Goal: Information Seeking & Learning: Check status

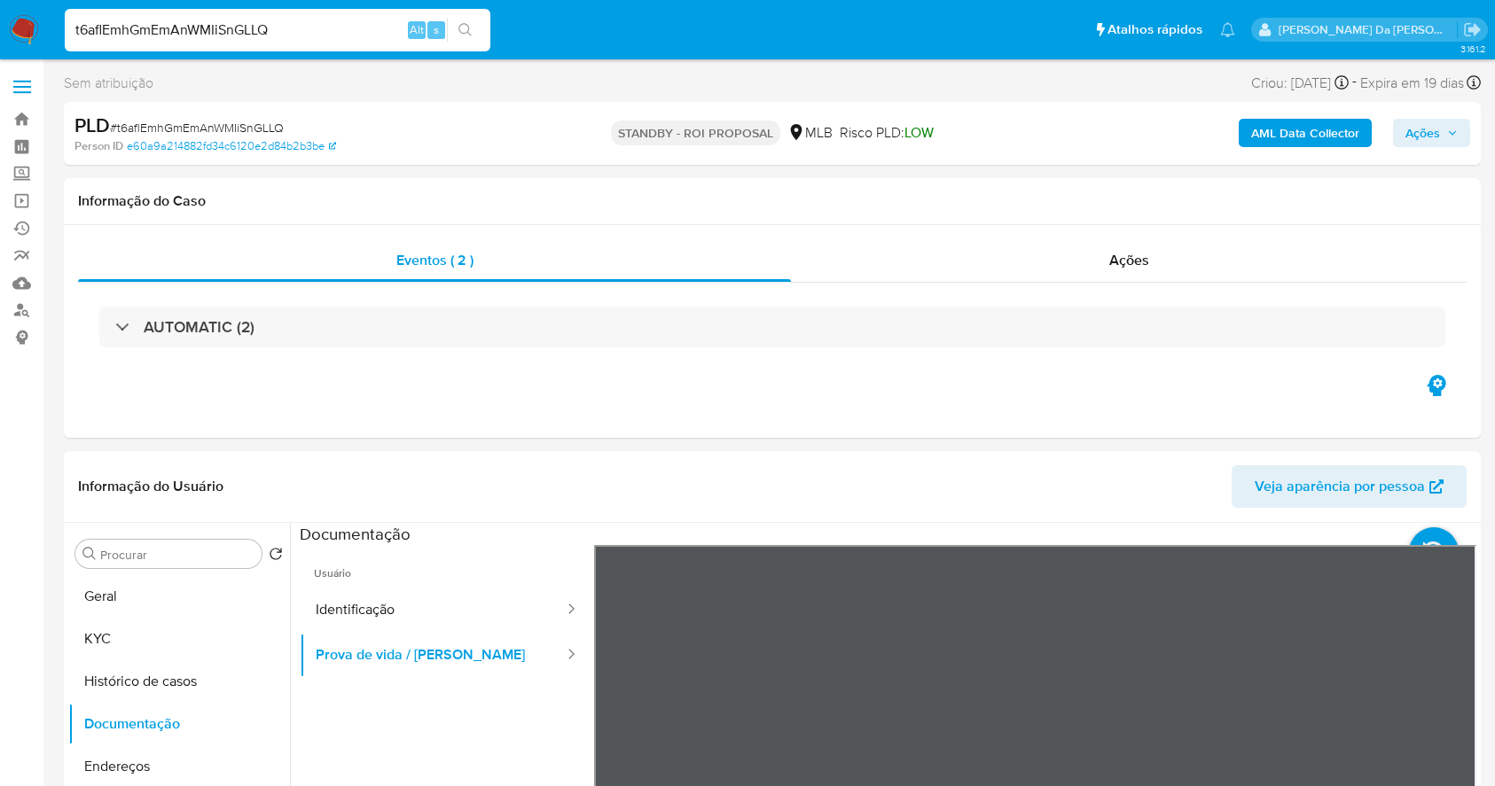
select select "10"
click at [340, 19] on input "t6aflEmhGmEmAnWMIiSnGLLQ" at bounding box center [278, 30] width 426 height 23
paste input "w9zL1u5UM9pMf2U3LvW8zMjS"
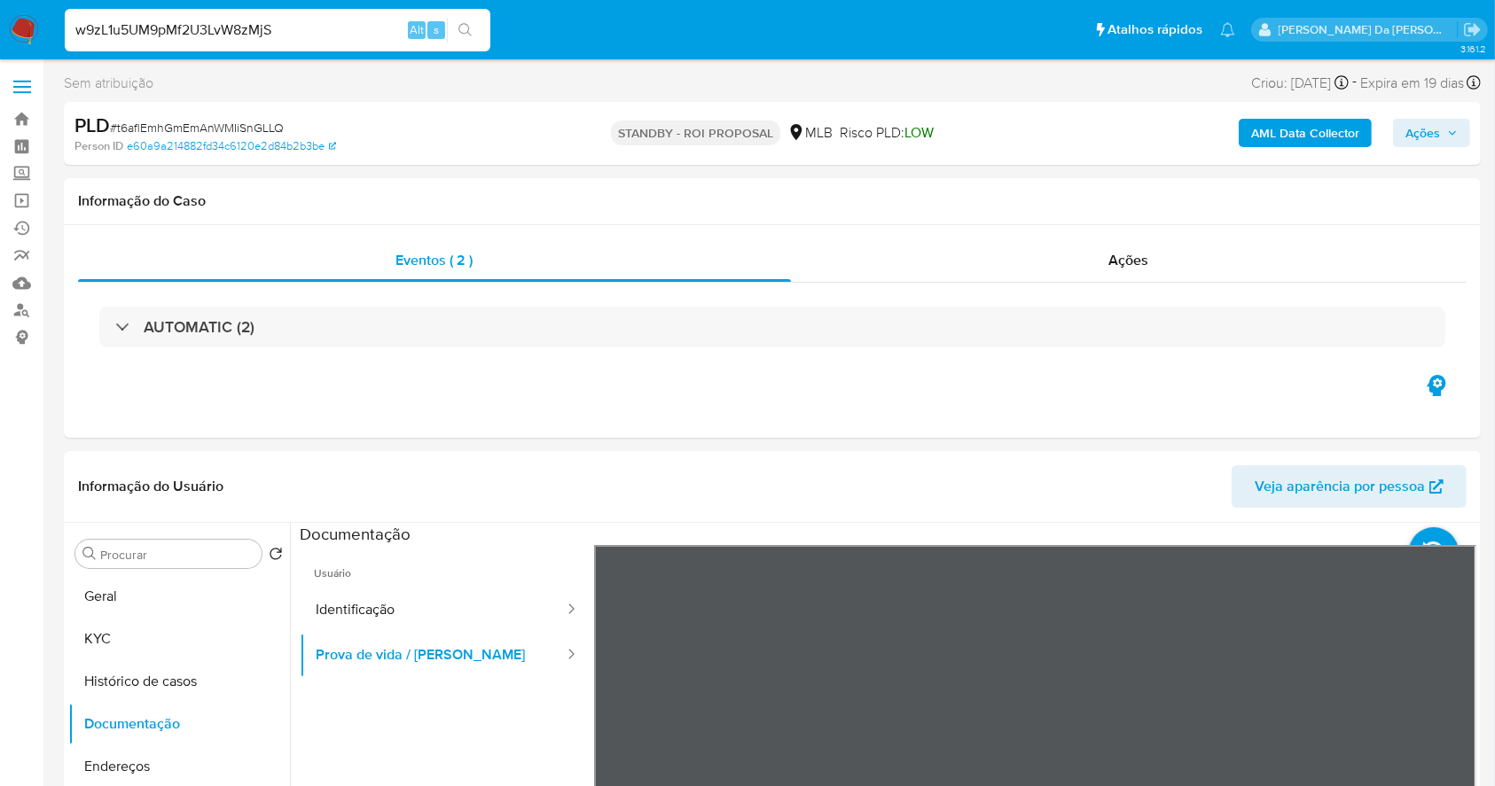
type input "w9zL1u5UM9pMf2U3LvW8zMjS"
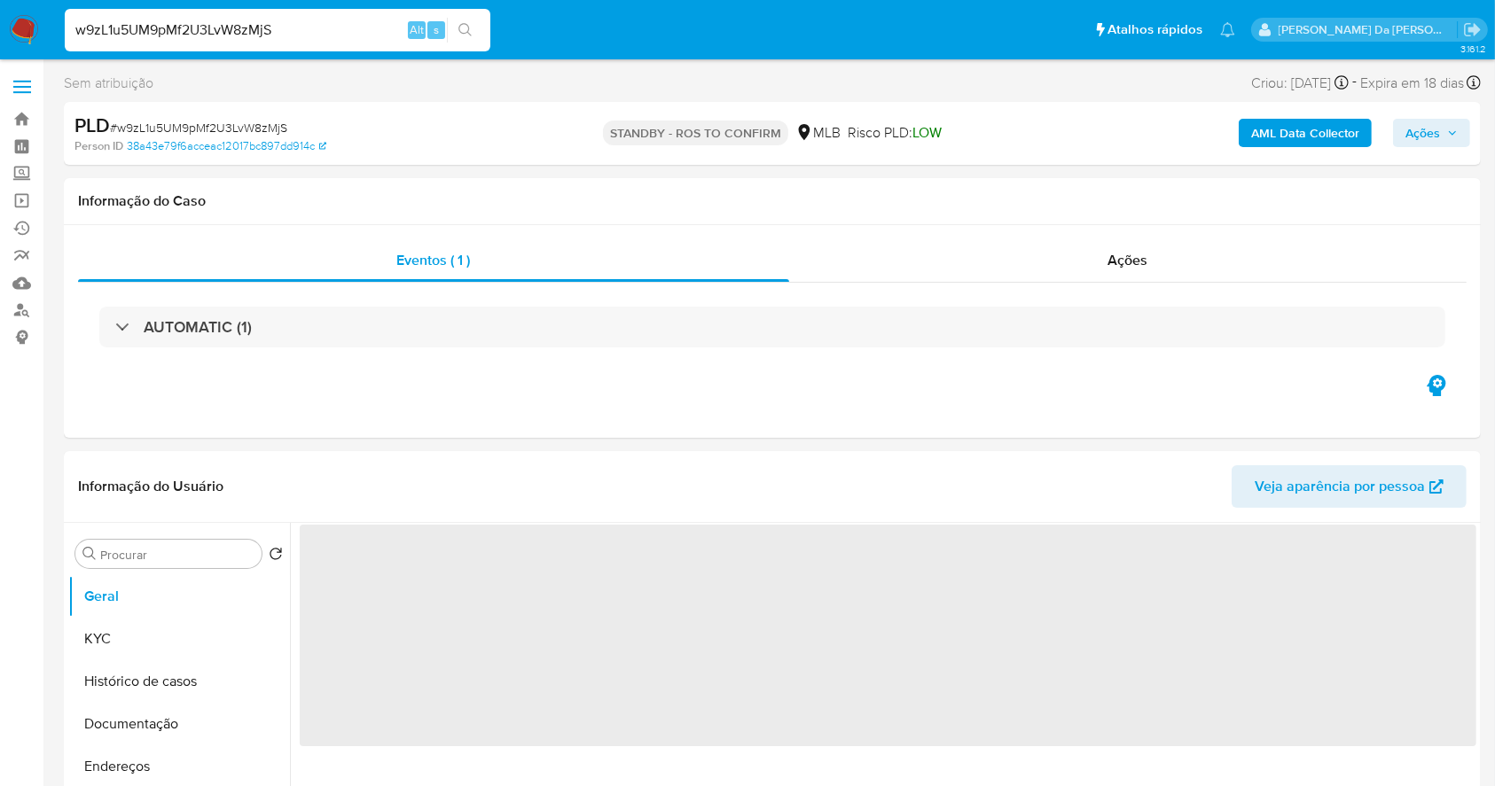
select select "10"
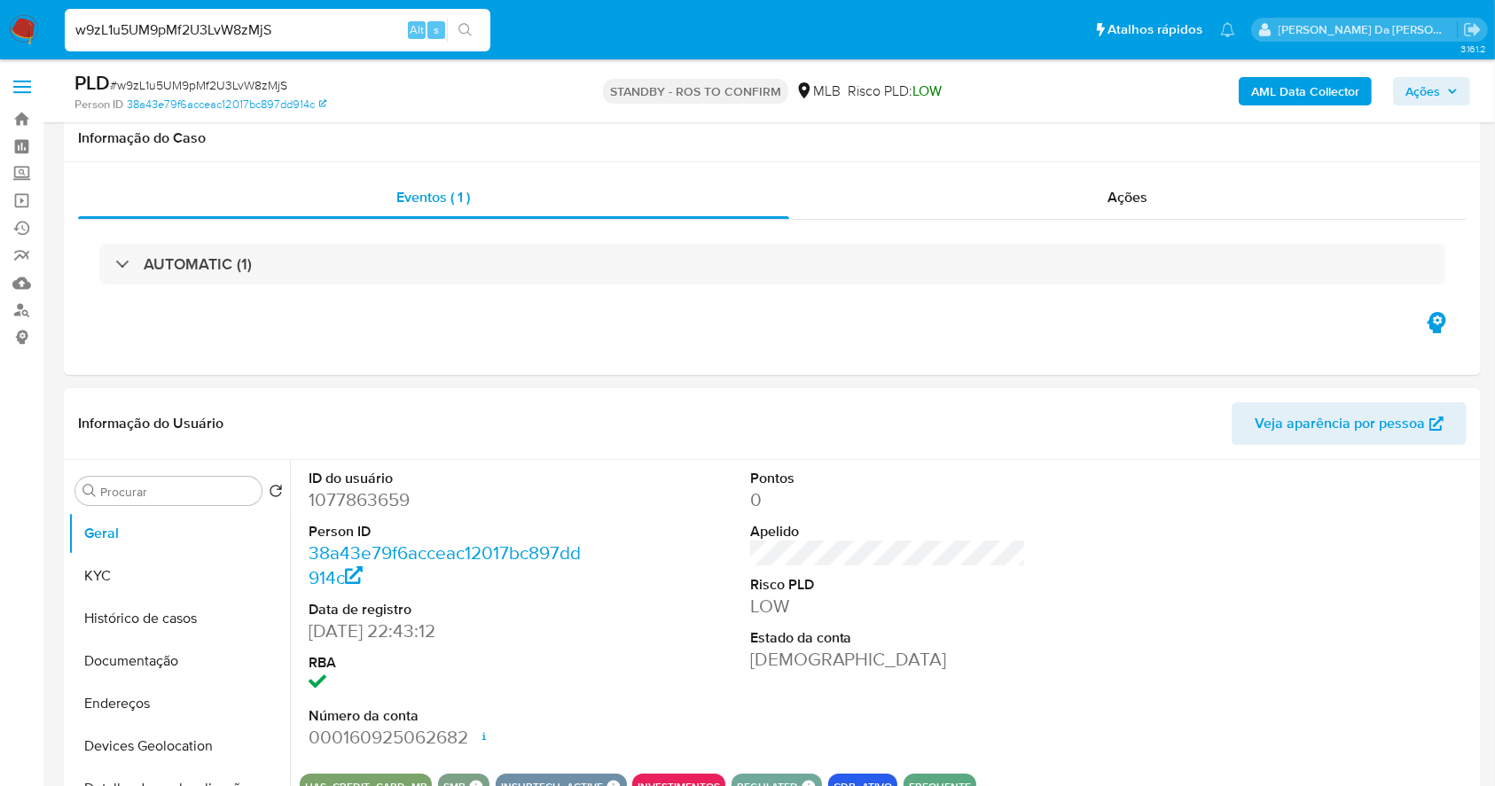
scroll to position [407, 0]
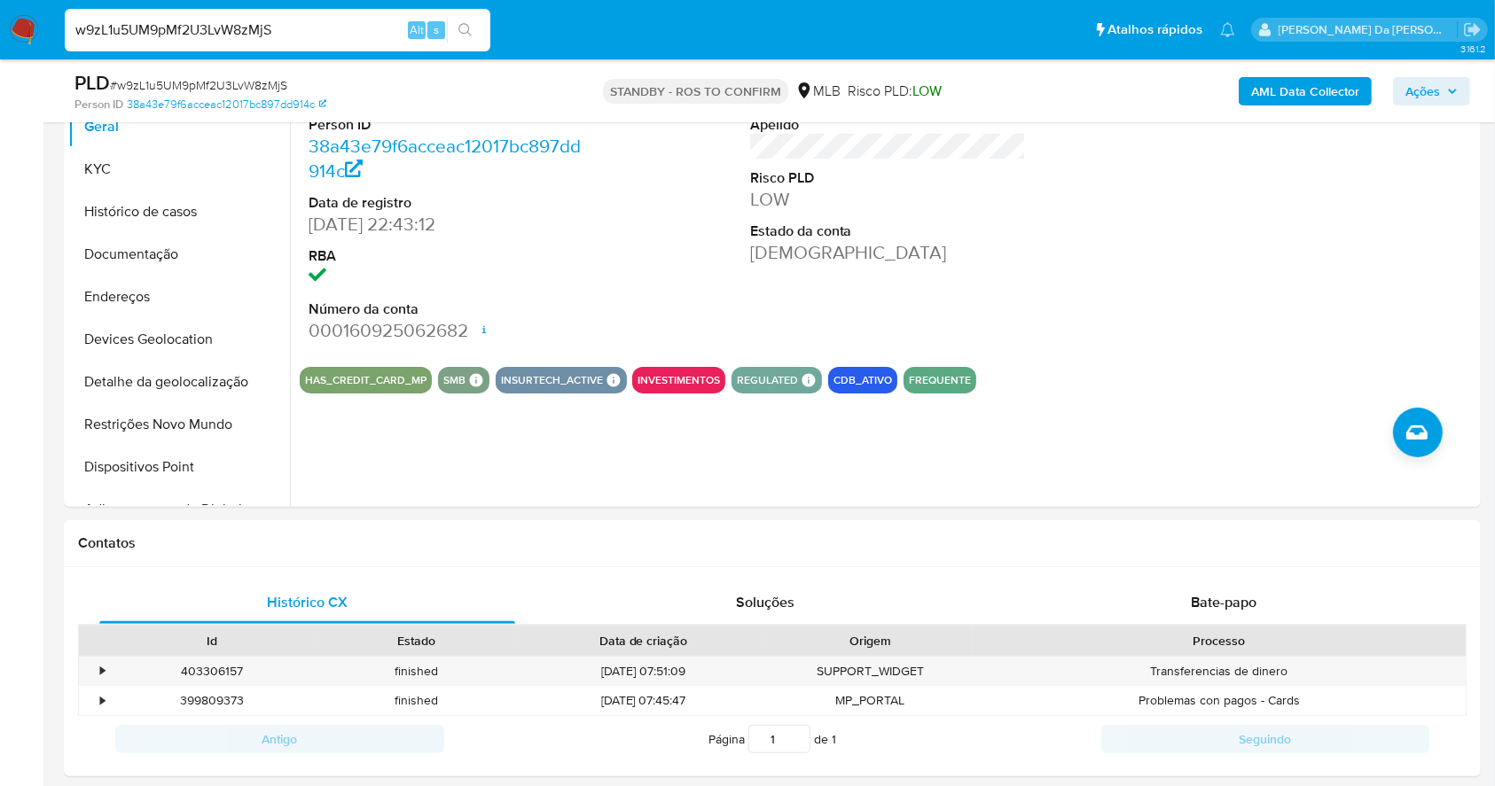
click at [295, 31] on input "w9zL1u5UM9pMf2U3LvW8zMjS" at bounding box center [278, 30] width 426 height 23
paste input "ppp8gNanaKgW2smzOWFCqEyM"
type input "ppp8gNanaKgW2smzOWFCqEyM"
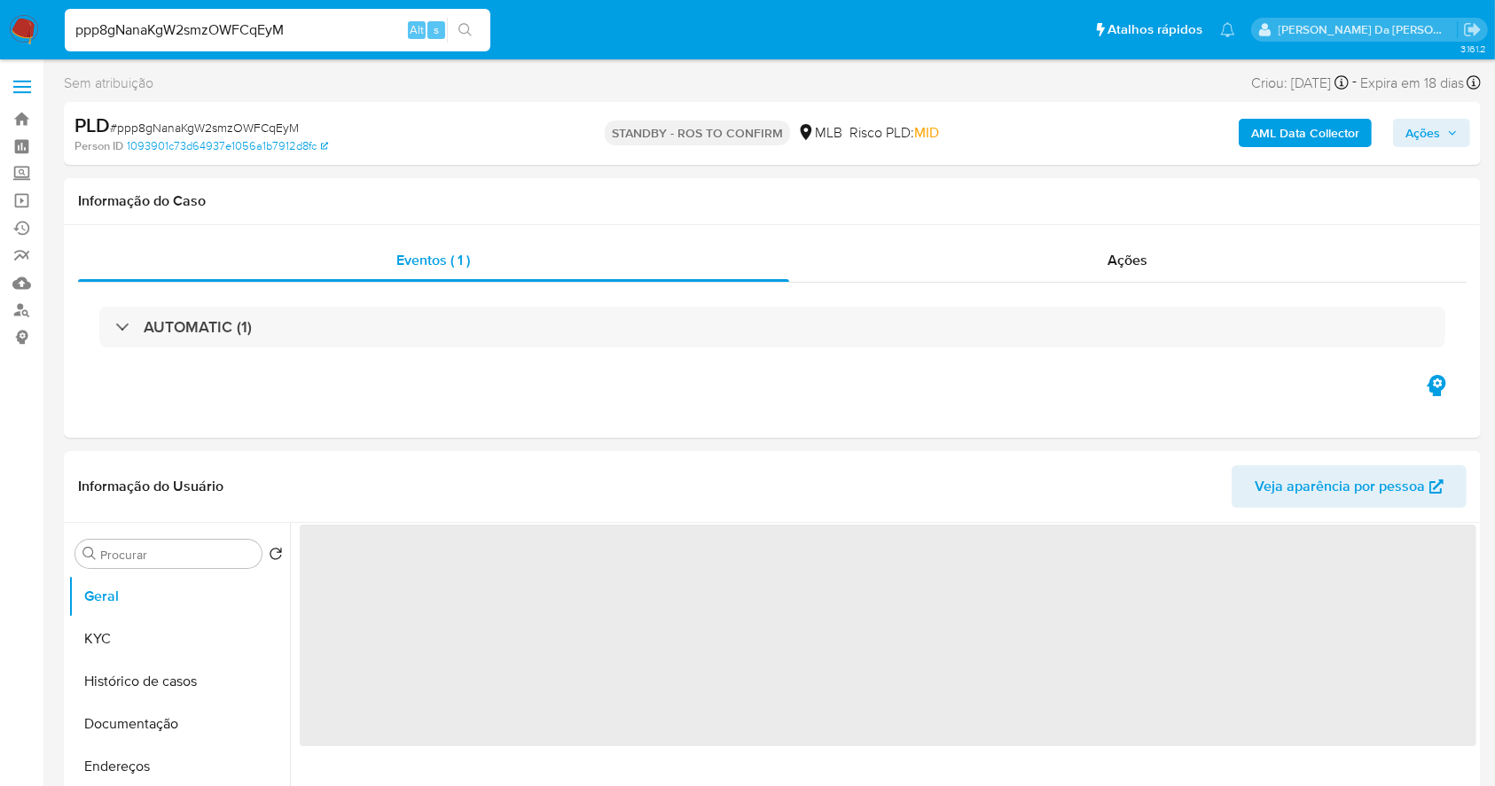
select select "10"
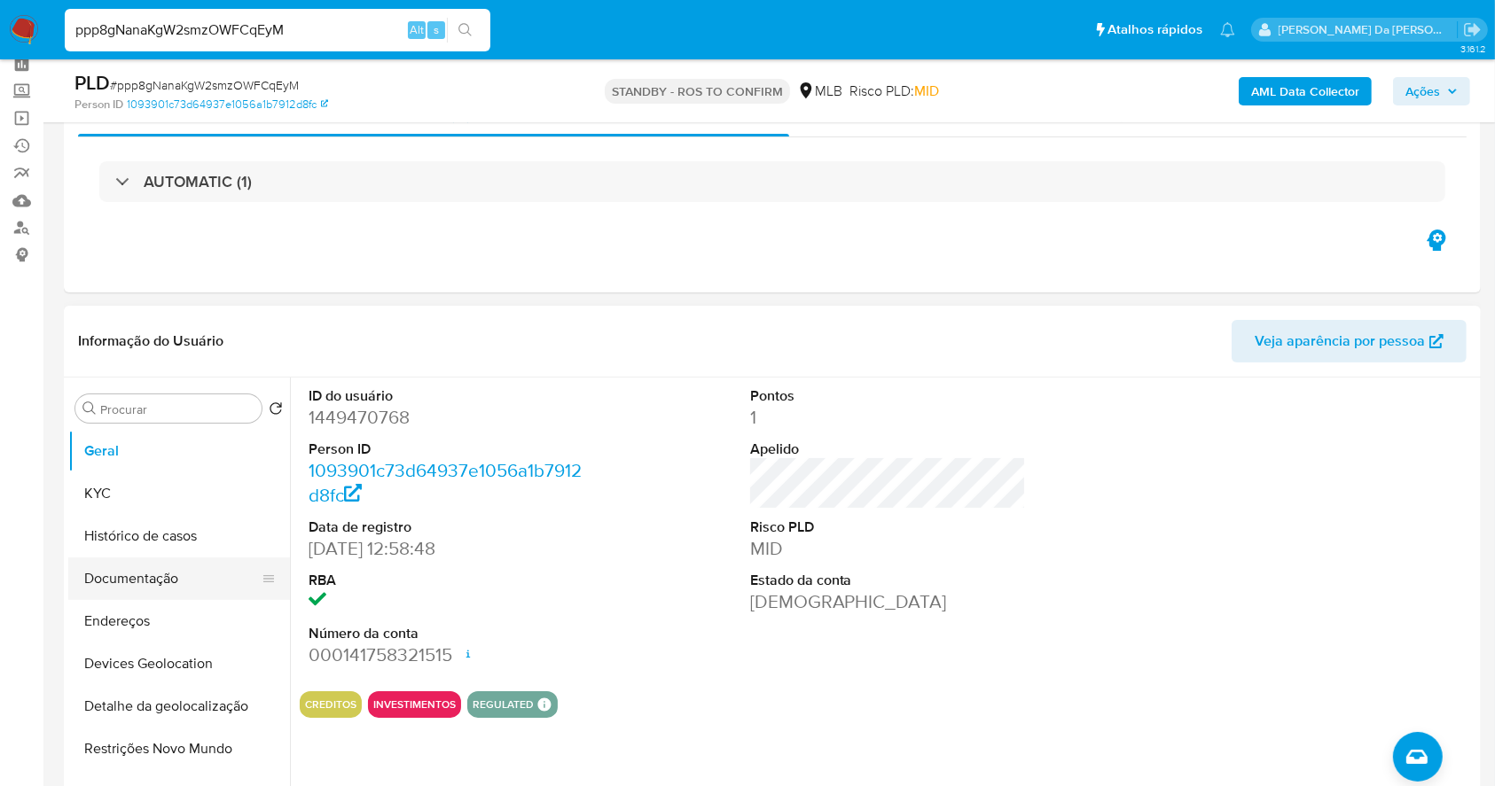
scroll to position [118, 0]
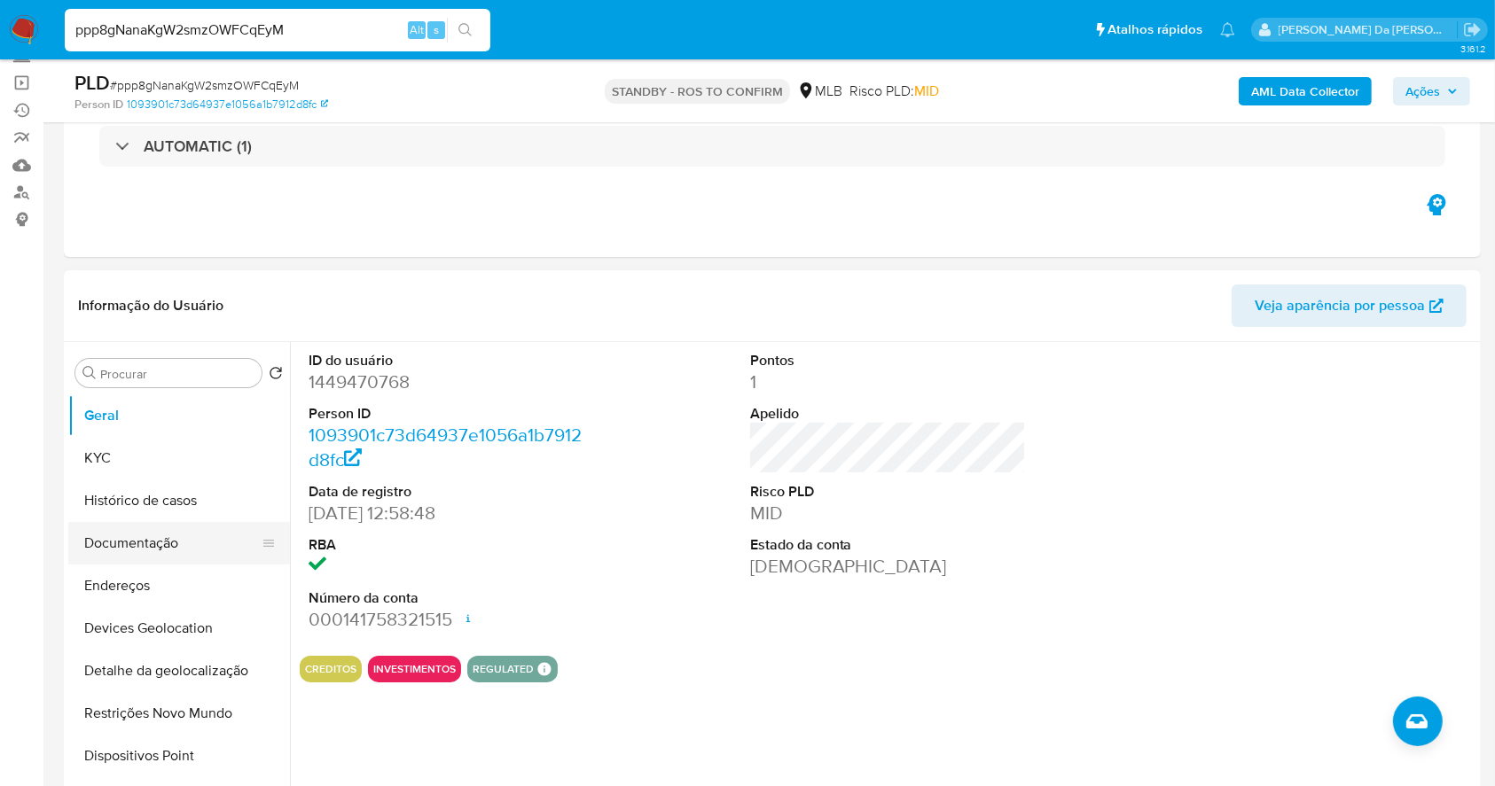
drag, startPoint x: 170, startPoint y: 536, endPoint x: 199, endPoint y: 550, distance: 31.3
click at [170, 536] on button "Documentação" at bounding box center [171, 543] width 207 height 43
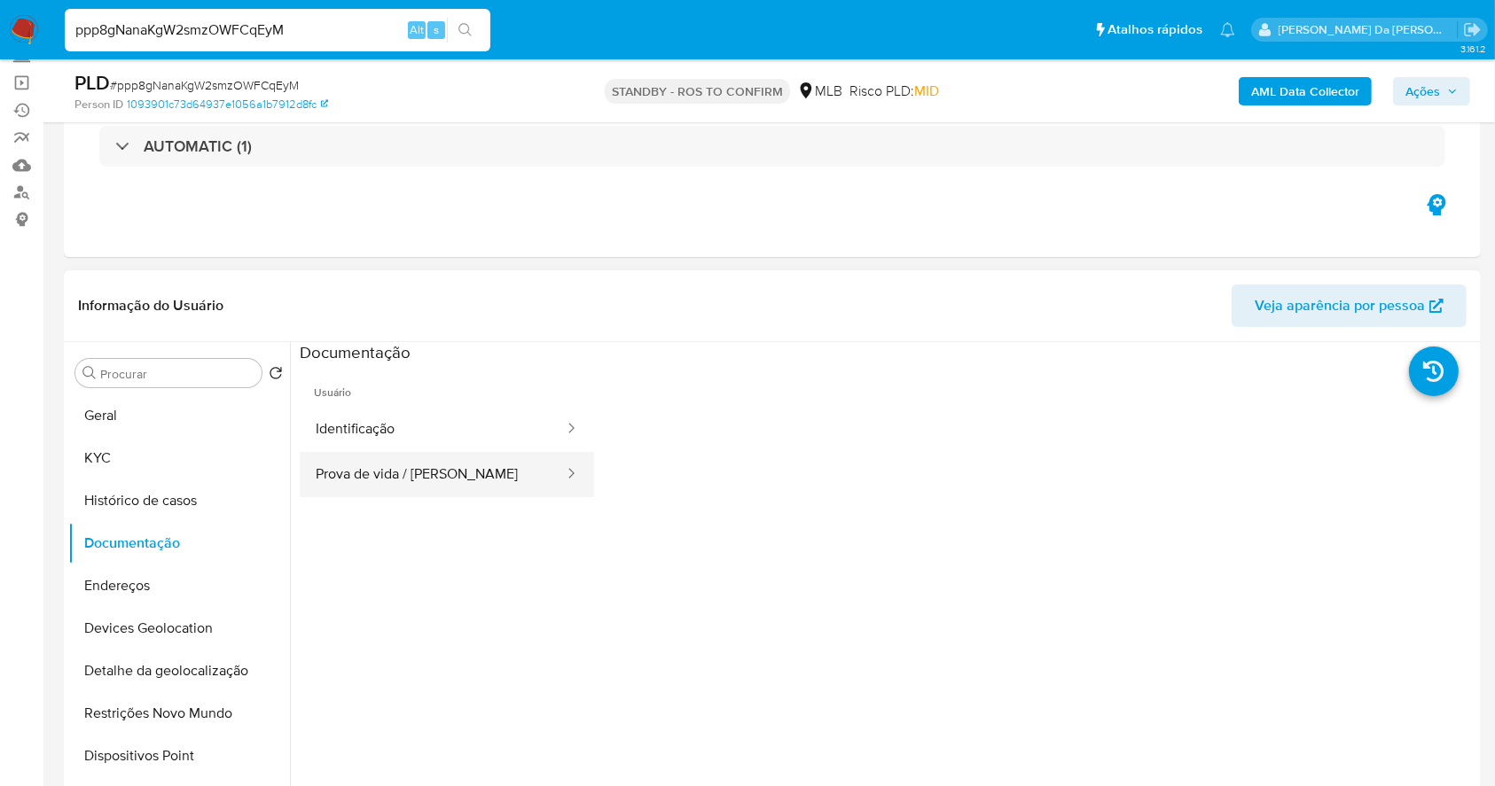
click at [470, 468] on button "Prova de vida / Selfie" at bounding box center [433, 474] width 266 height 45
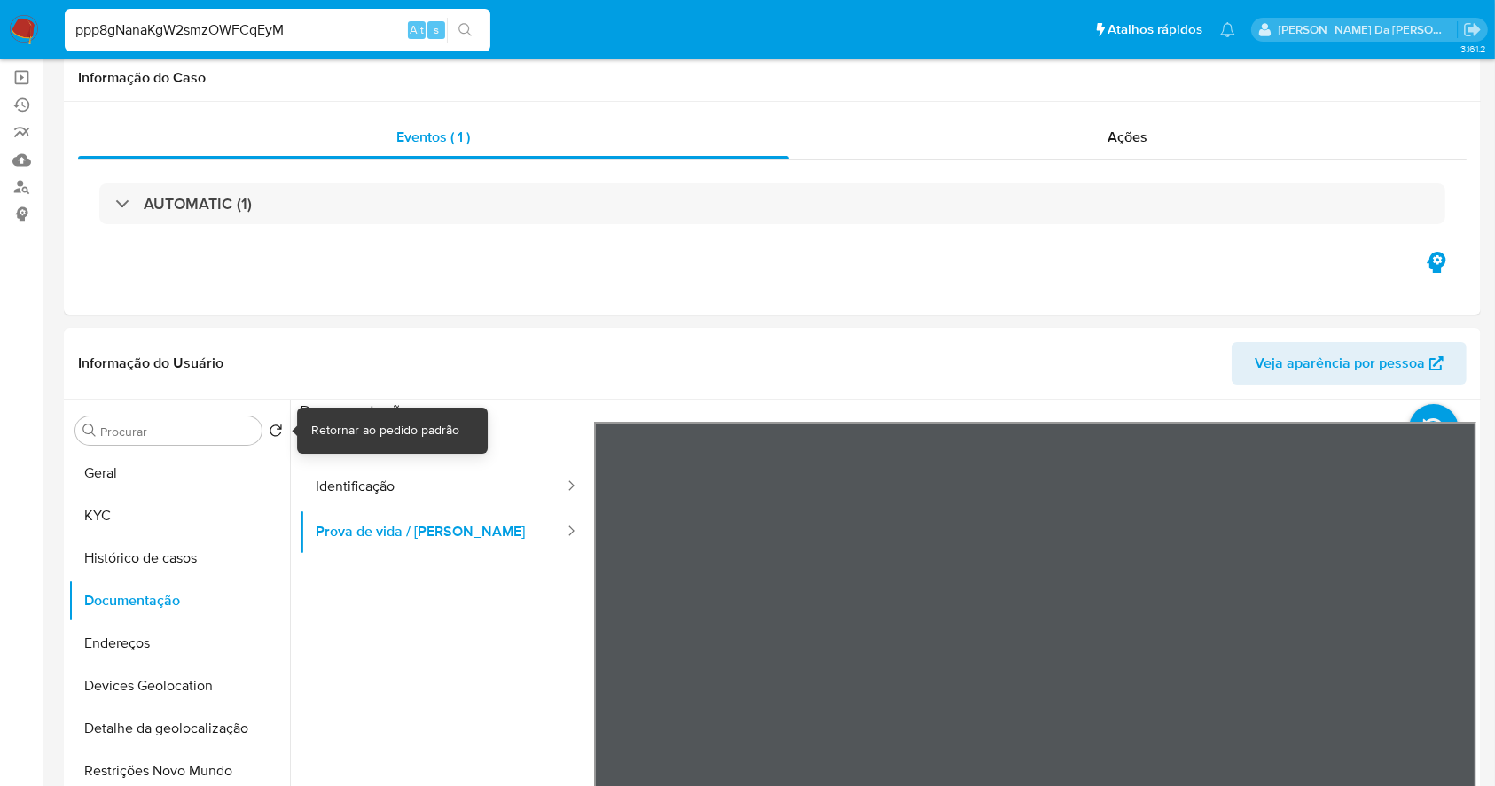
scroll to position [0, 0]
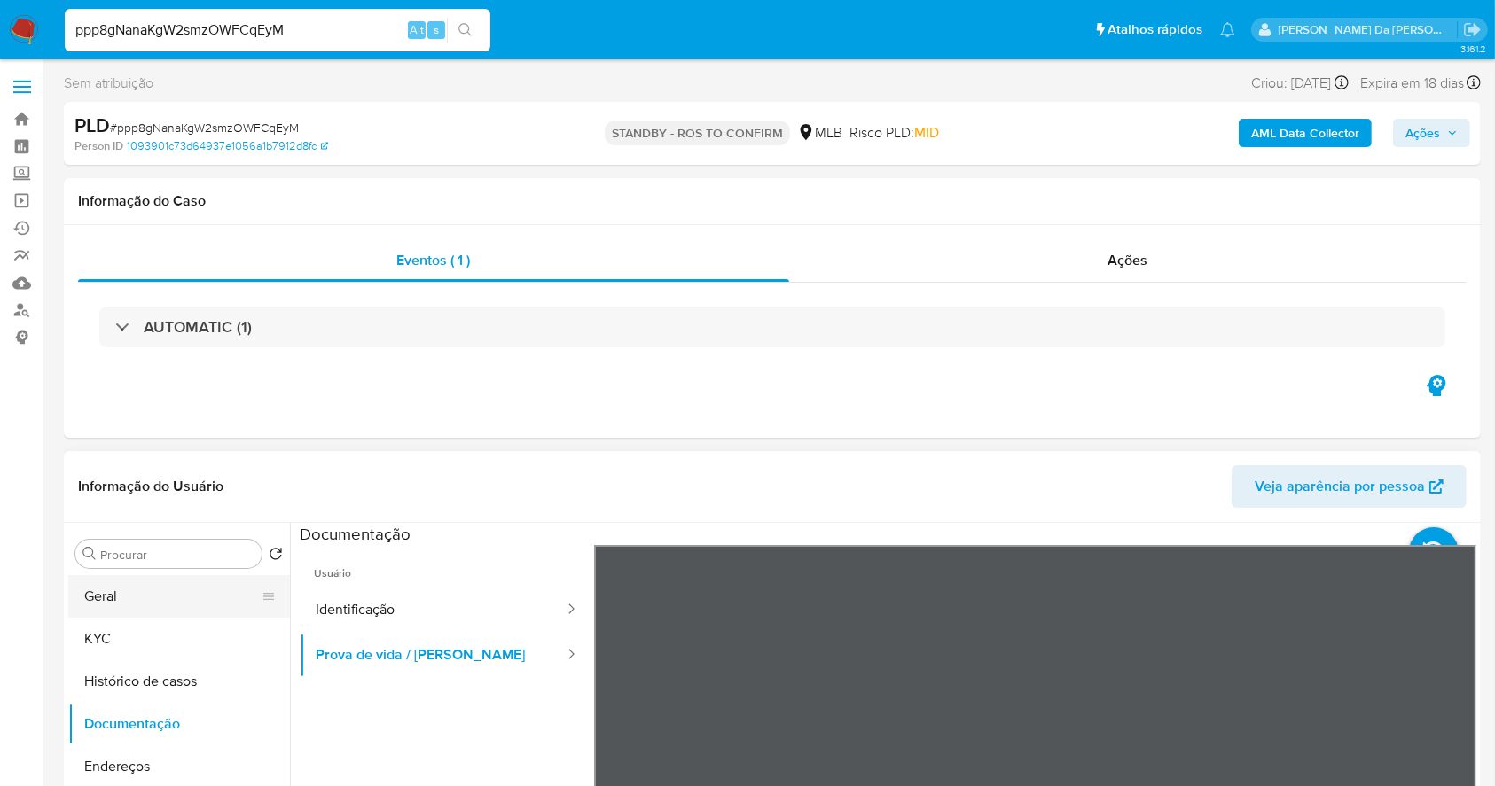
click at [106, 615] on button "Geral" at bounding box center [171, 596] width 207 height 43
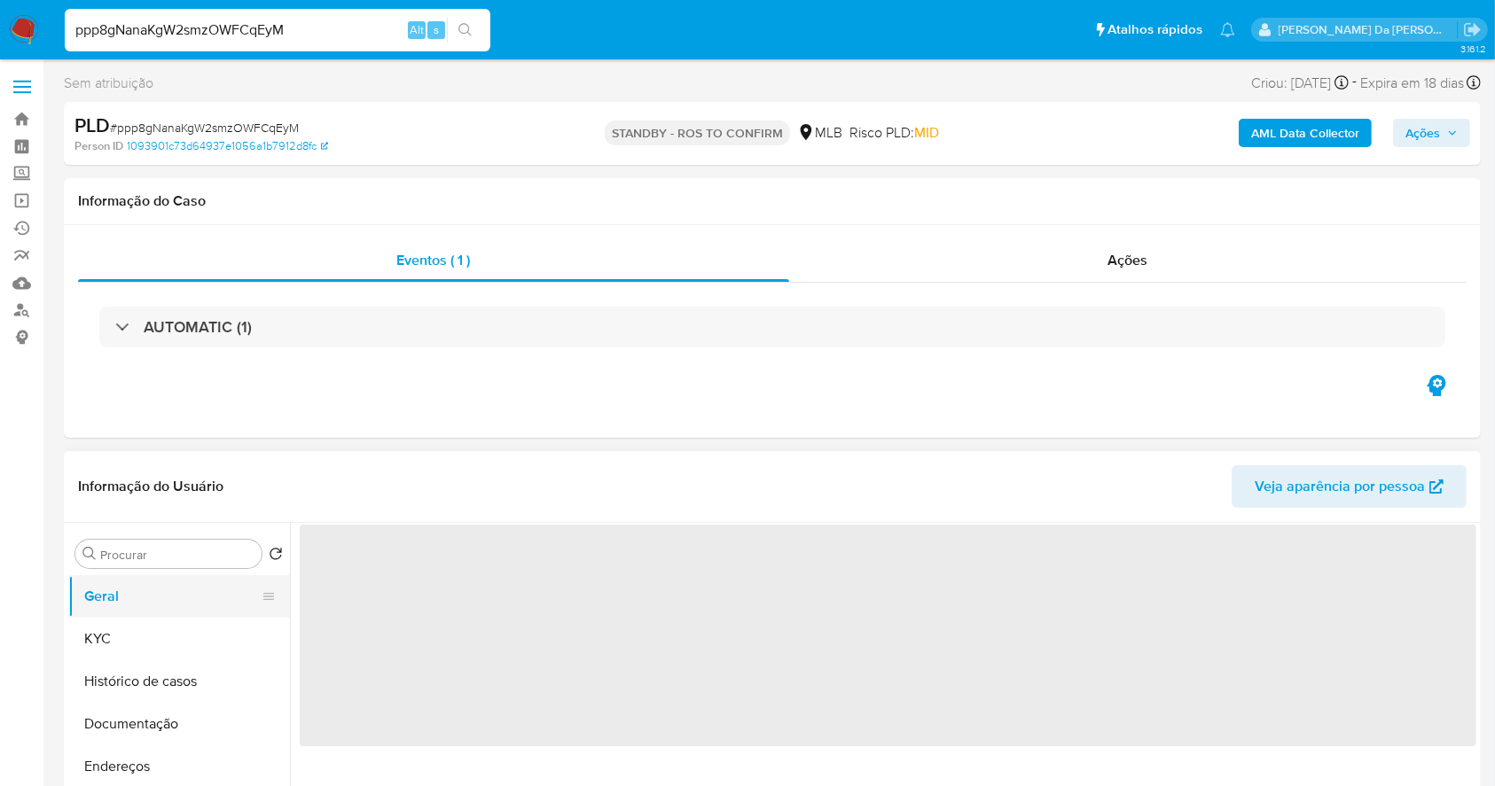
click at [119, 590] on button "Geral" at bounding box center [171, 596] width 207 height 43
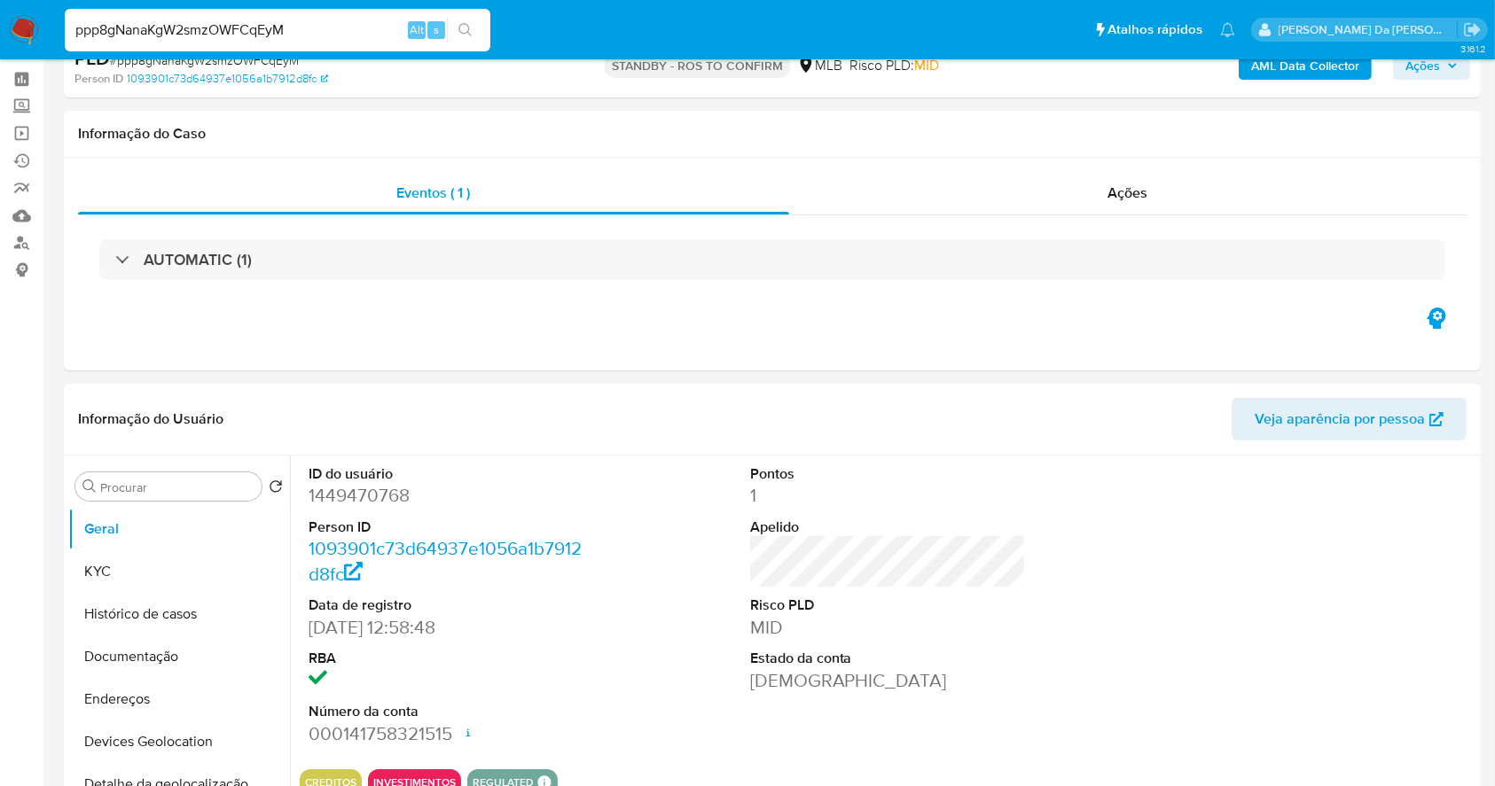
scroll to position [118, 0]
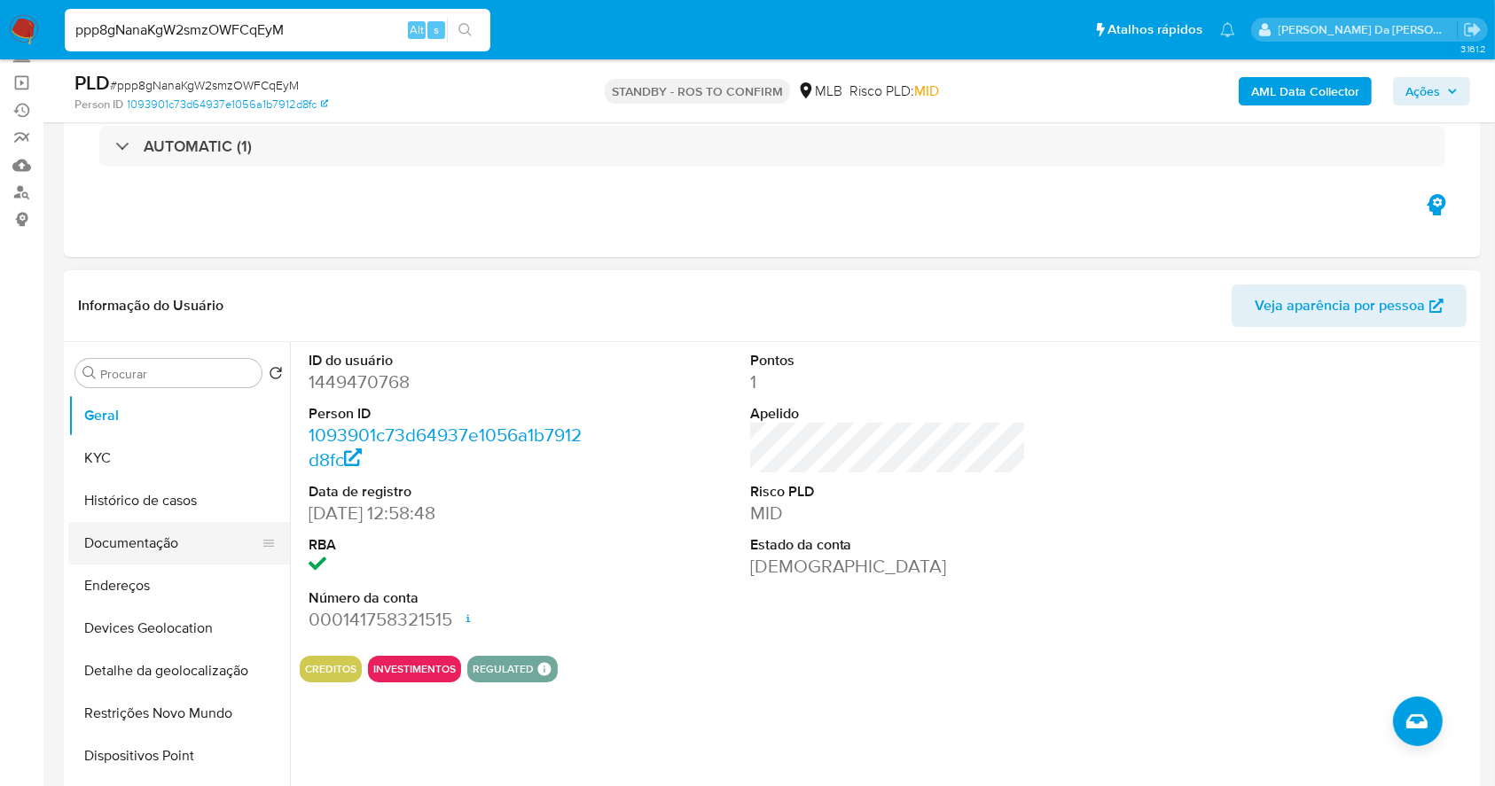
click at [164, 543] on button "Documentação" at bounding box center [171, 543] width 207 height 43
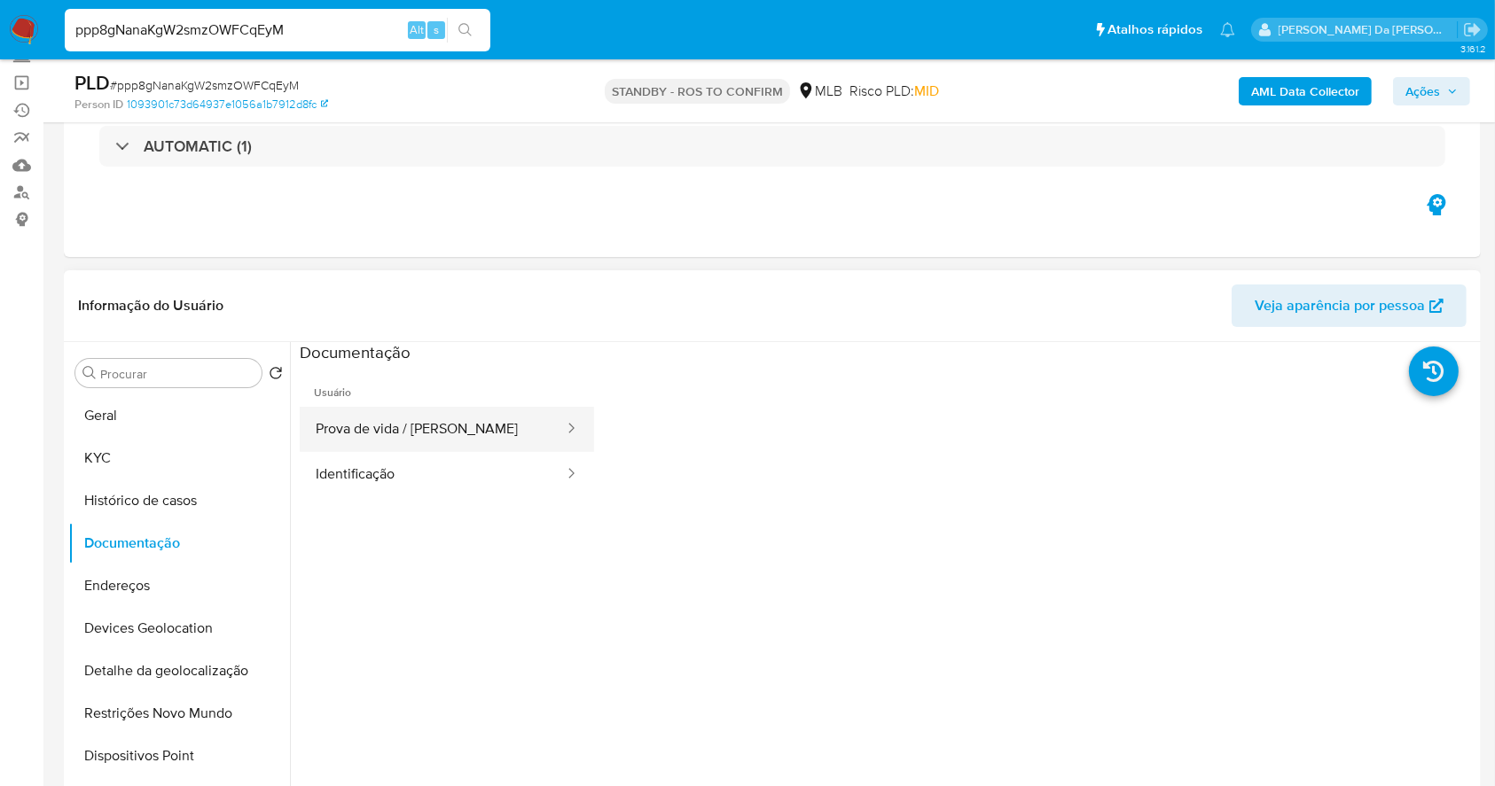
click at [444, 442] on button "Prova de vida / Selfie" at bounding box center [433, 429] width 266 height 45
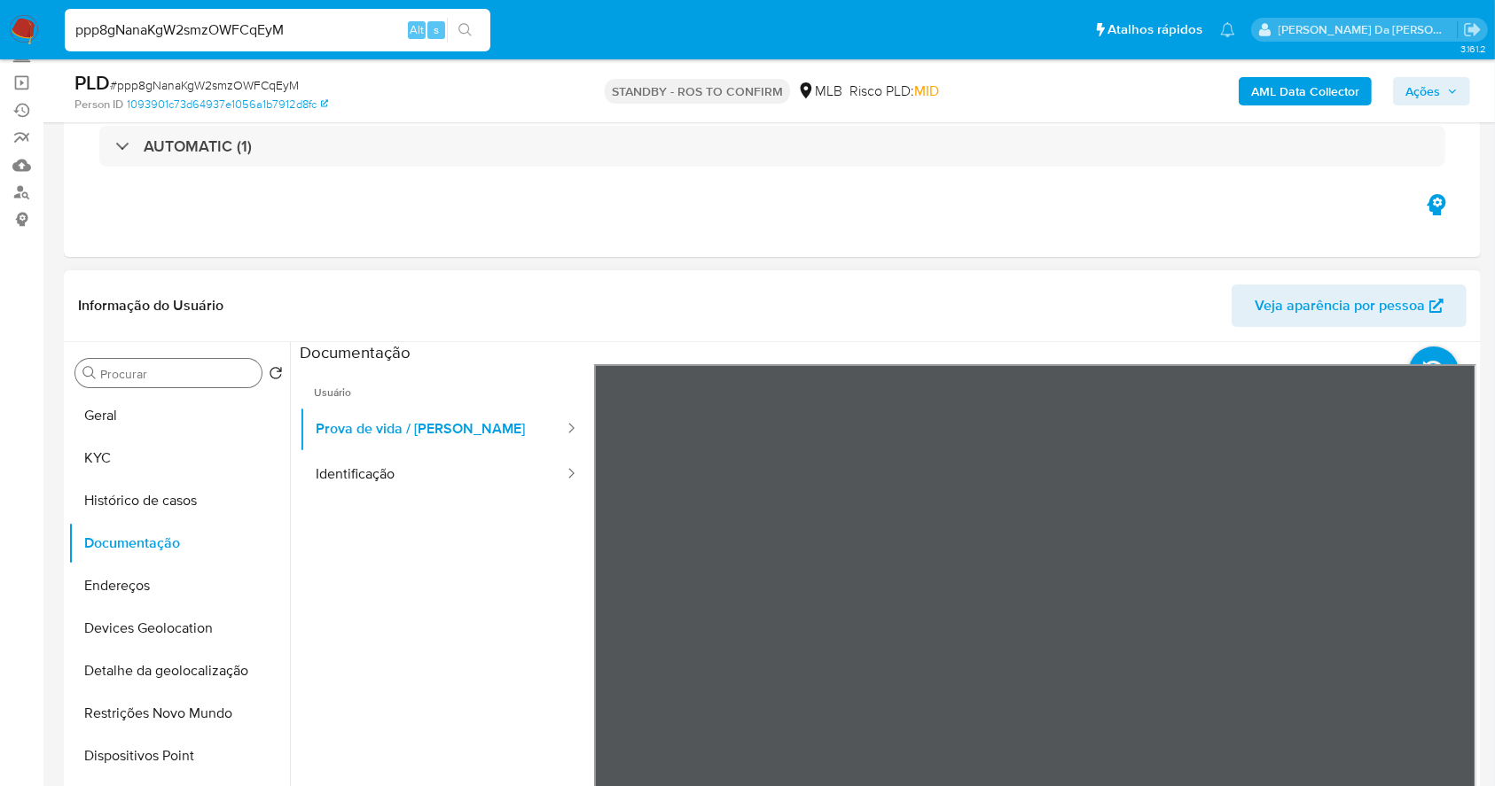
click at [207, 364] on div "Procurar" at bounding box center [168, 373] width 186 height 28
click at [204, 372] on input "Procurar" at bounding box center [177, 374] width 154 height 16
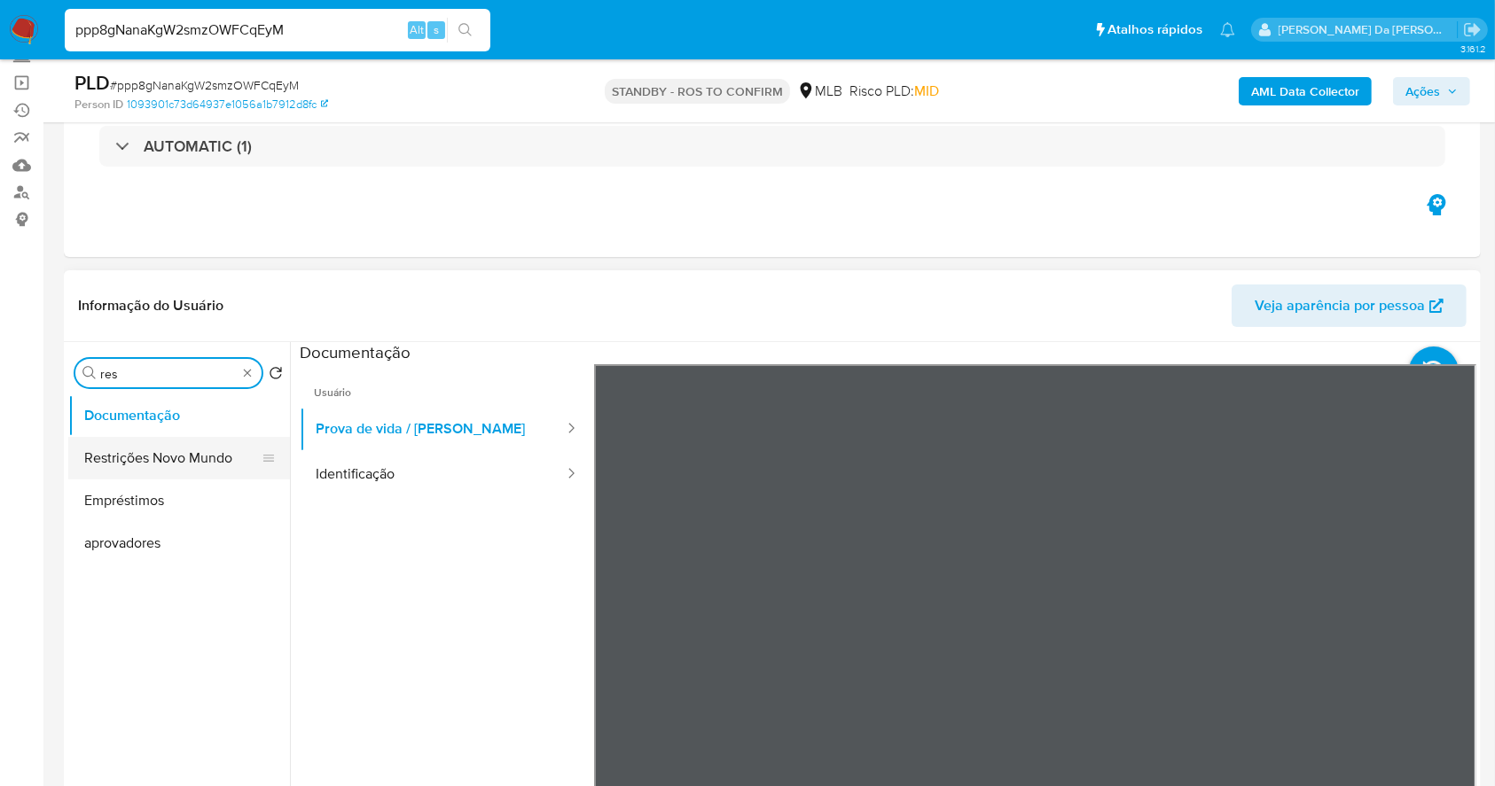
type input "res"
click at [179, 451] on button "Restrições Novo Mundo" at bounding box center [171, 458] width 207 height 43
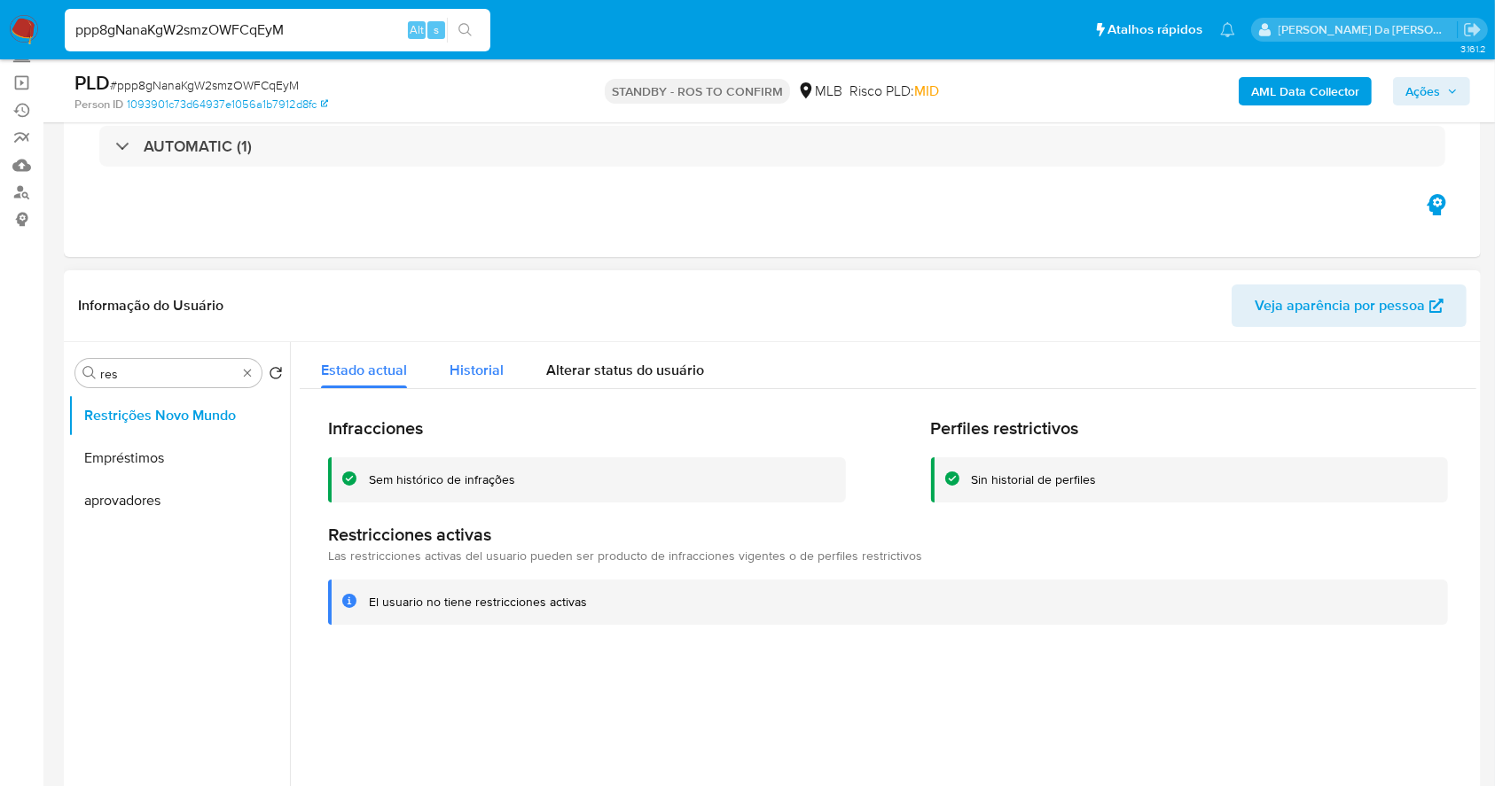
click at [459, 362] on span "Historial" at bounding box center [477, 370] width 54 height 20
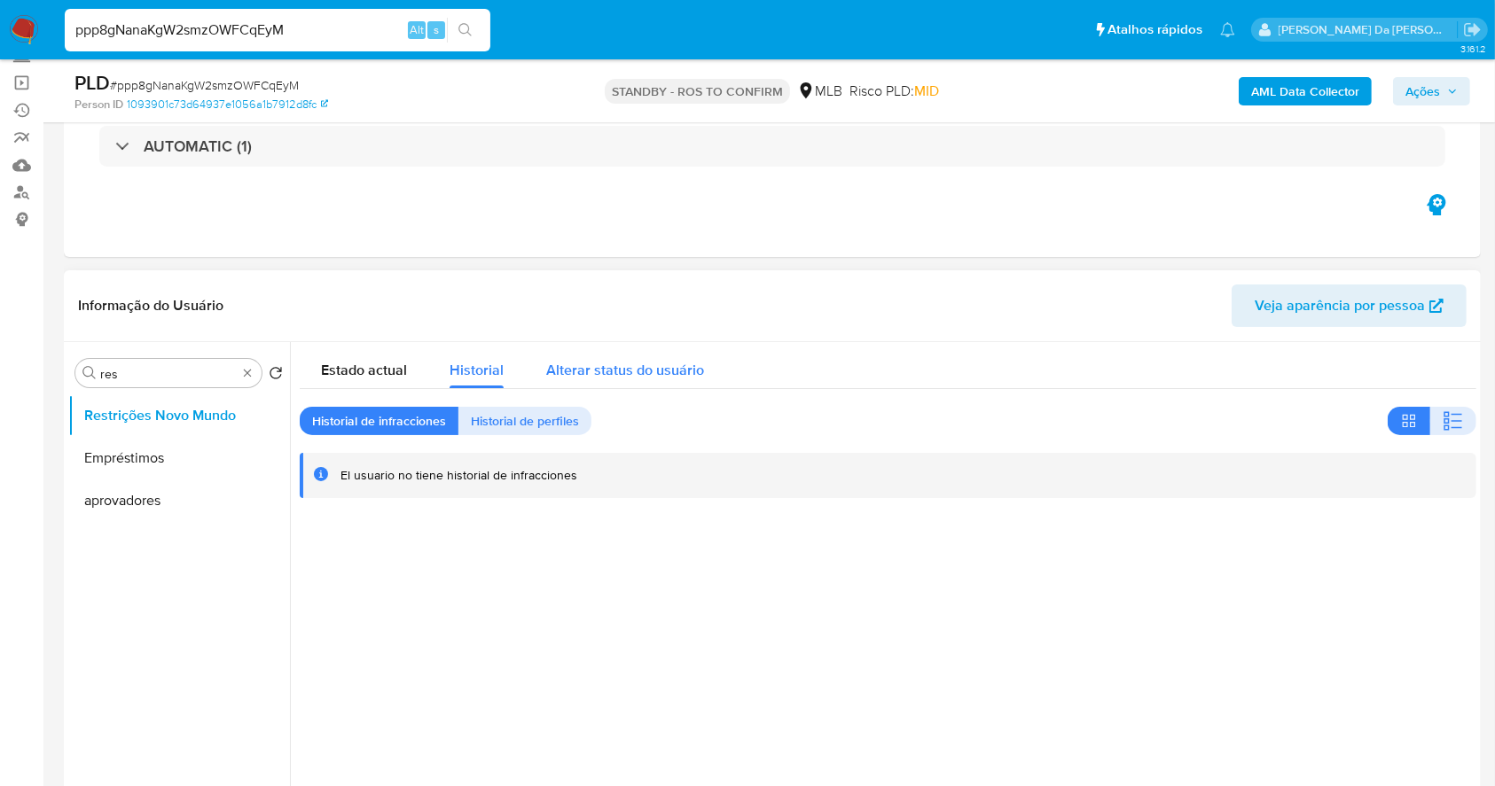
click at [586, 375] on span "Alterar status do usuário" at bounding box center [625, 370] width 158 height 20
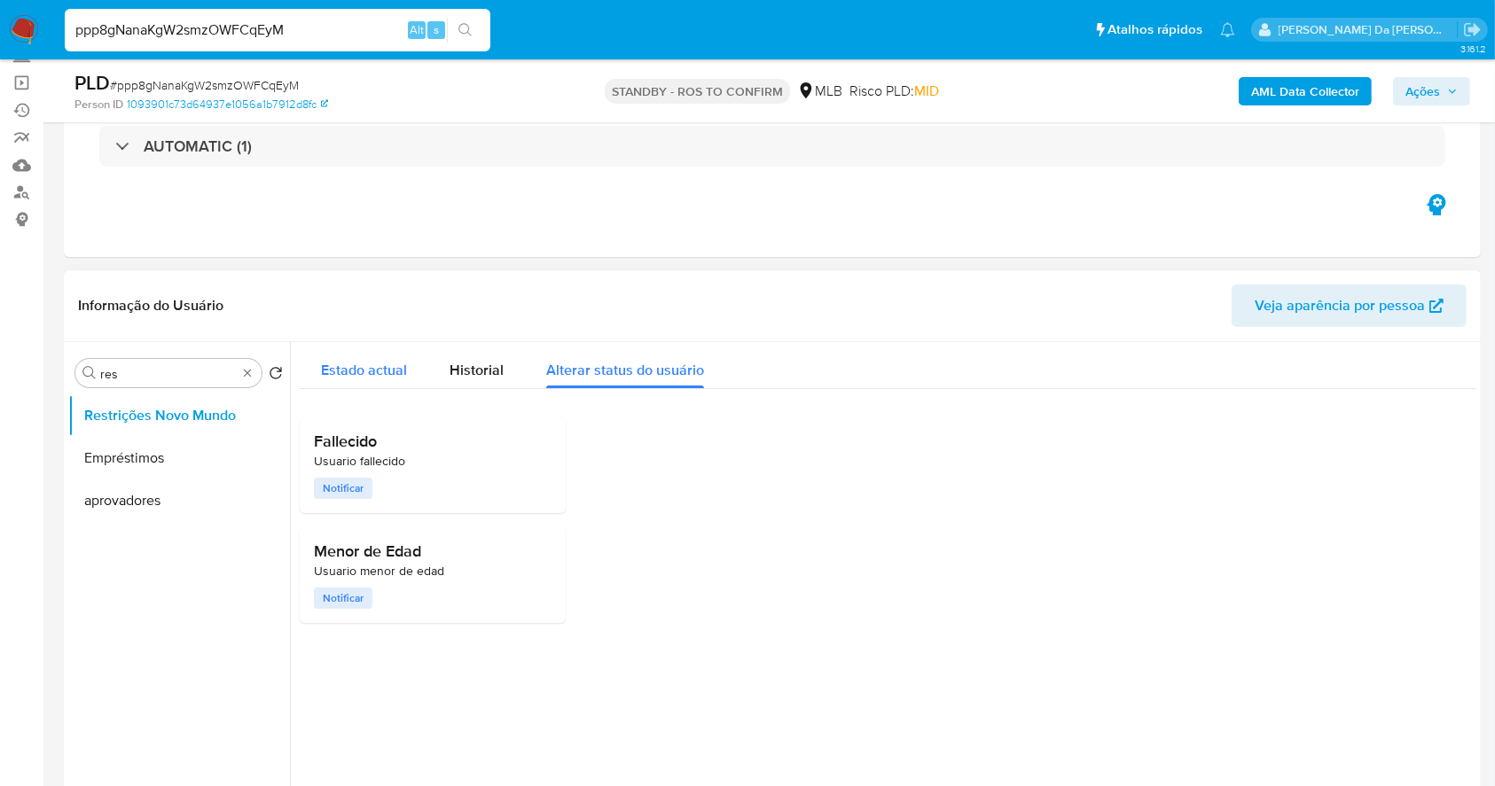
click at [393, 356] on div "Estado actual" at bounding box center [364, 365] width 86 height 47
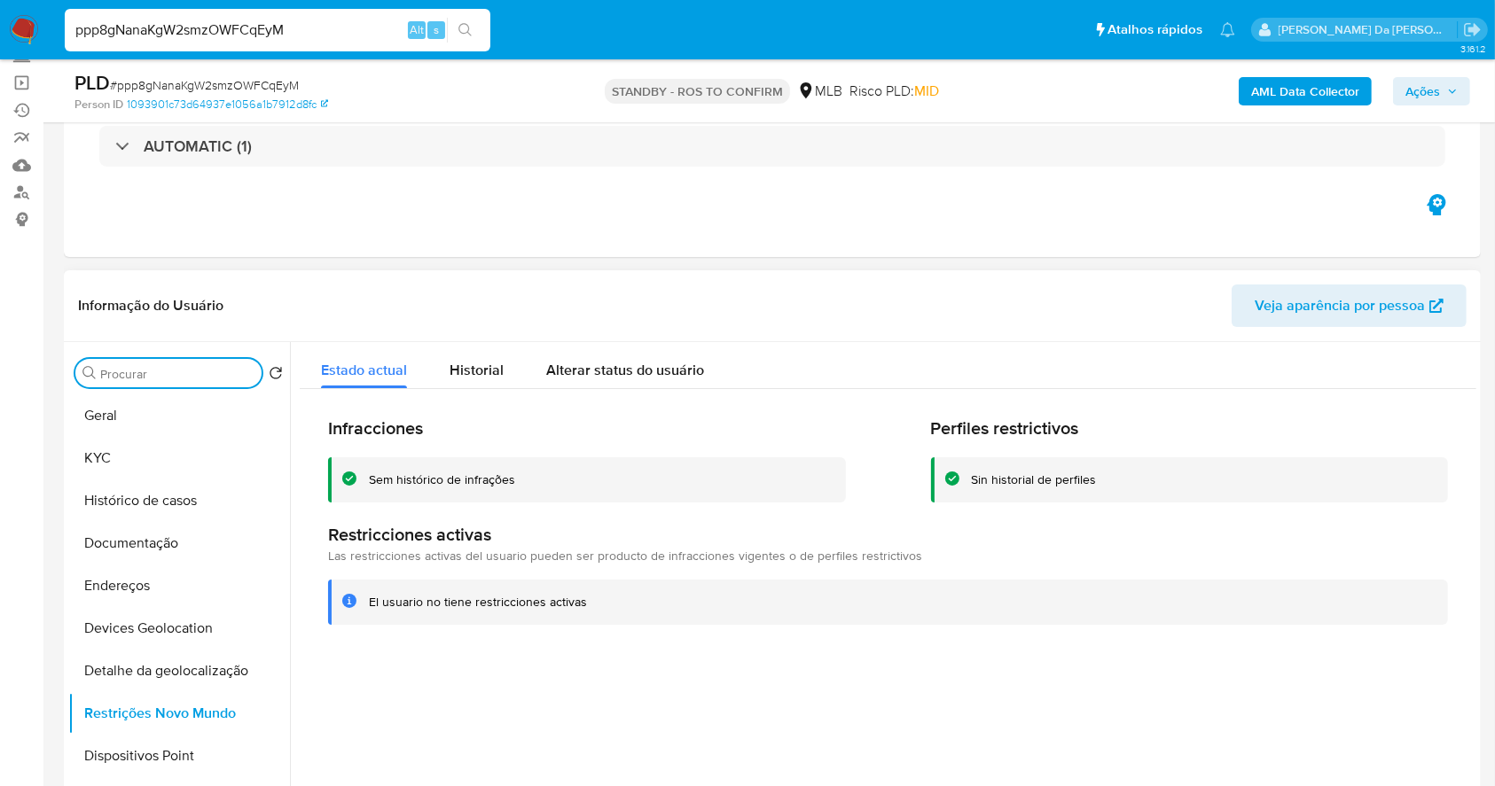
click at [367, 40] on input "ppp8gNanaKgW2smzOWFCqEyM" at bounding box center [278, 30] width 426 height 23
paste input "be8qCBO2MgSSOIf4emK3wBqF"
type input "be8qCBO2MgSSOIf4emK3wBqF"
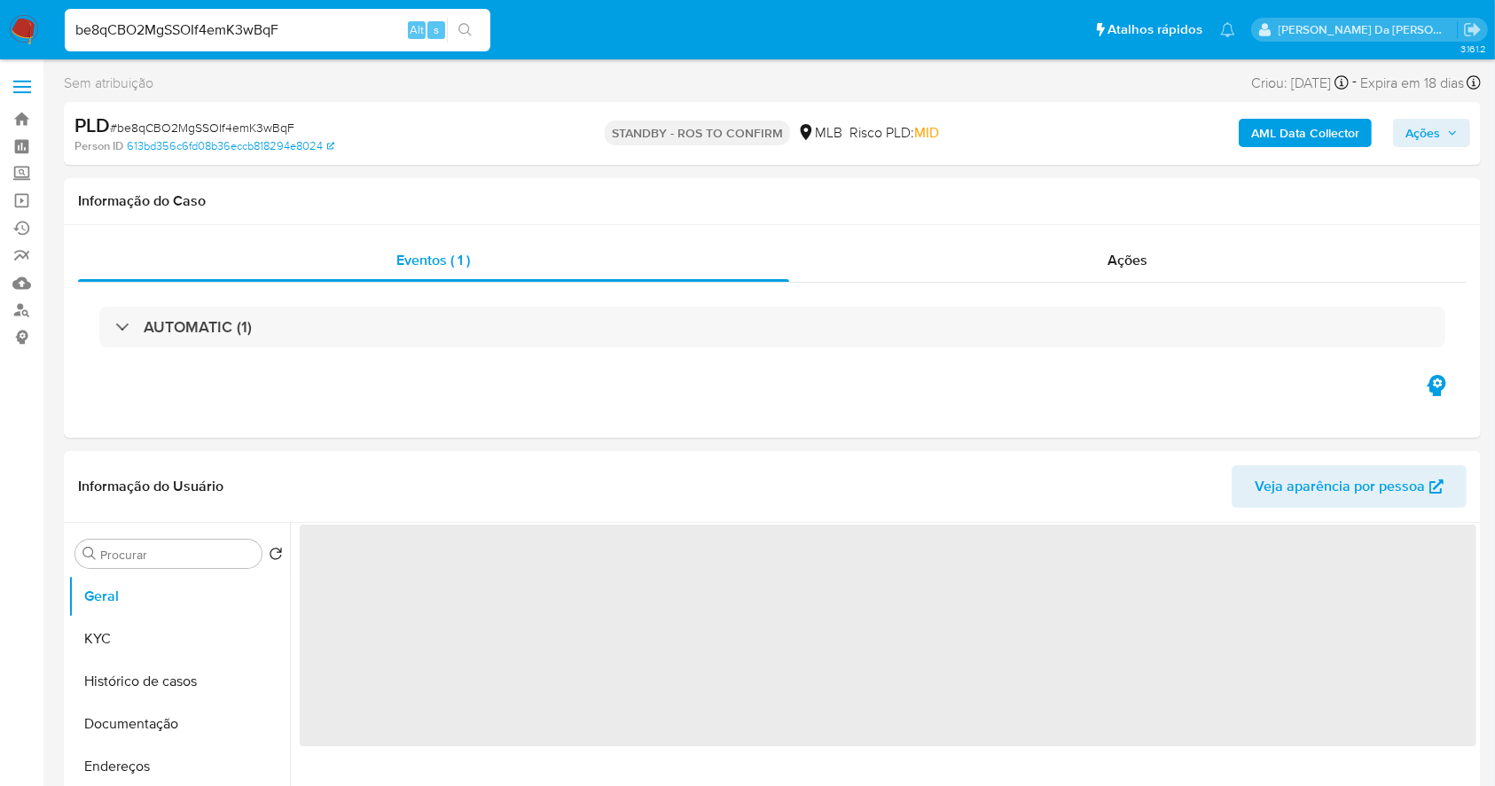
select select "10"
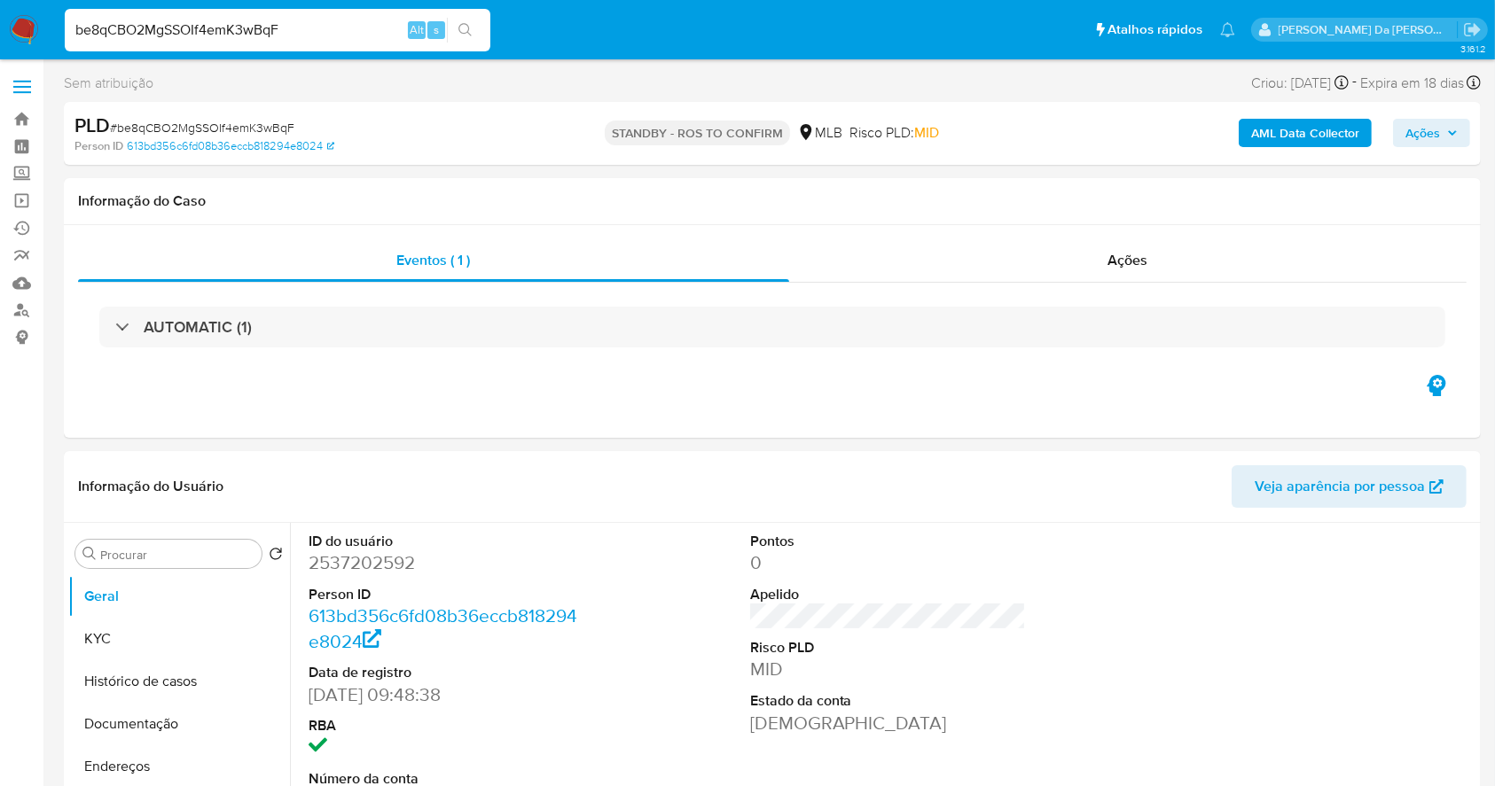
scroll to position [236, 0]
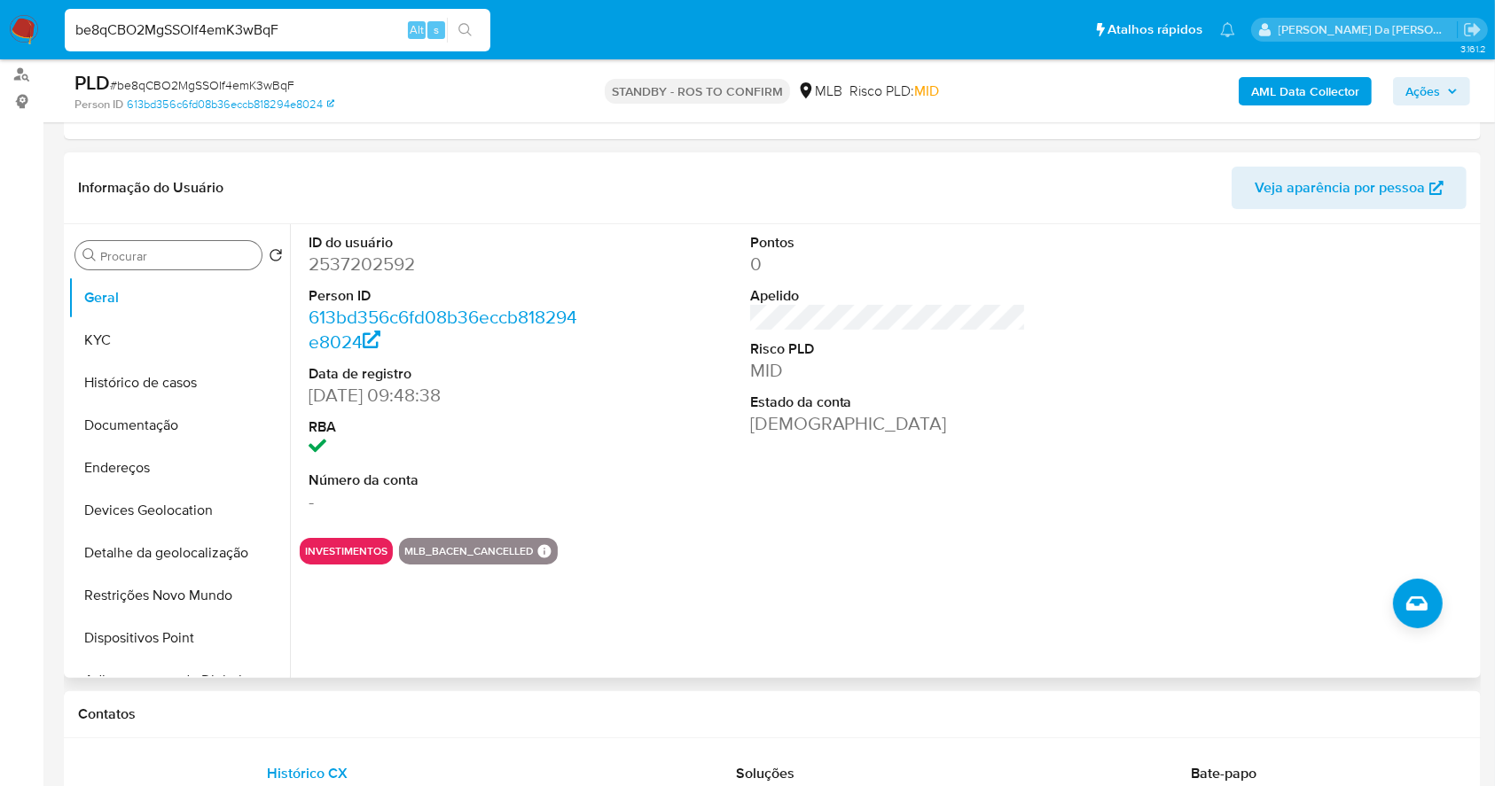
click at [166, 265] on div "Procurar" at bounding box center [168, 255] width 186 height 28
click at [179, 252] on input "Procurar" at bounding box center [177, 256] width 154 height 16
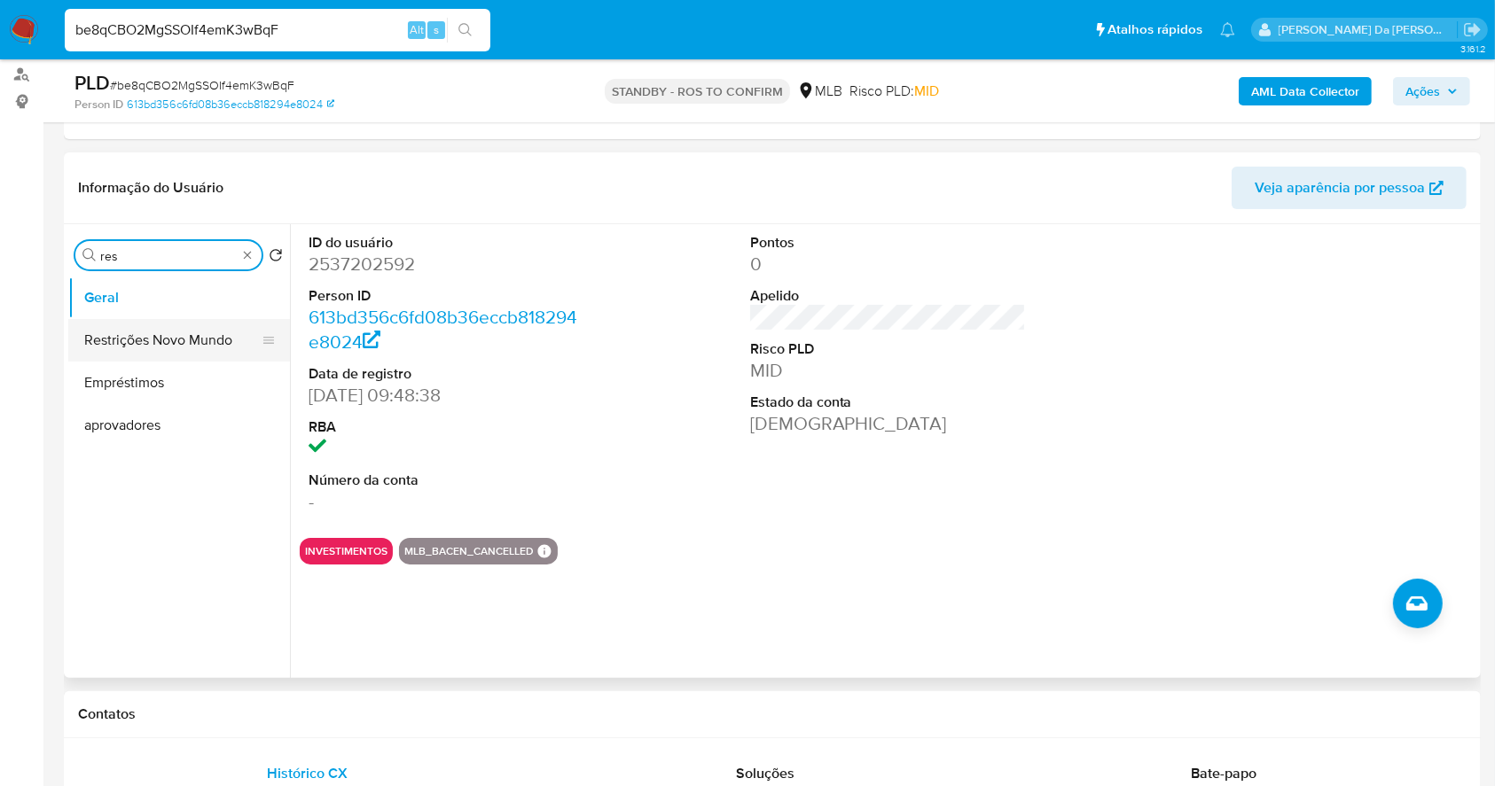
type input "res"
click at [184, 333] on button "Restrições Novo Mundo" at bounding box center [171, 340] width 207 height 43
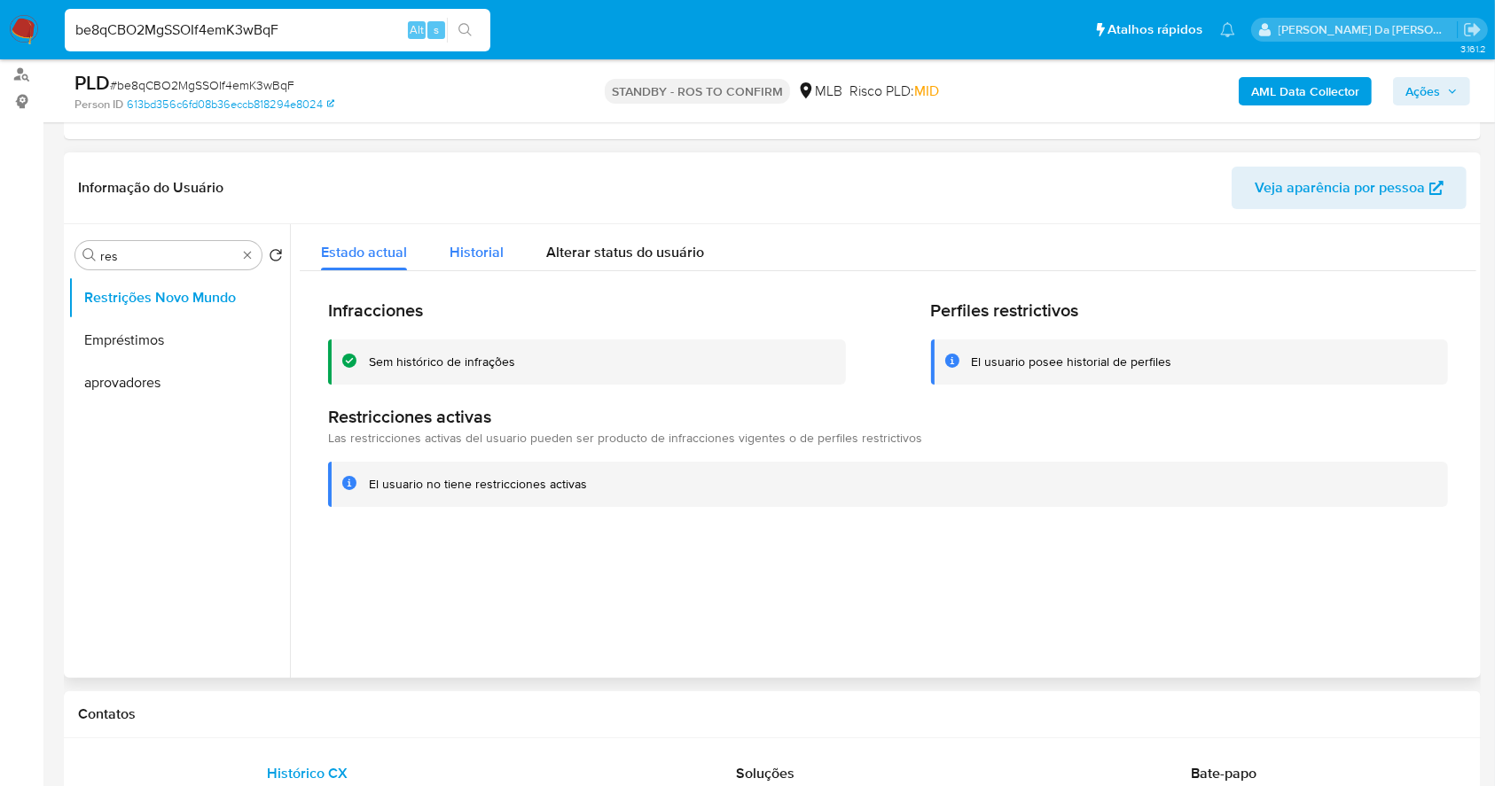
click at [450, 257] on span "Historial" at bounding box center [477, 252] width 54 height 20
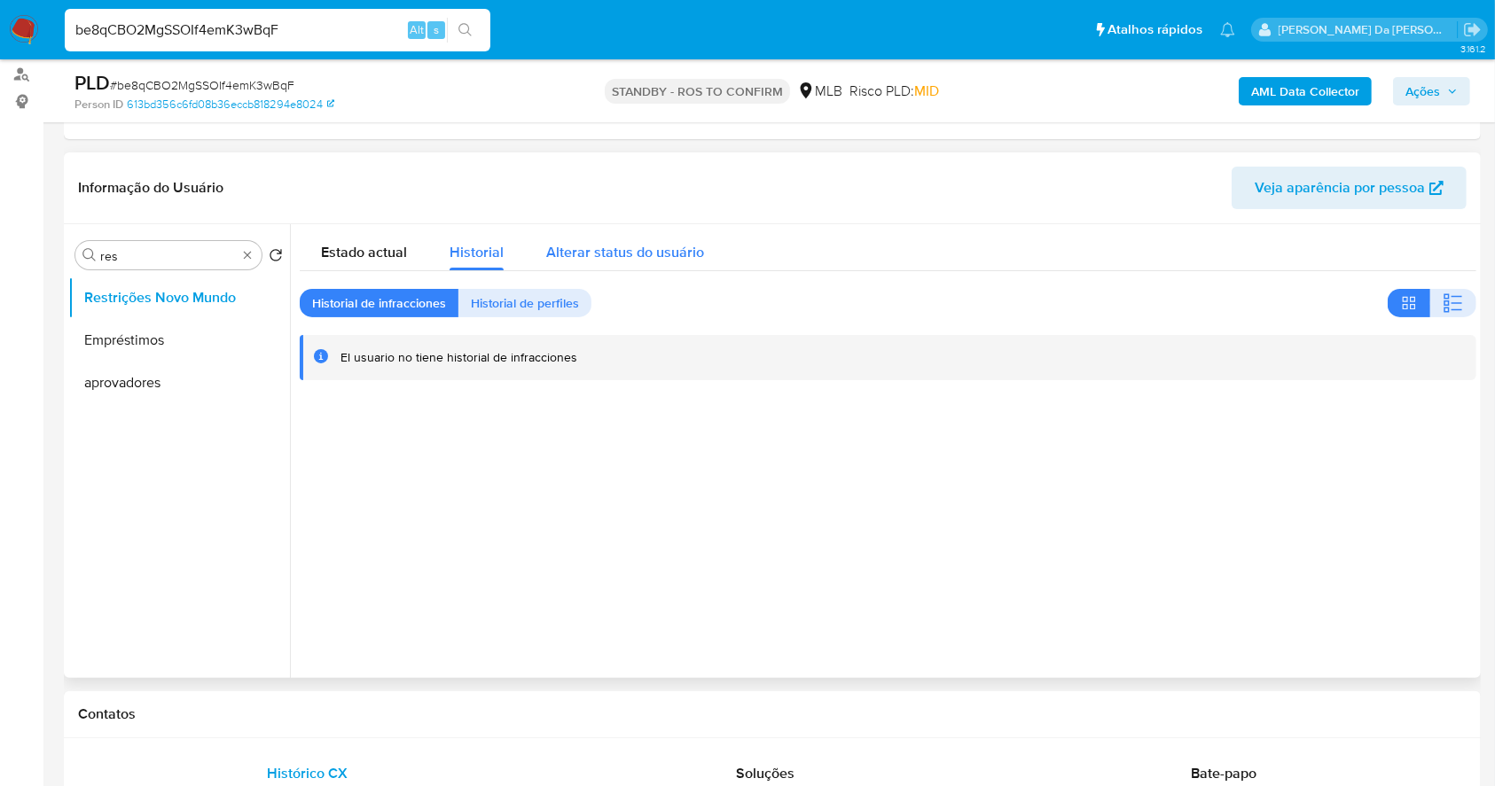
click at [596, 244] on span "Alterar status do usuário" at bounding box center [625, 252] width 158 height 20
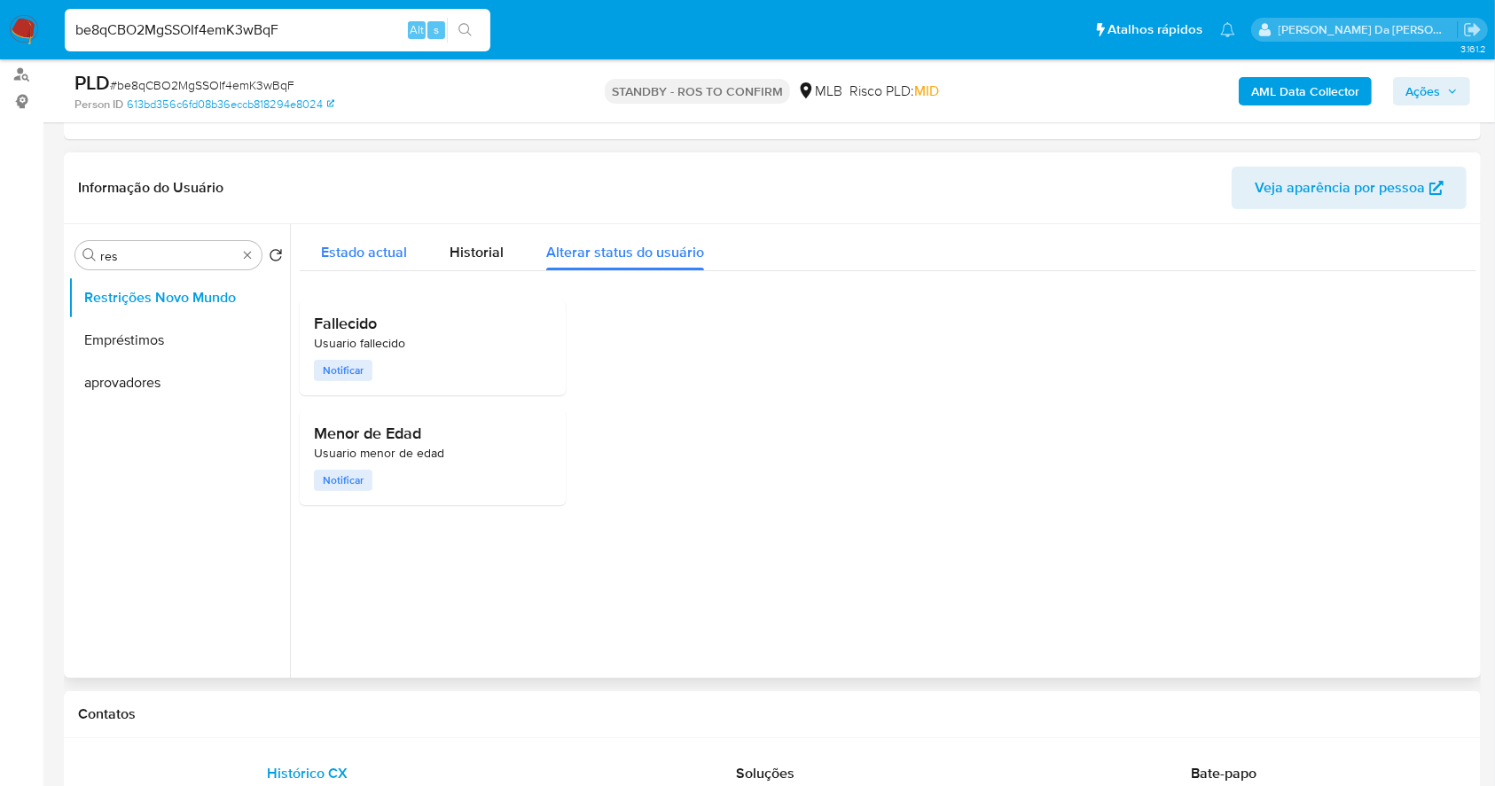
click at [348, 254] on span "Estado actual" at bounding box center [364, 252] width 86 height 20
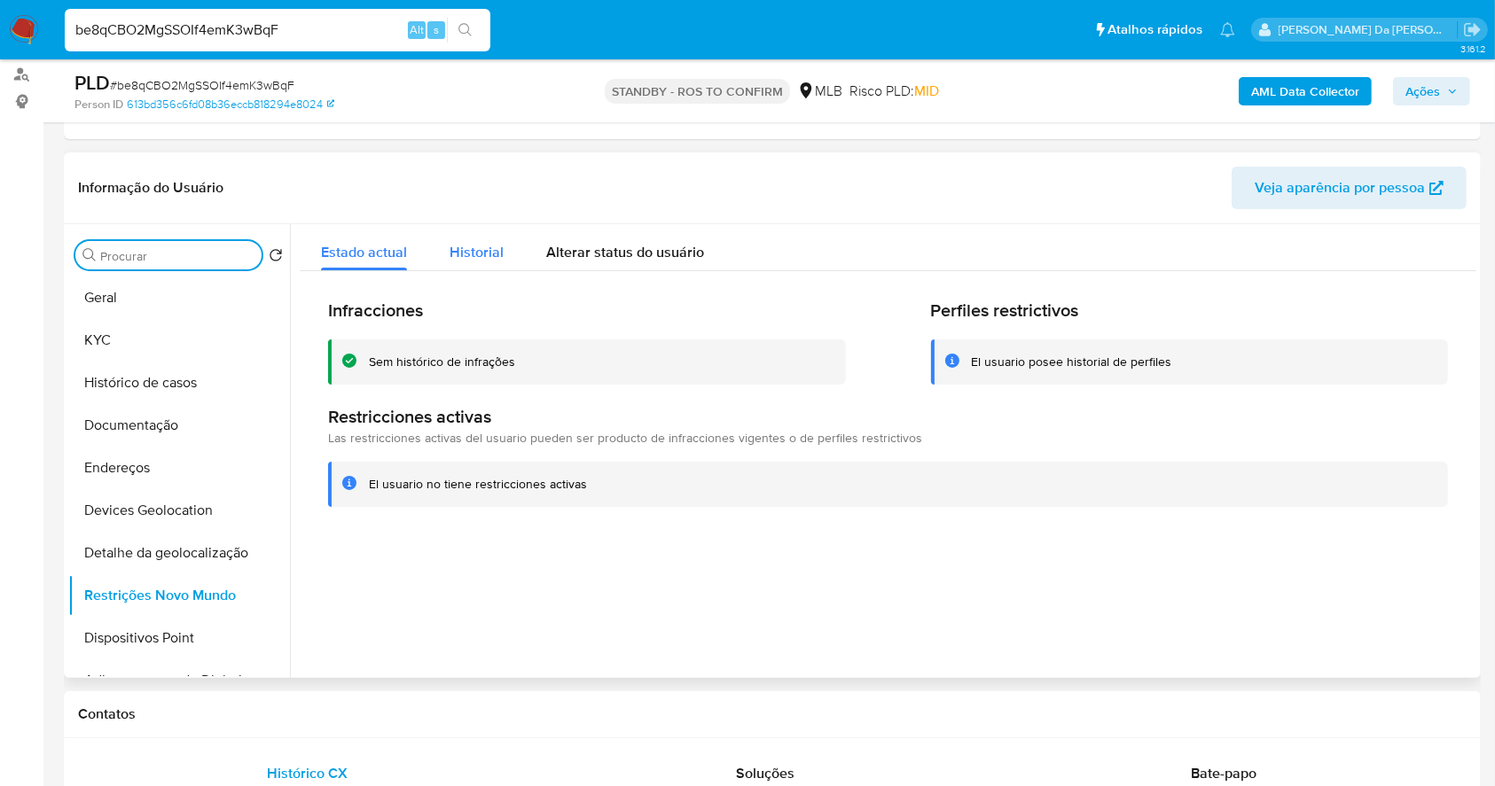
click at [452, 251] on span "Historial" at bounding box center [477, 252] width 54 height 20
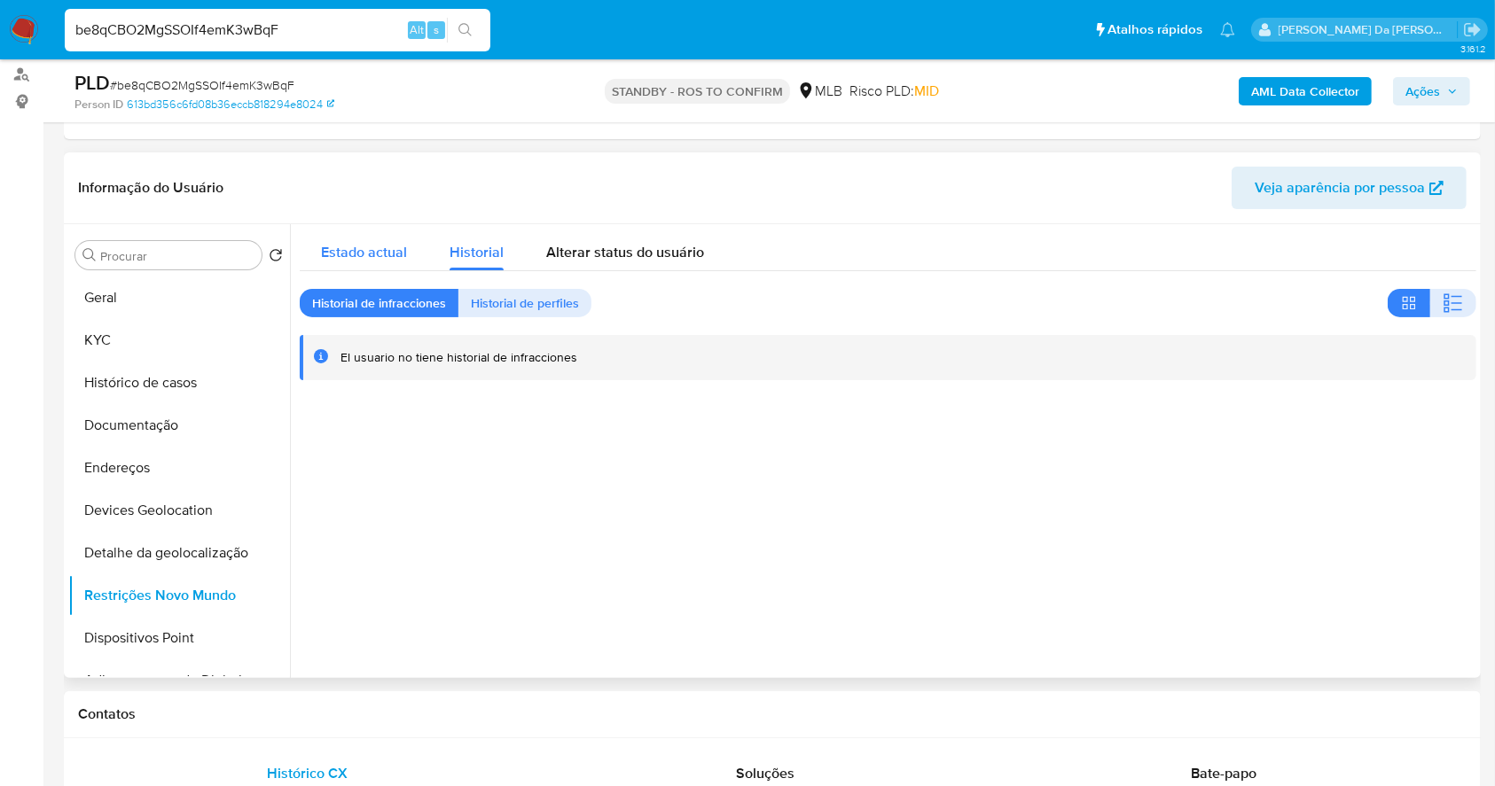
click at [391, 255] on span "Estado actual" at bounding box center [364, 252] width 86 height 20
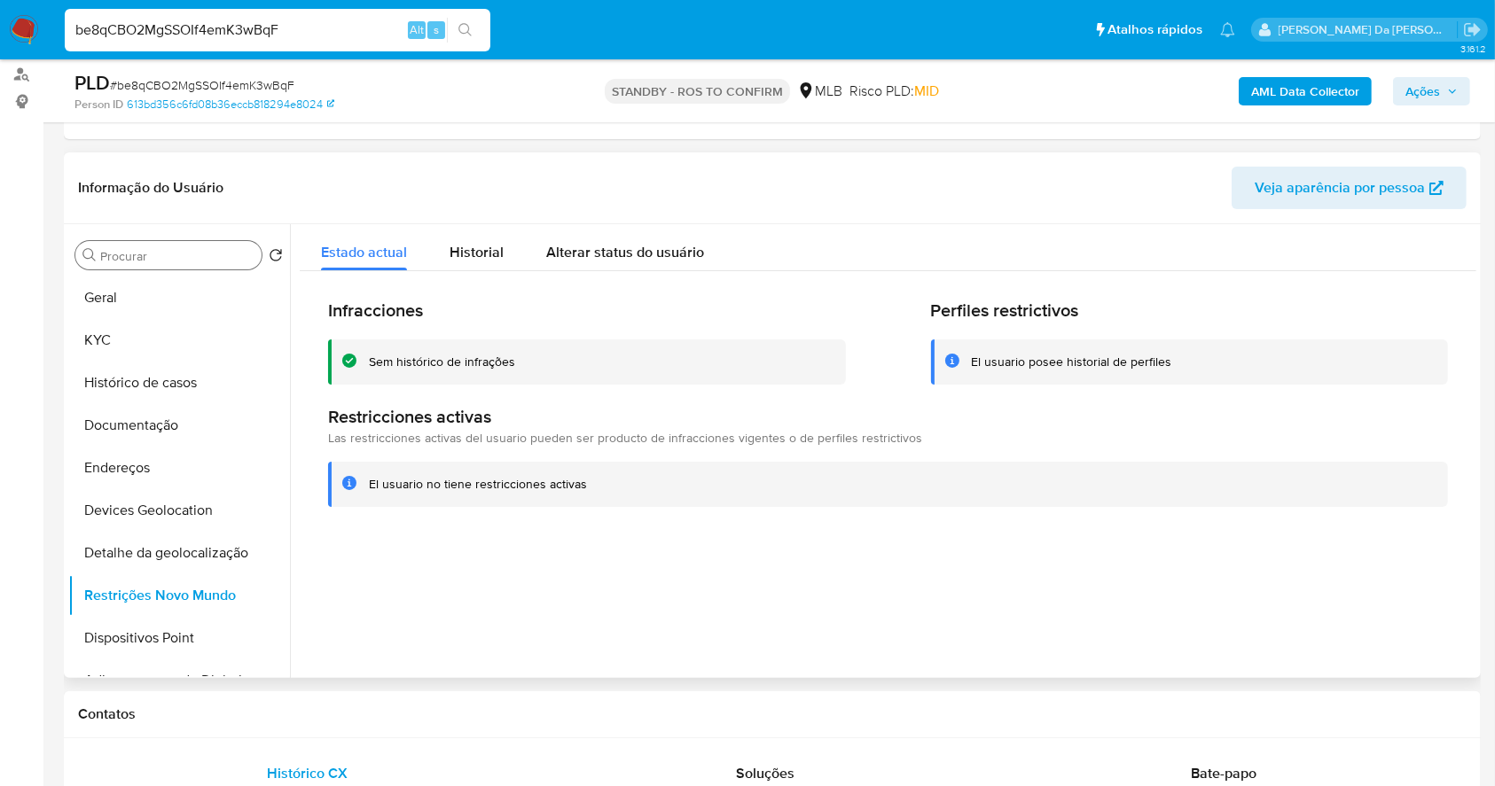
click at [218, 245] on div "Procurar" at bounding box center [168, 255] width 186 height 28
click at [199, 251] on input "Procurar" at bounding box center [177, 256] width 154 height 16
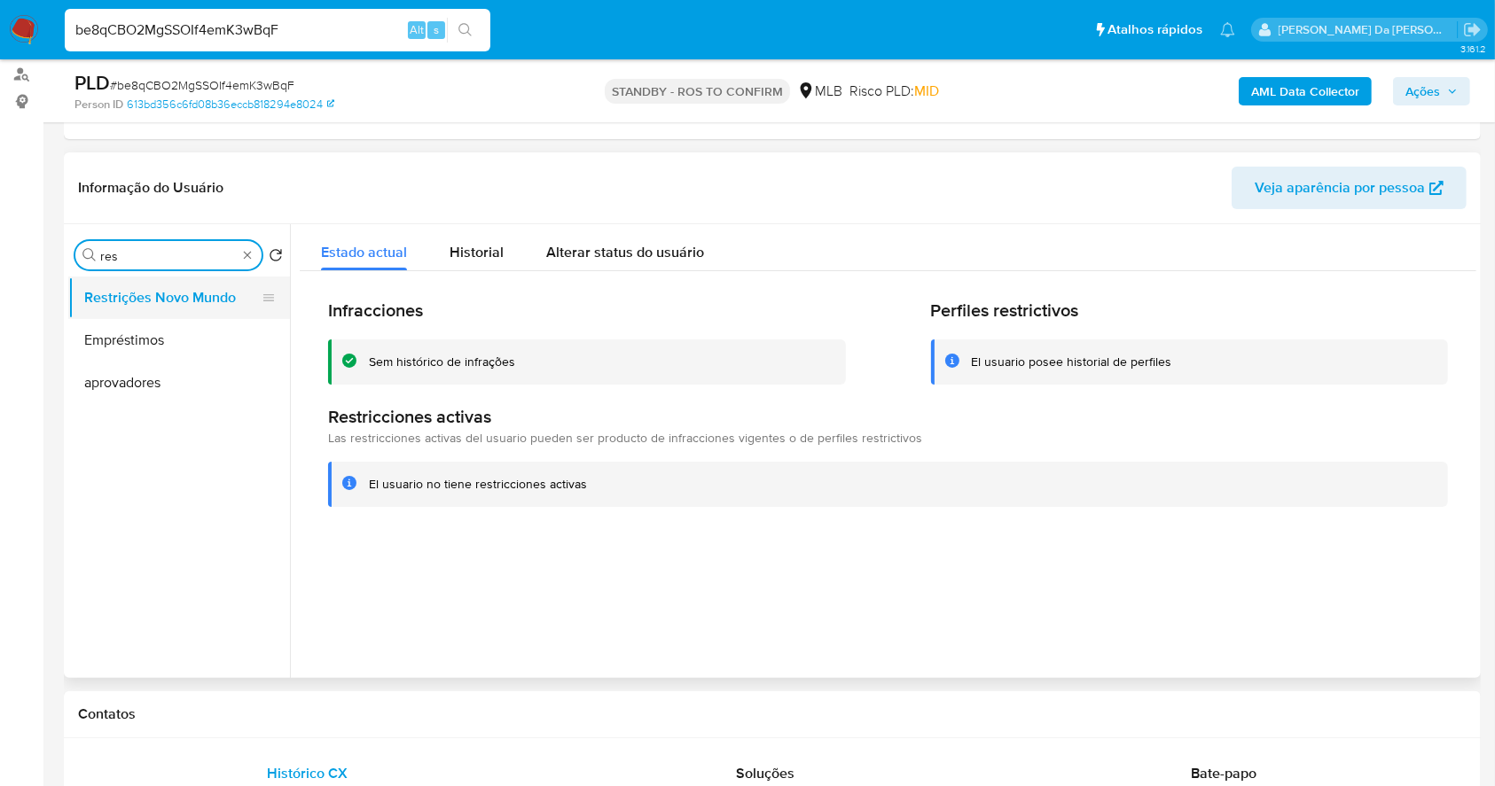
type input "res"
click at [199, 302] on button "Restrições Novo Mundo" at bounding box center [171, 298] width 207 height 43
click at [364, 17] on div "be8qCBO2MgSSOIf4emK3wBqF Alt s" at bounding box center [278, 30] width 426 height 43
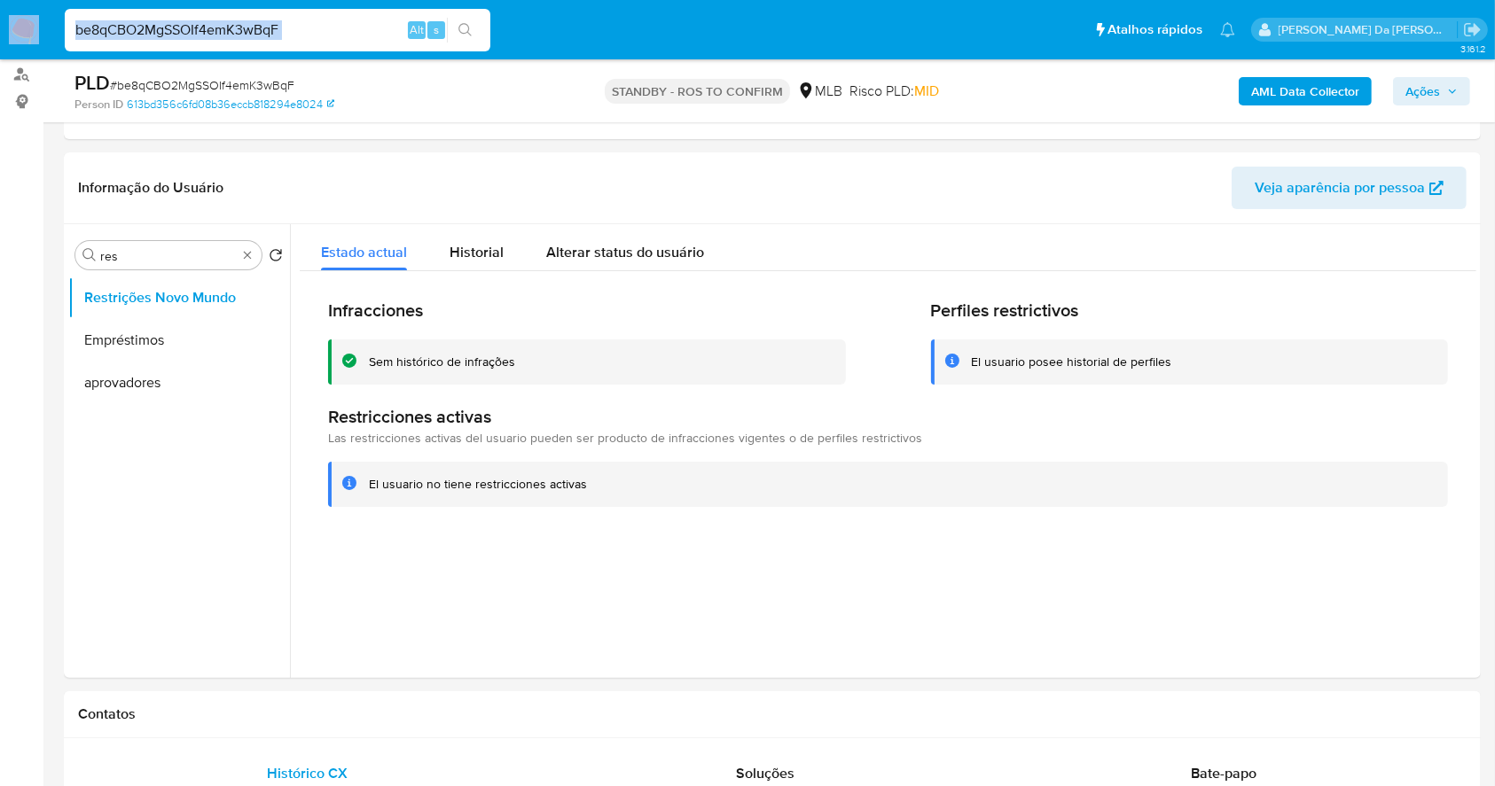
click at [364, 17] on div "be8qCBO2MgSSOIf4emK3wBqF Alt s" at bounding box center [278, 30] width 426 height 43
click at [360, 34] on input "be8qCBO2MgSSOIf4emK3wBqF" at bounding box center [278, 30] width 426 height 23
paste input "9JjI26URZMMgJmszCfSqhyrM"
type input "9JjI26URZMMgJmszCfSqhyrM"
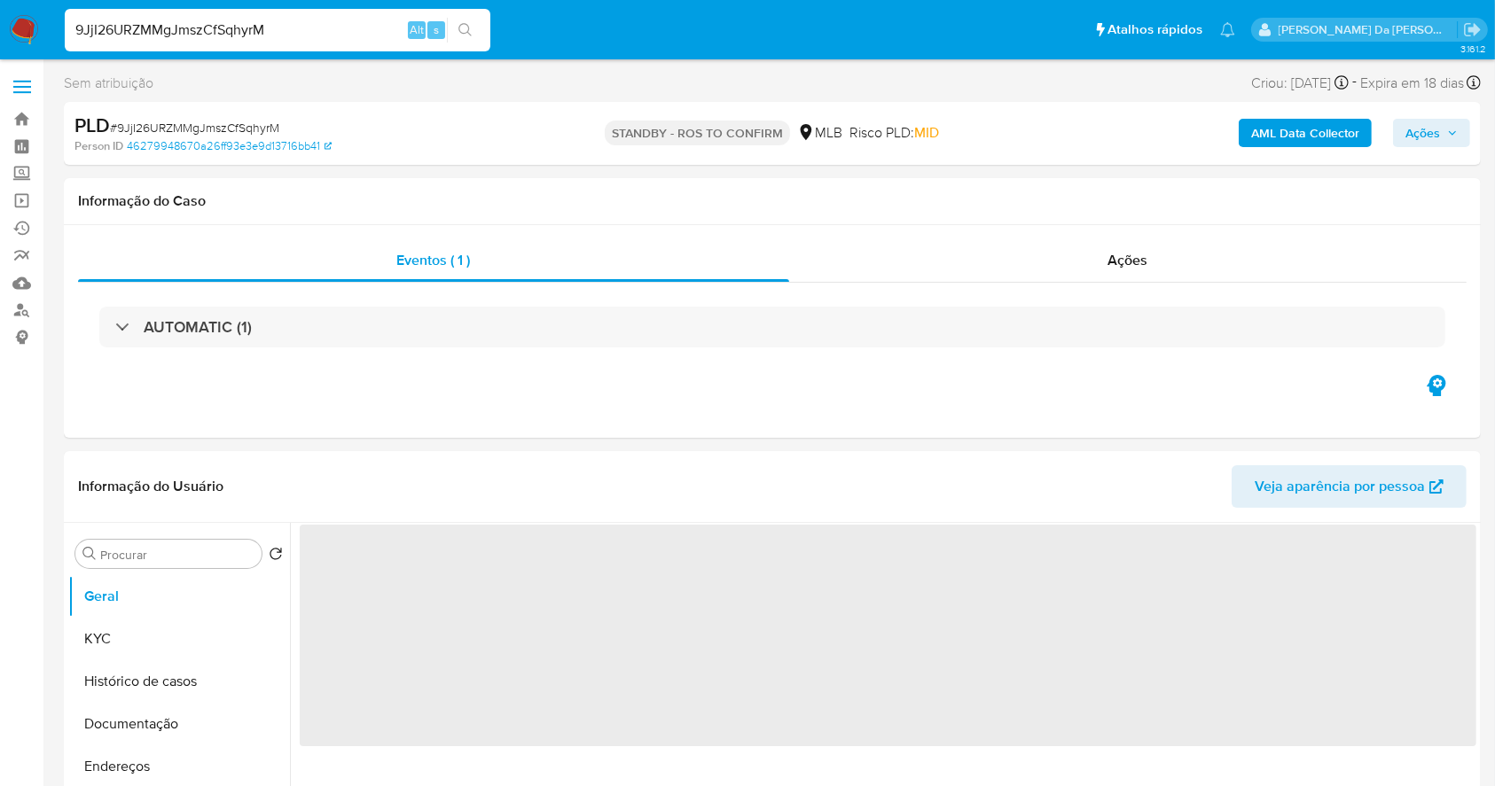
select select "10"
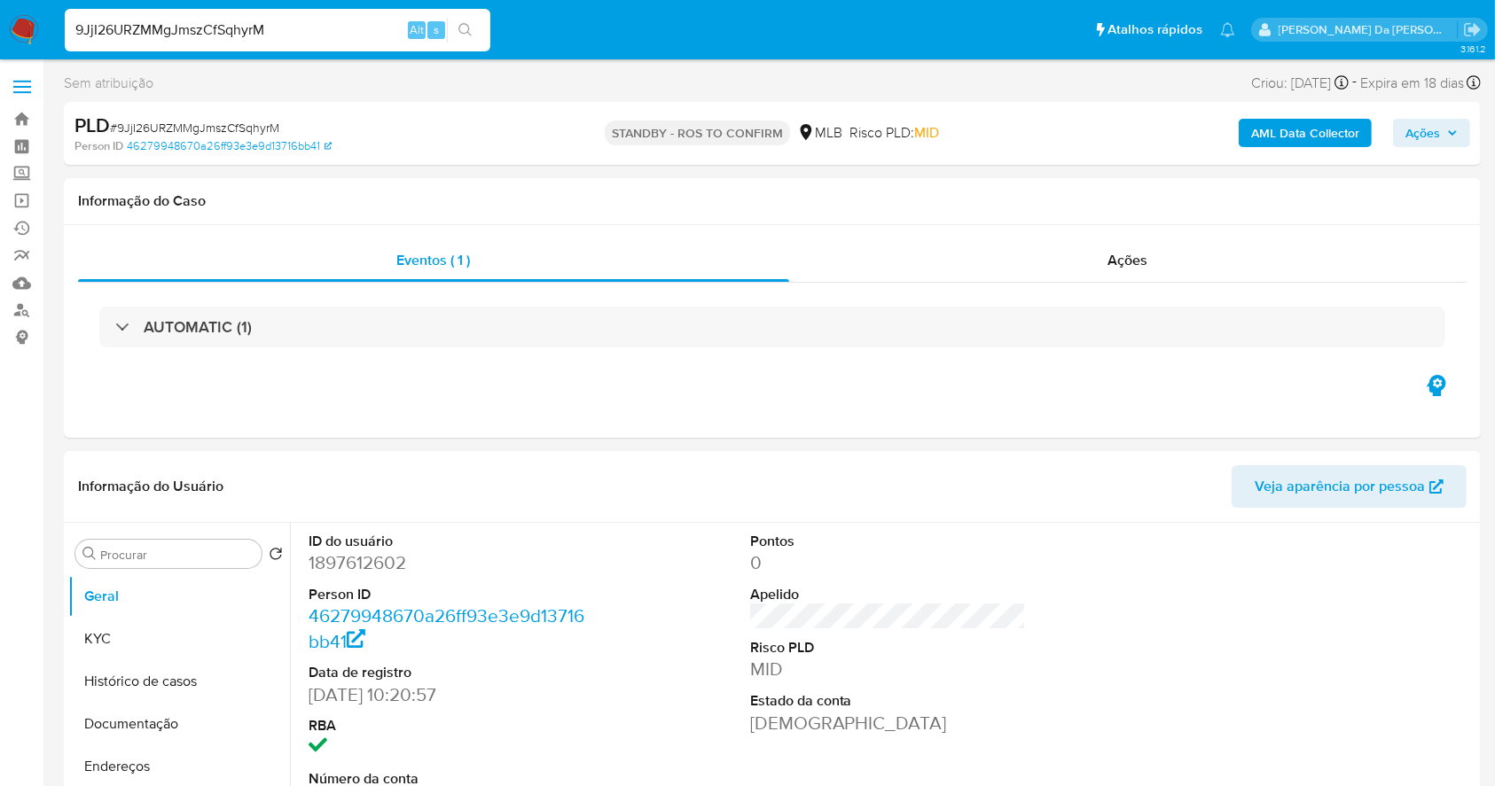
scroll to position [407, 0]
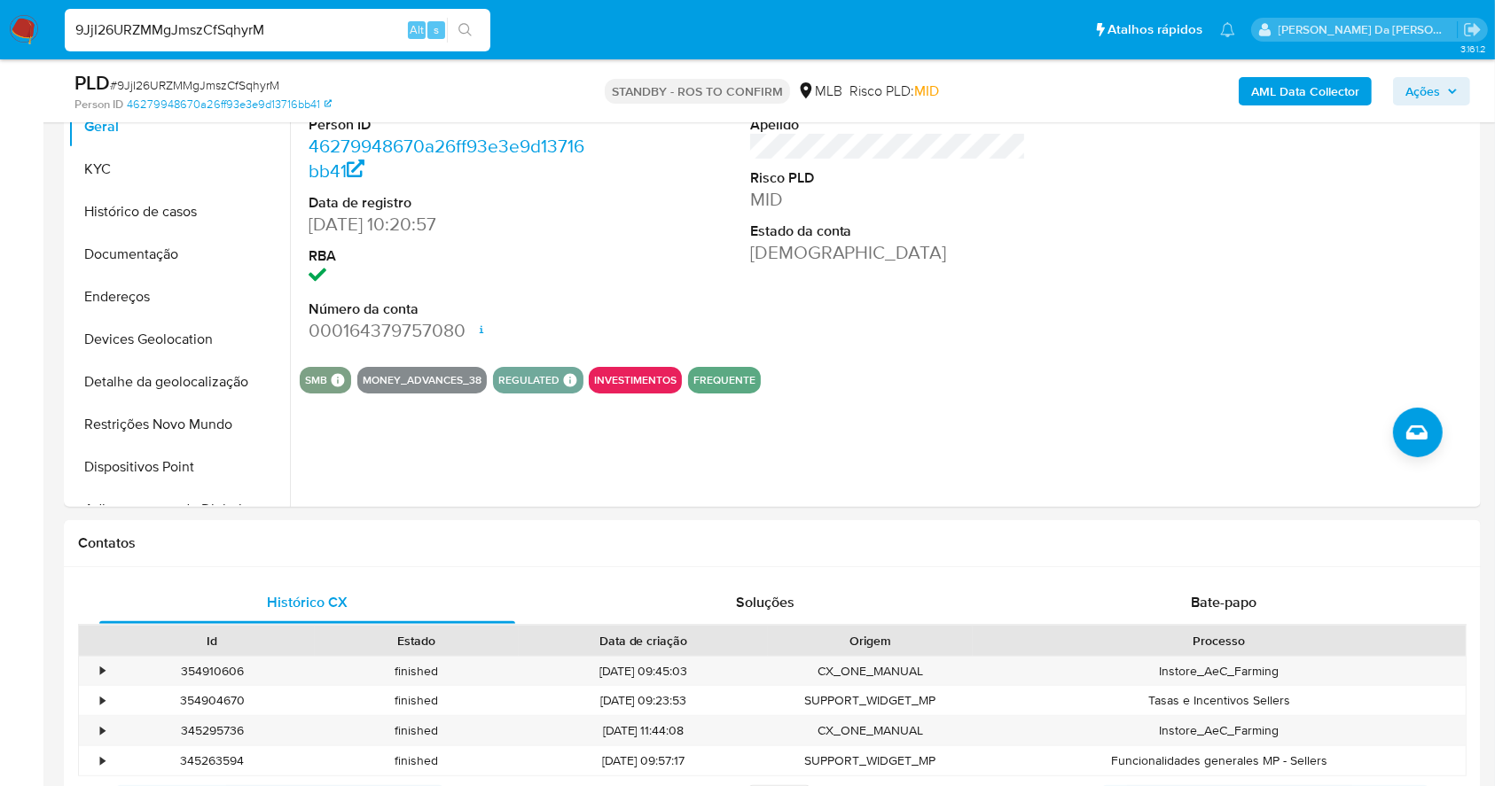
click at [373, 31] on input "9JjI26URZMMgJmszCfSqhyrM" at bounding box center [278, 30] width 426 height 23
paste input "FIB4hxFlFsrqGlz37abVFNZG"
type input "FIB4hxFlFsrqGlz37abVFNZG"
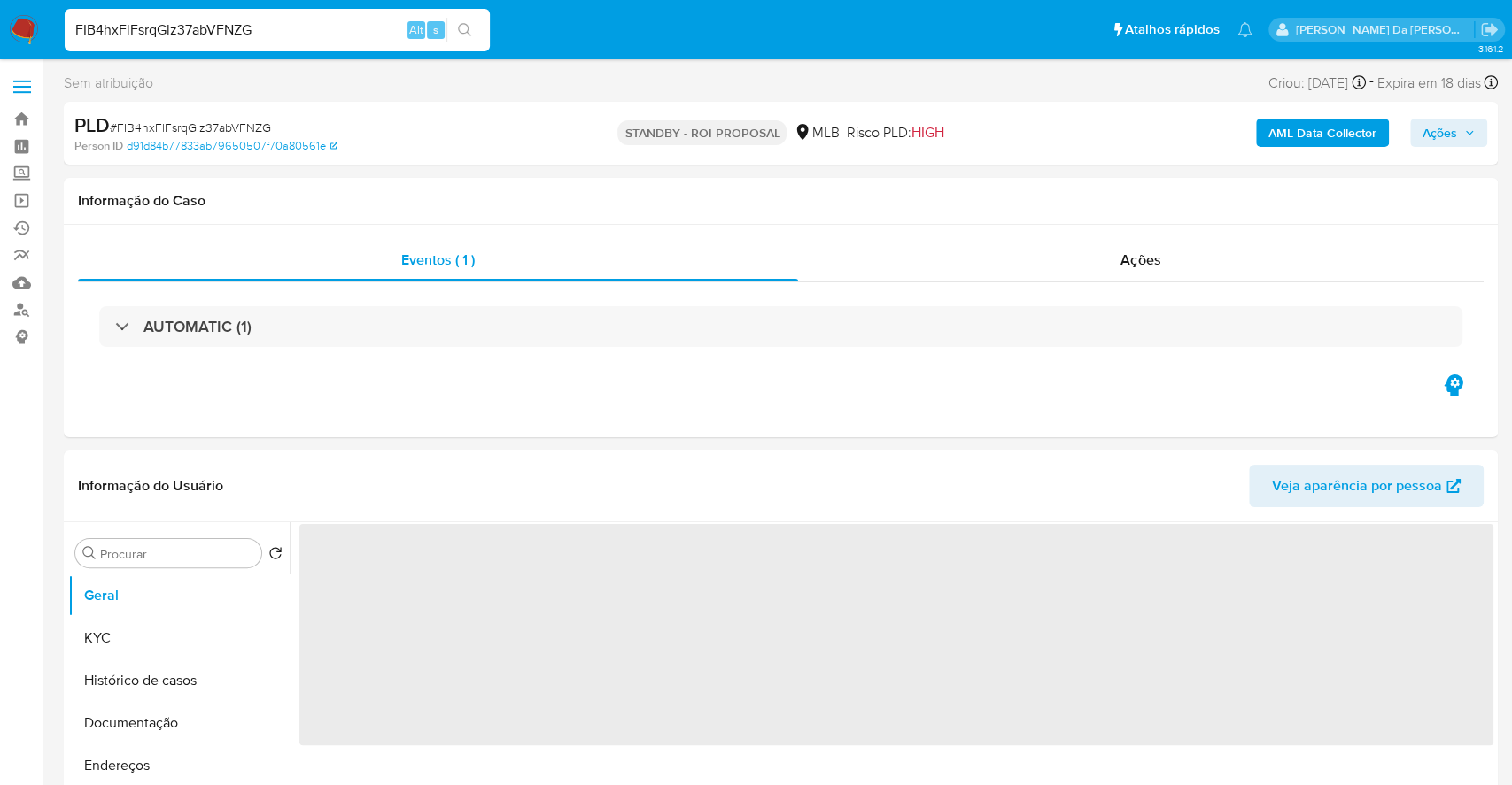
select select "10"
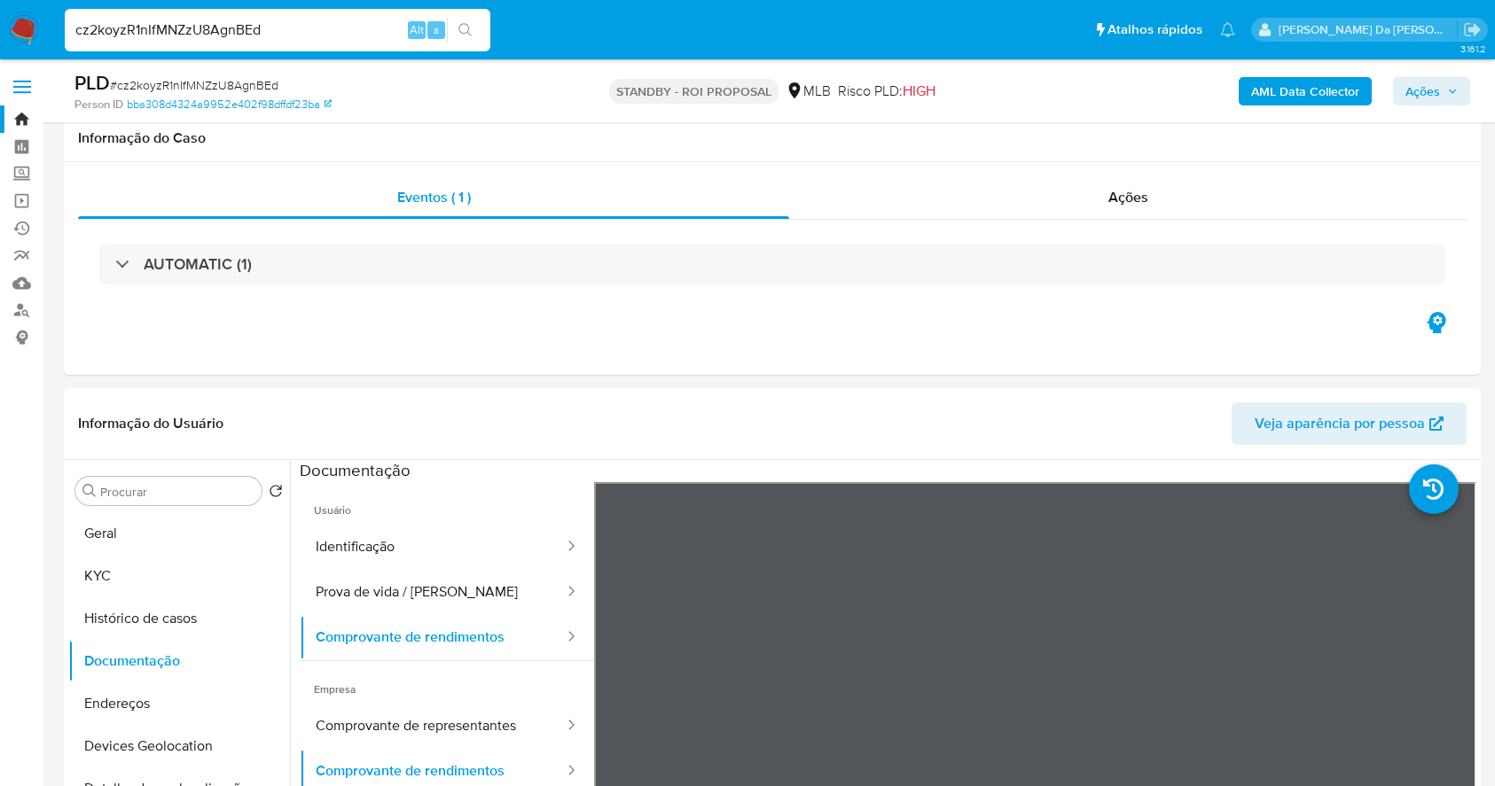
select select "50"
click at [525, 729] on ul "Usuário Identificação Prova de vida / Selfie Comprovante de rendimentos Empresa…" at bounding box center [447, 737] width 294 height 511
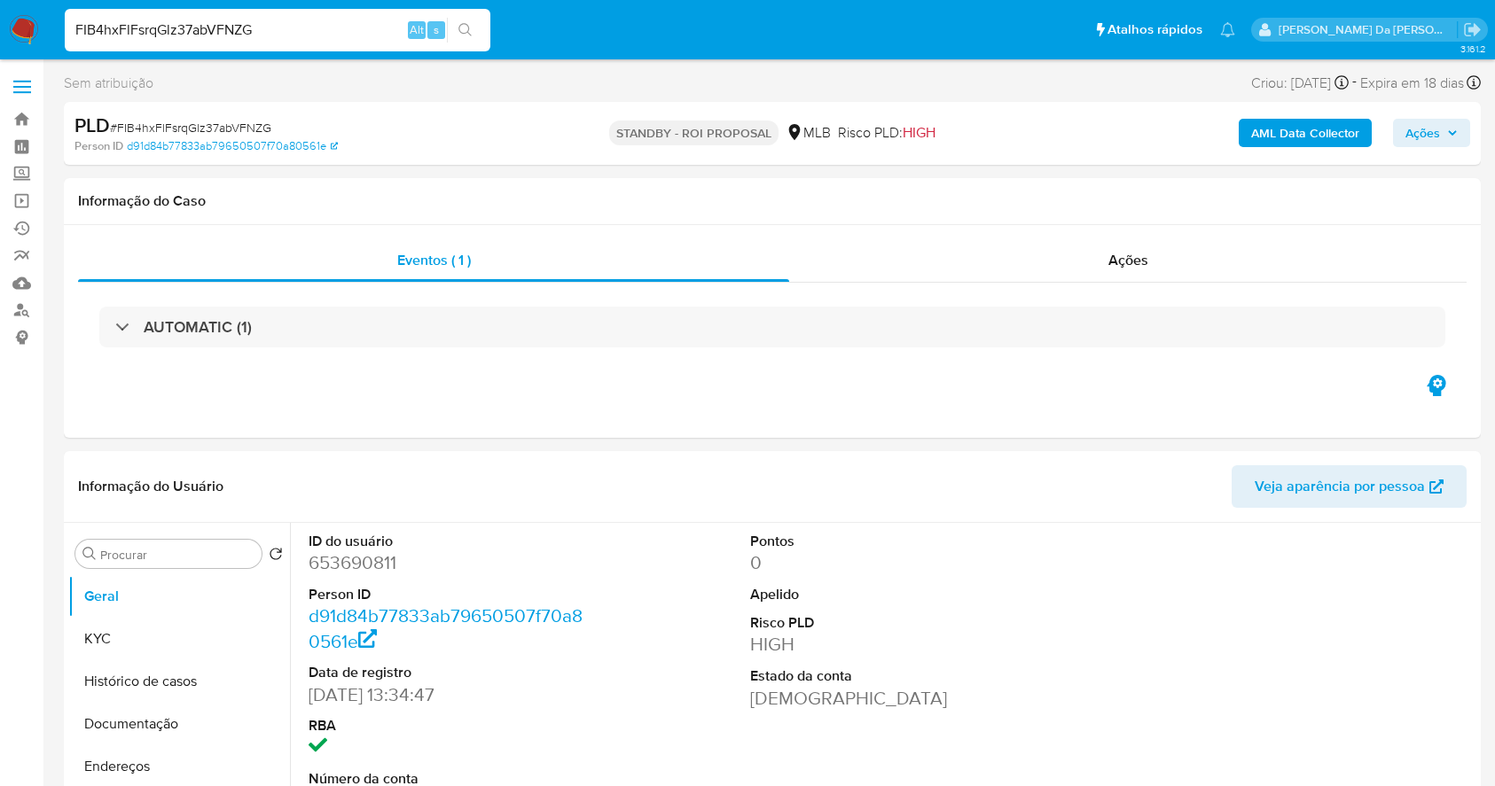
select select "10"
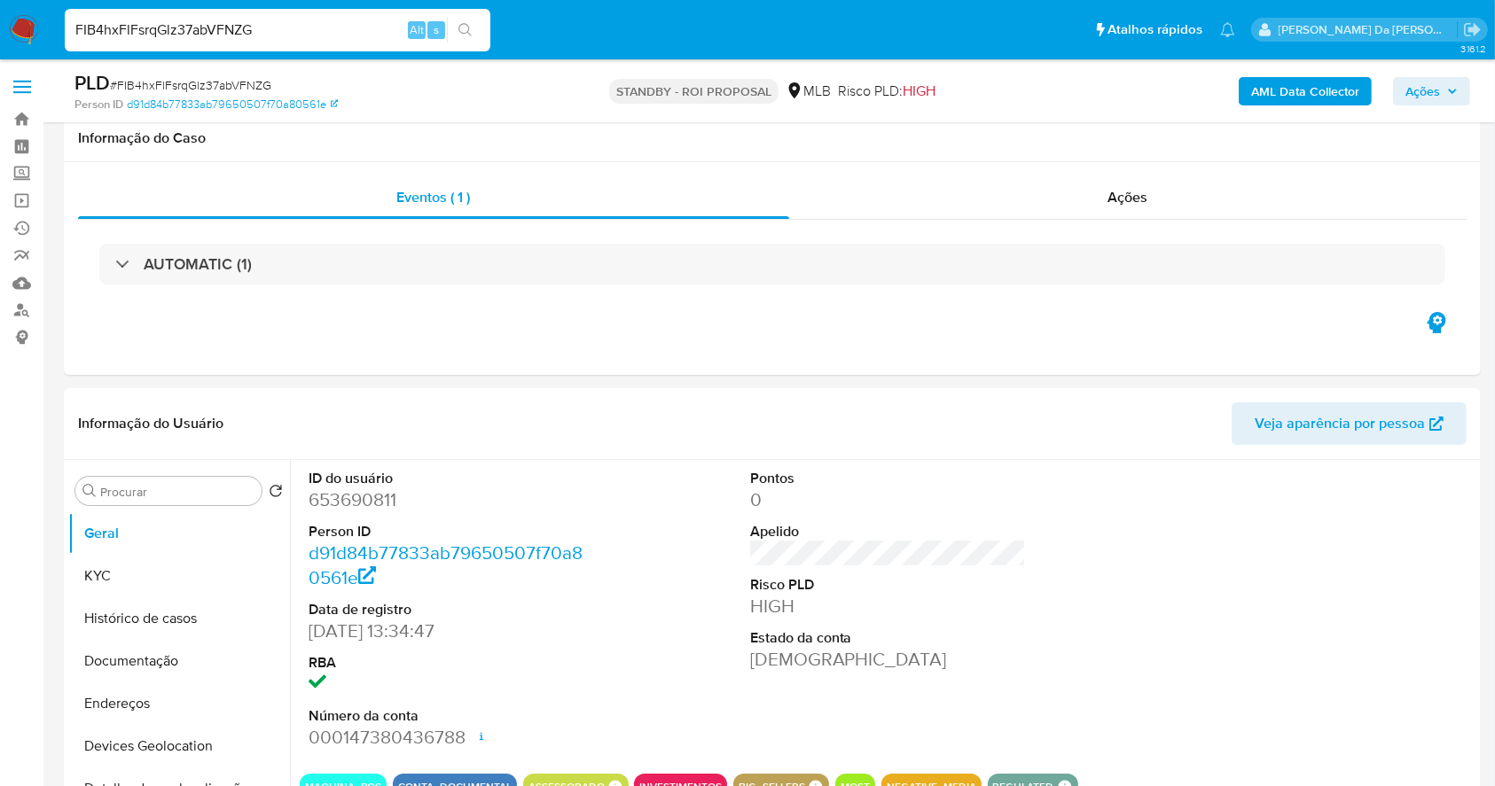
scroll to position [407, 0]
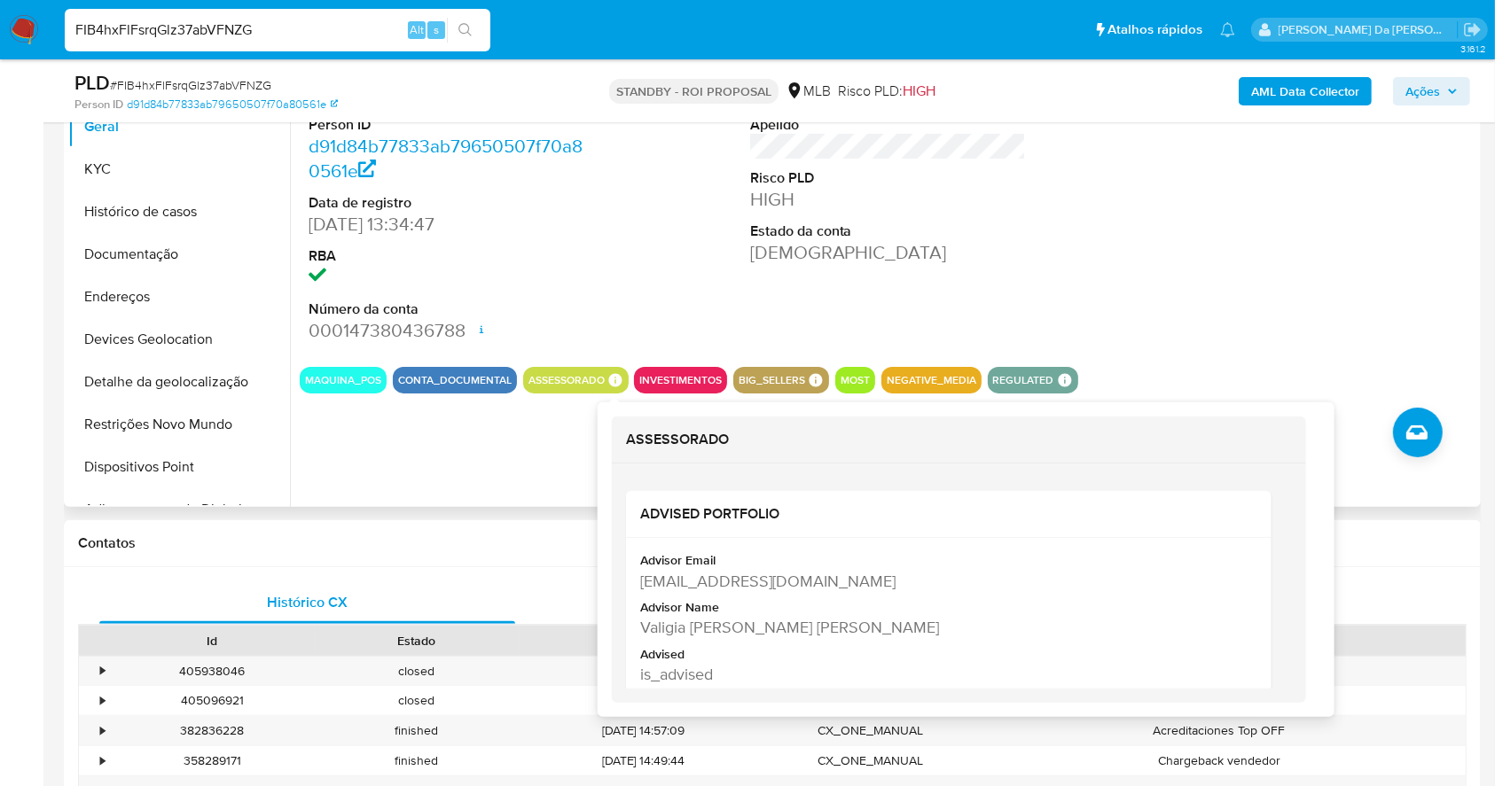
click at [616, 372] on icon at bounding box center [615, 380] width 16 height 16
click at [609, 380] on icon at bounding box center [614, 379] width 13 height 13
click at [728, 585] on div "[EMAIL_ADDRESS][DOMAIN_NAME]" at bounding box center [947, 580] width 614 height 22
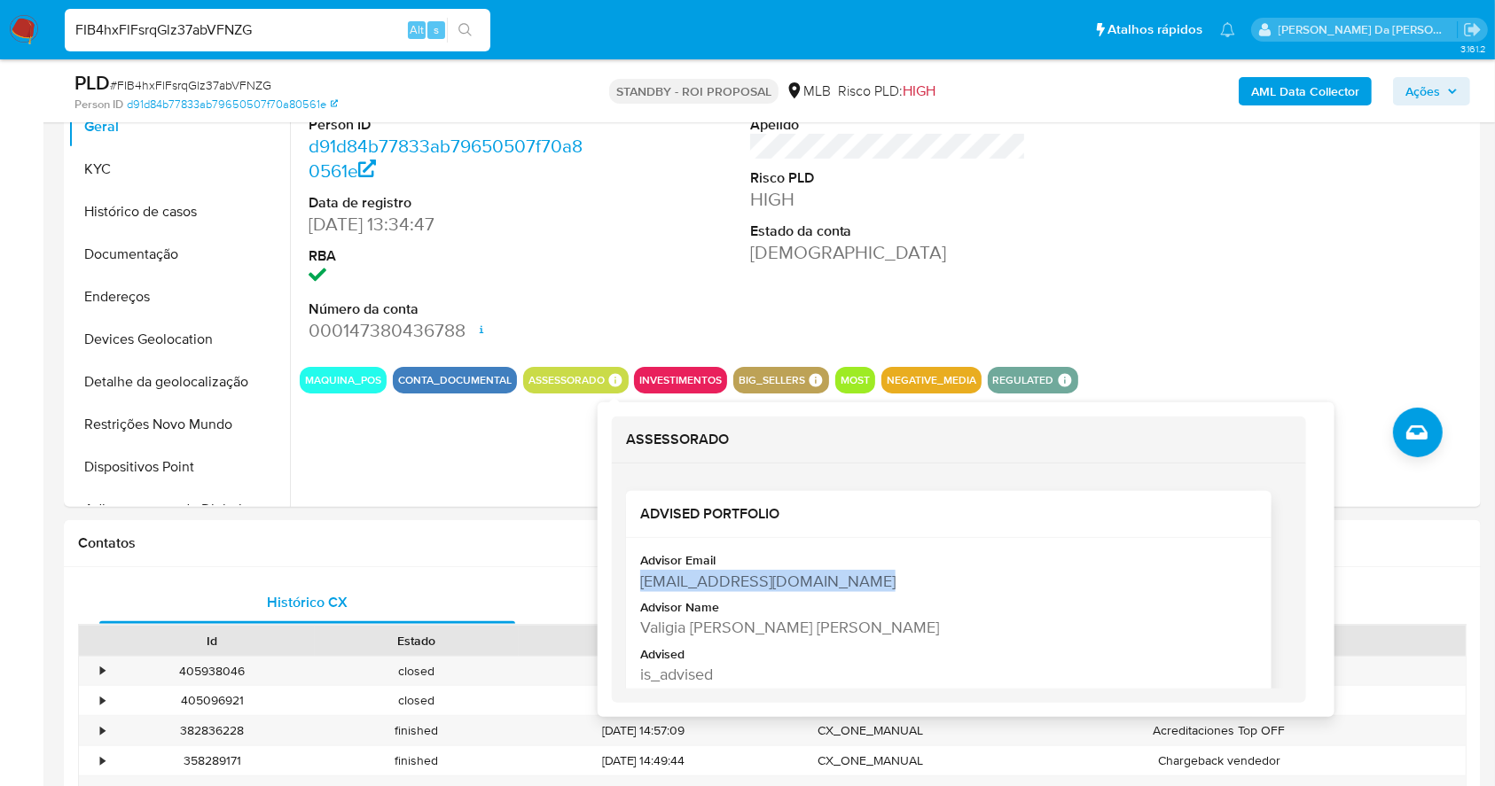
copy div "[EMAIL_ADDRESS][DOMAIN_NAME]"
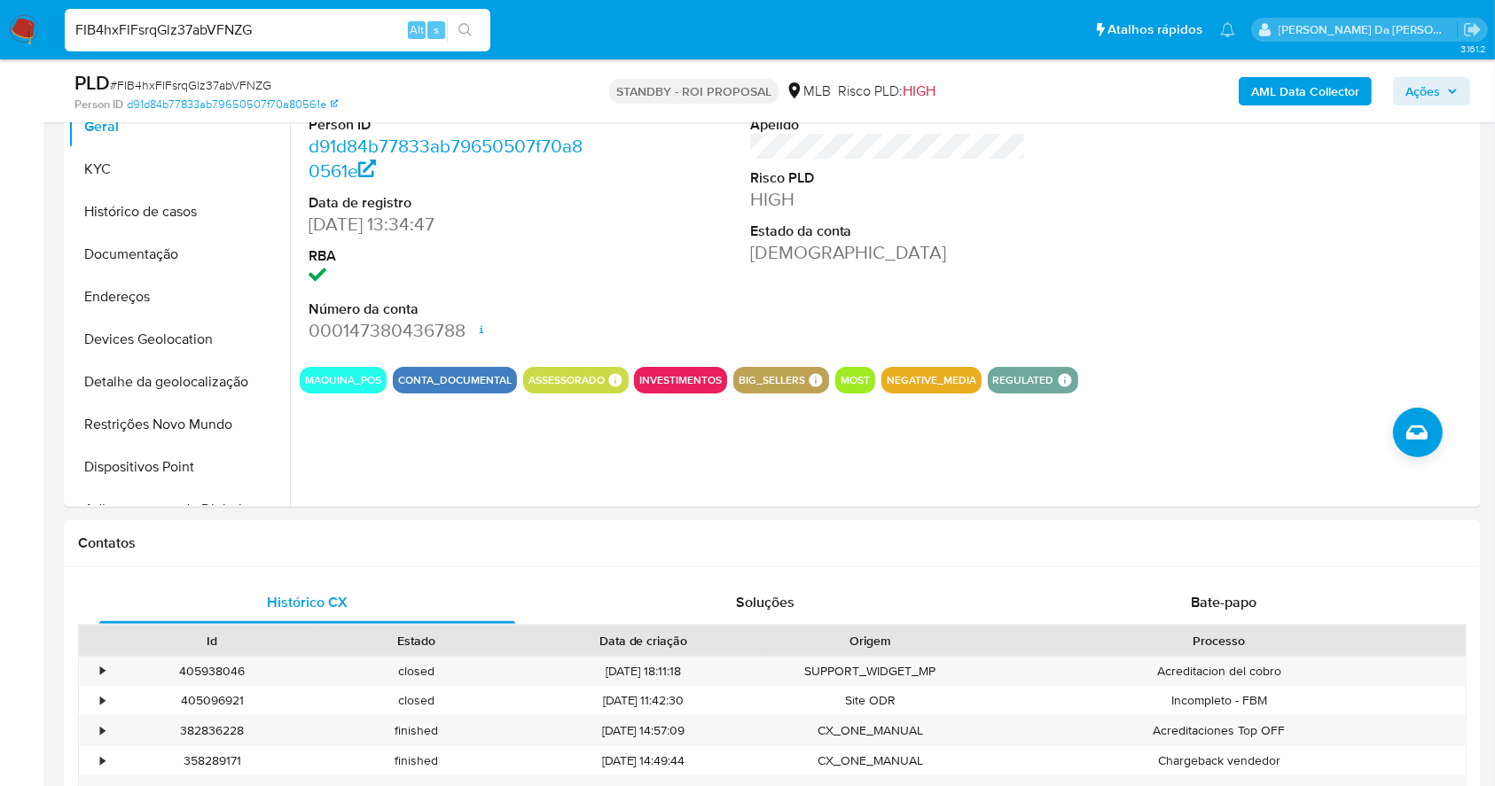
scroll to position [2003, 0]
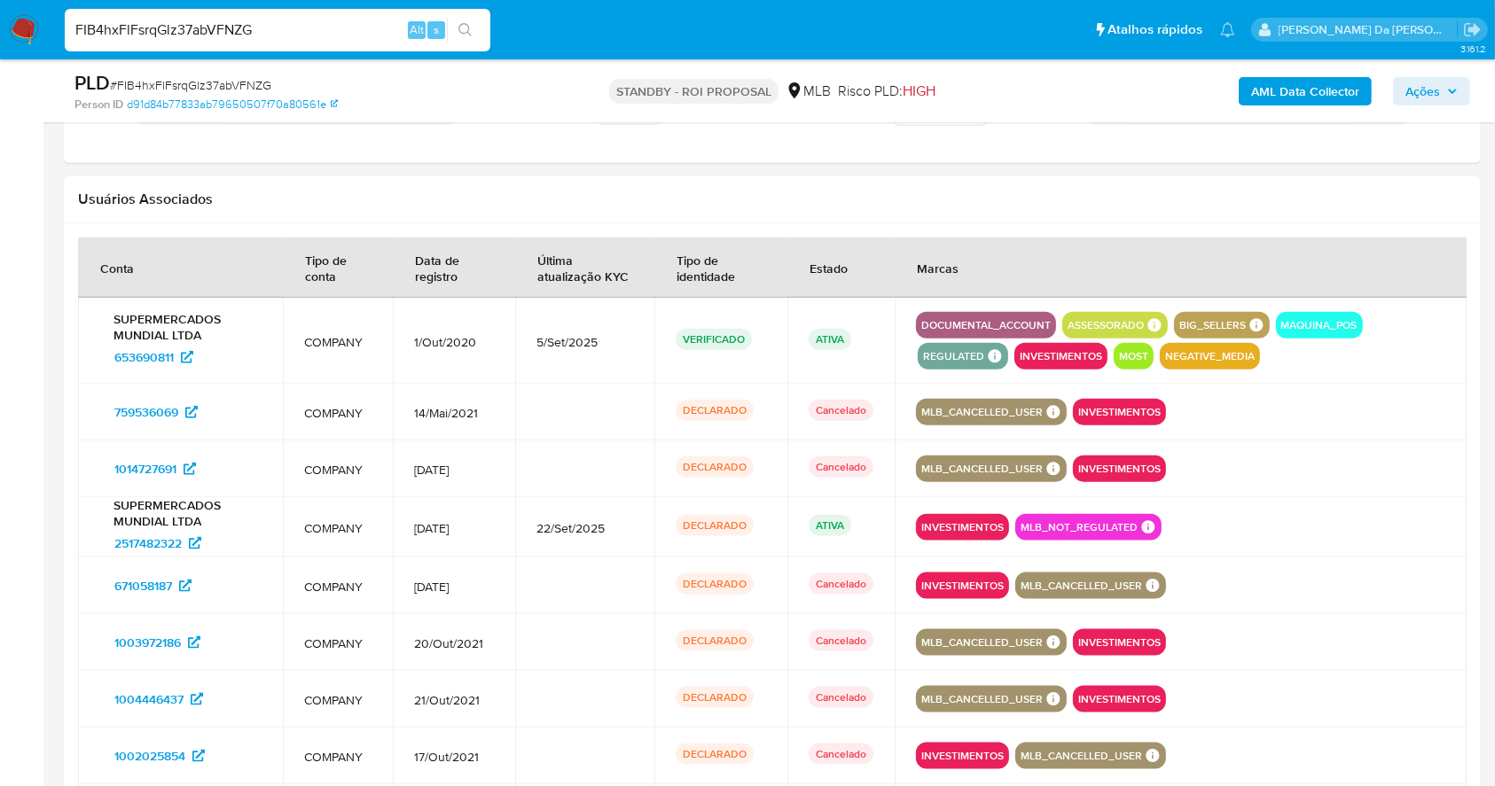
click at [329, 14] on div "FIB4hxFlFsrqGlz37abVFNZG Alt s" at bounding box center [278, 30] width 426 height 43
click at [315, 34] on input "FIB4hxFlFsrqGlz37abVFNZG" at bounding box center [278, 30] width 426 height 23
click at [315, 35] on input "FIB4hxFlFsrqGlz37abVFNZG" at bounding box center [278, 30] width 426 height 23
paste input "7DGQPplyrP2u3lqqJmNNsOgF"
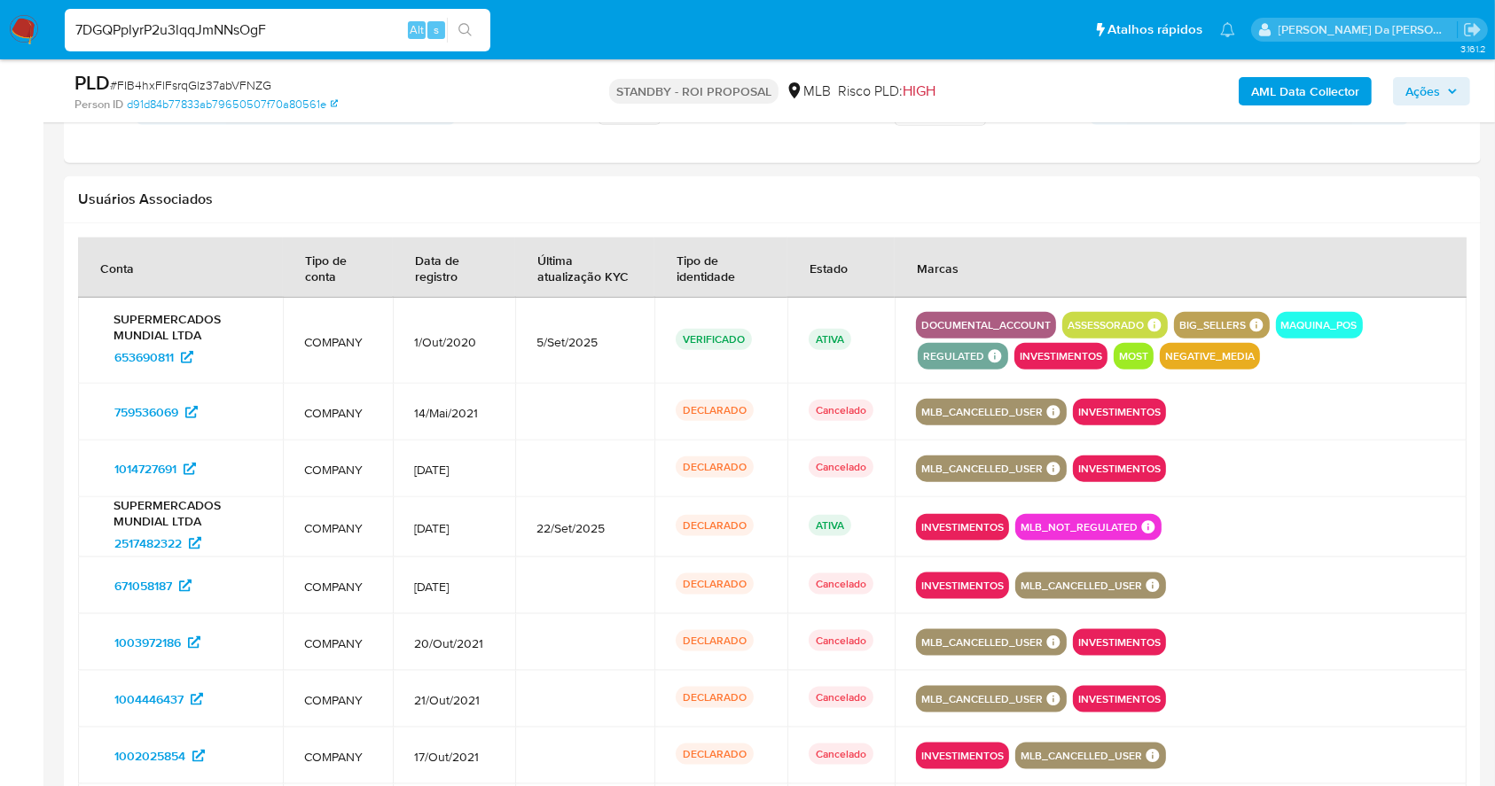
type input "7DGQPplyrP2u3lqqJmNNsOgF"
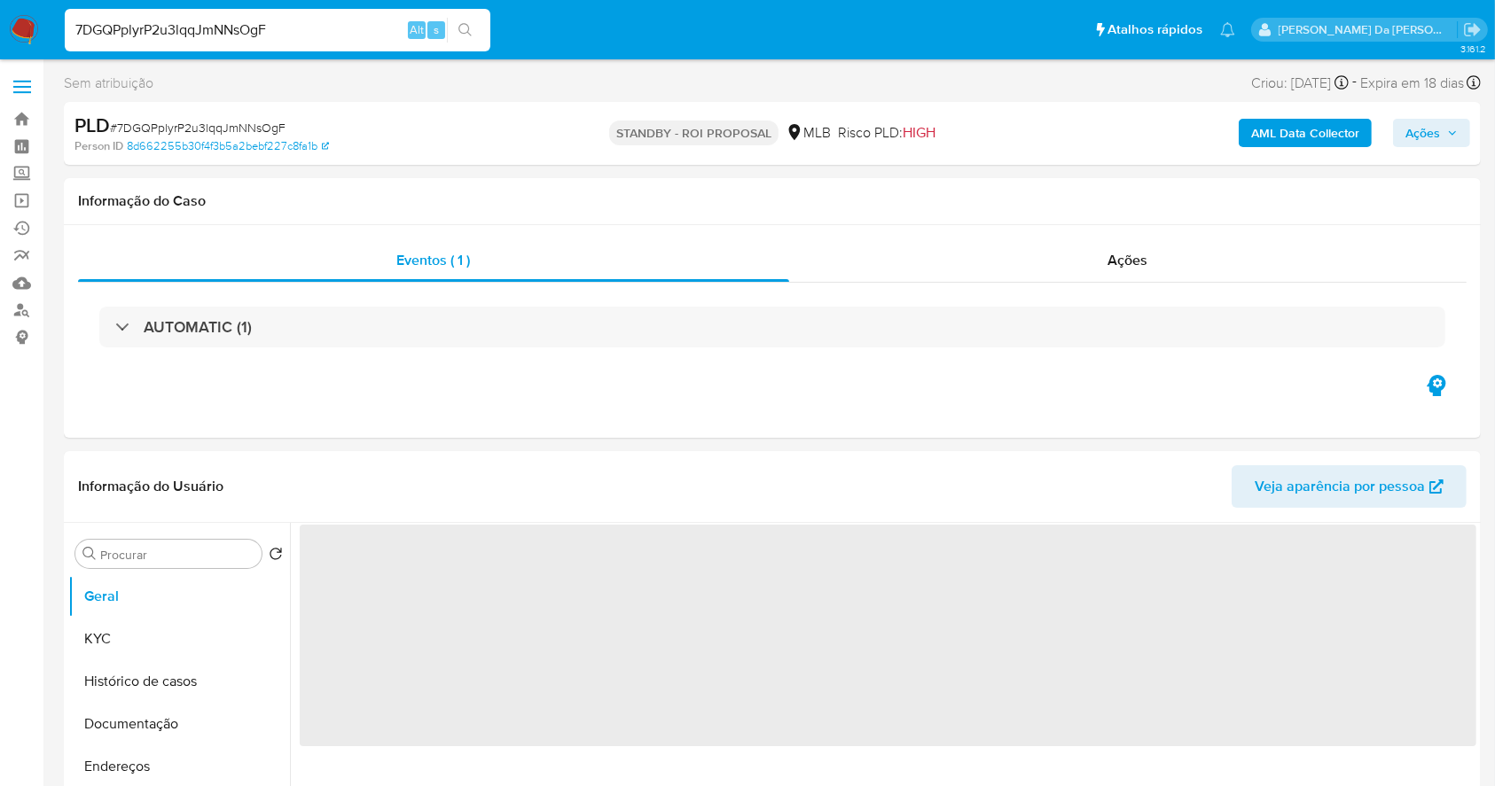
select select "10"
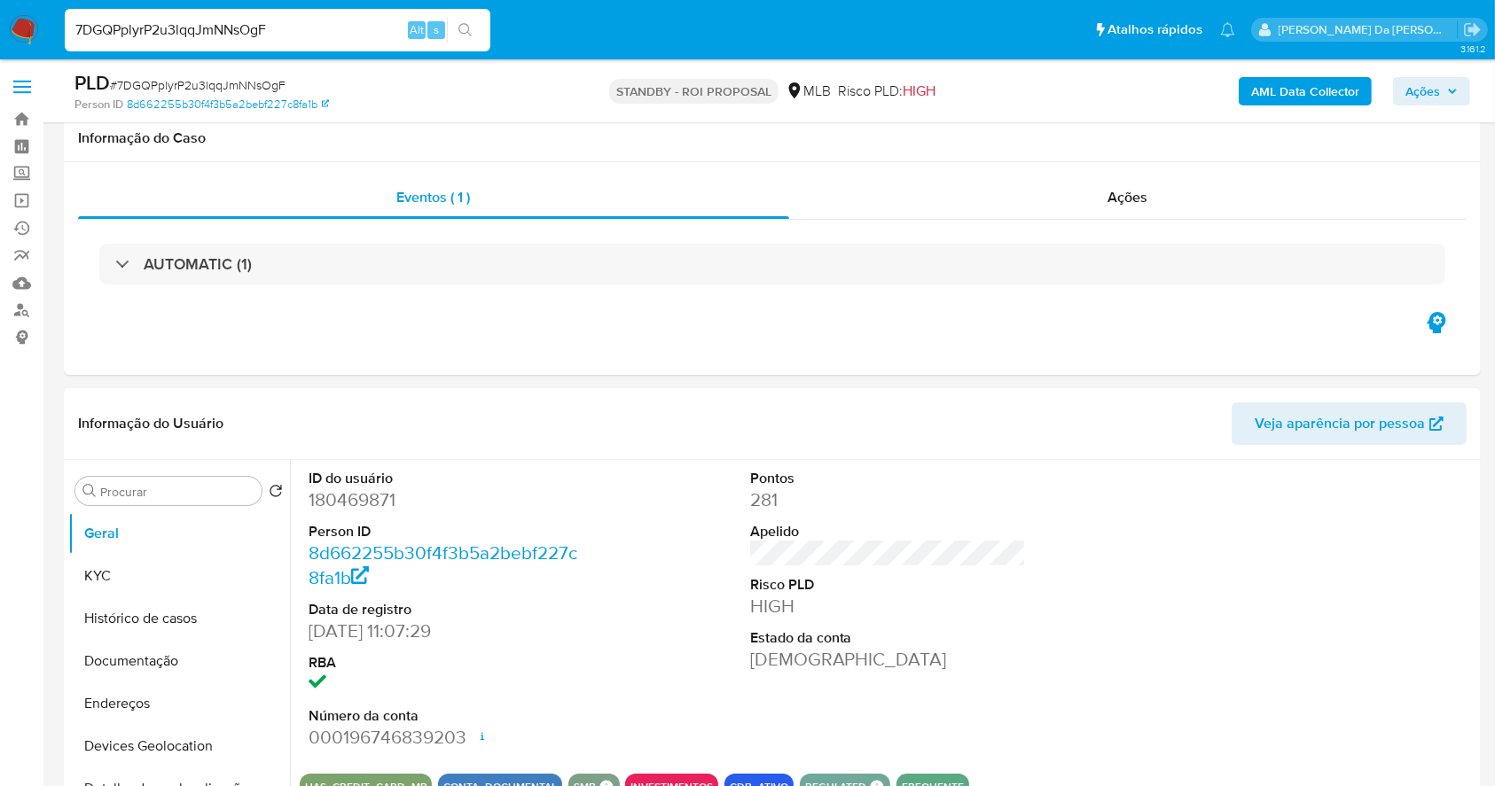
scroll to position [407, 0]
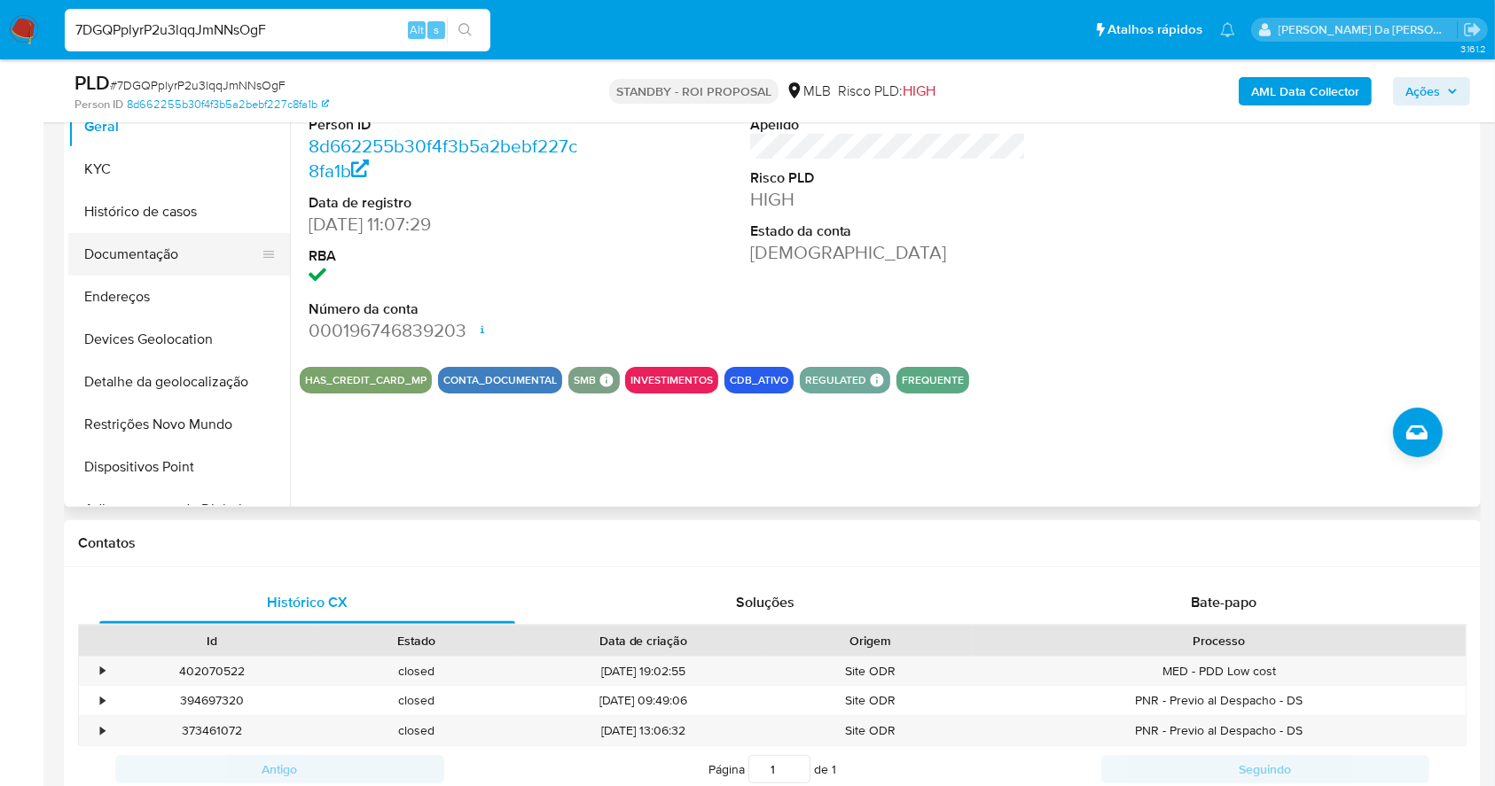
drag, startPoint x: 156, startPoint y: 245, endPoint x: 188, endPoint y: 250, distance: 32.4
click at [151, 256] on button "Documentação" at bounding box center [171, 254] width 207 height 43
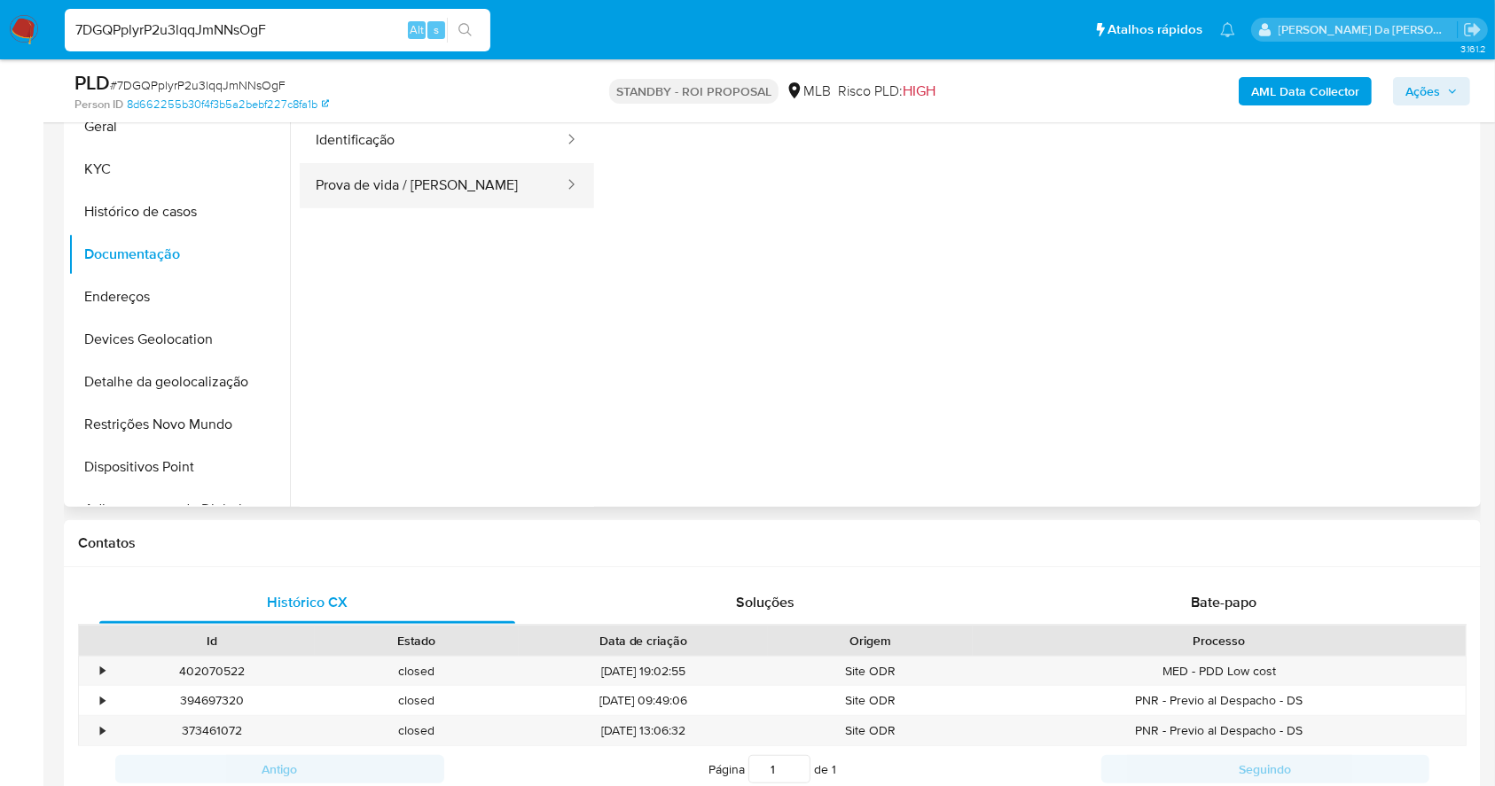
click at [404, 187] on button "Prova de vida / Selfie" at bounding box center [433, 185] width 266 height 45
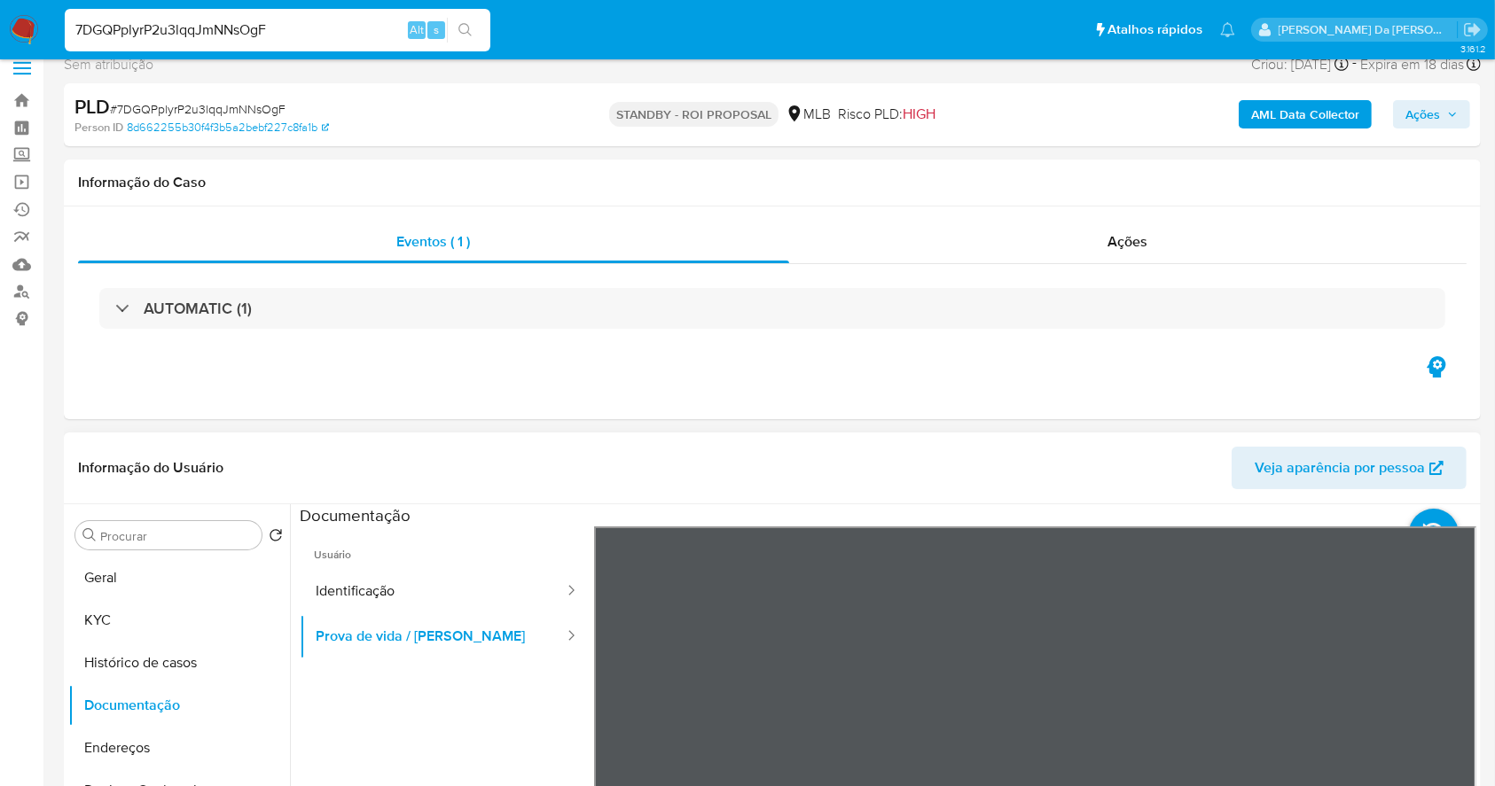
scroll to position [0, 0]
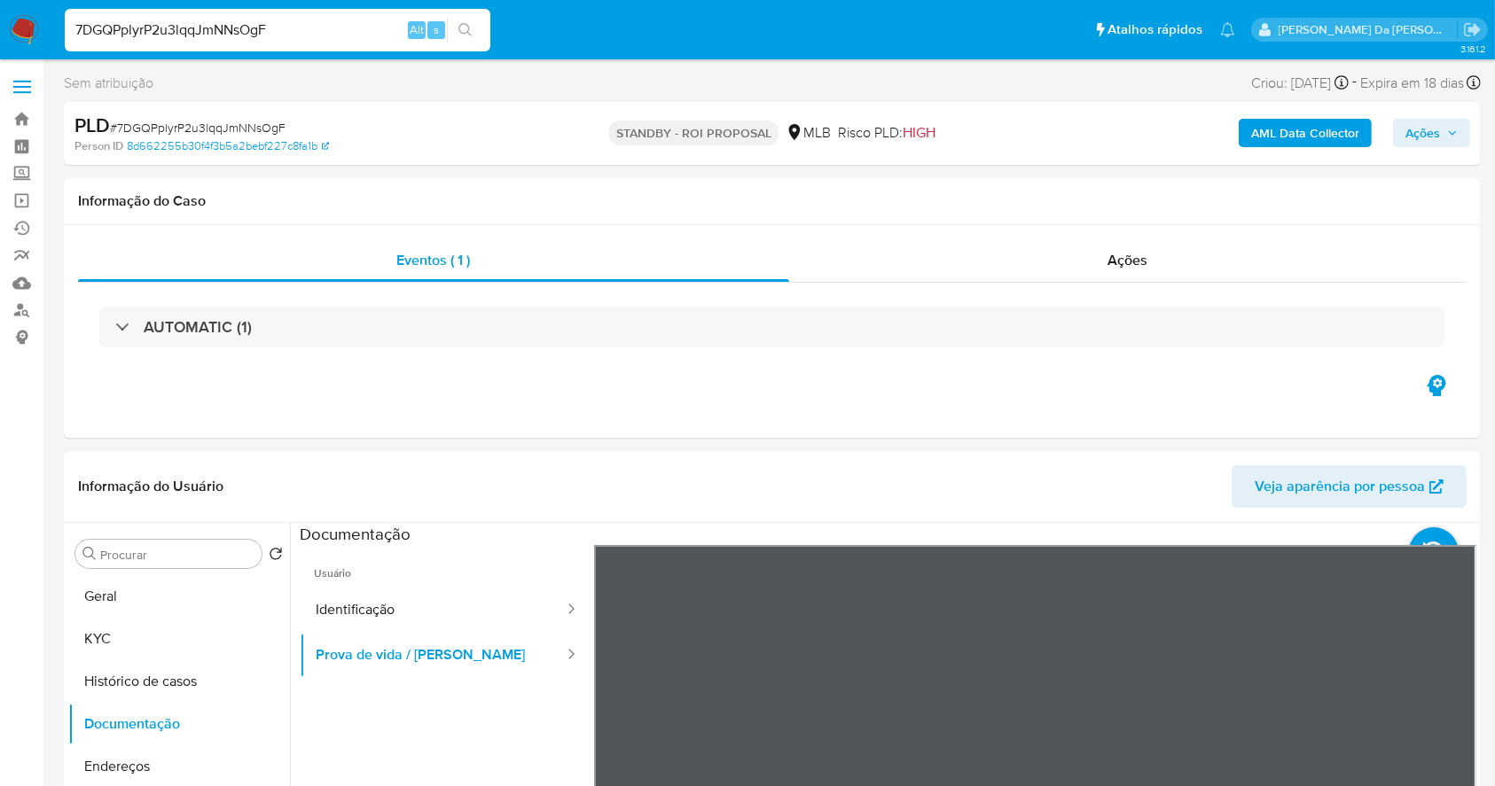
click at [294, 39] on input "7DGQPplyrP2u3lqqJmNNsOgF" at bounding box center [278, 30] width 426 height 23
paste input "0MfwtdQO1nv74jCOe2aSGqB8"
type input "0MfwtdQO1nv74jCOe2aSGqB8"
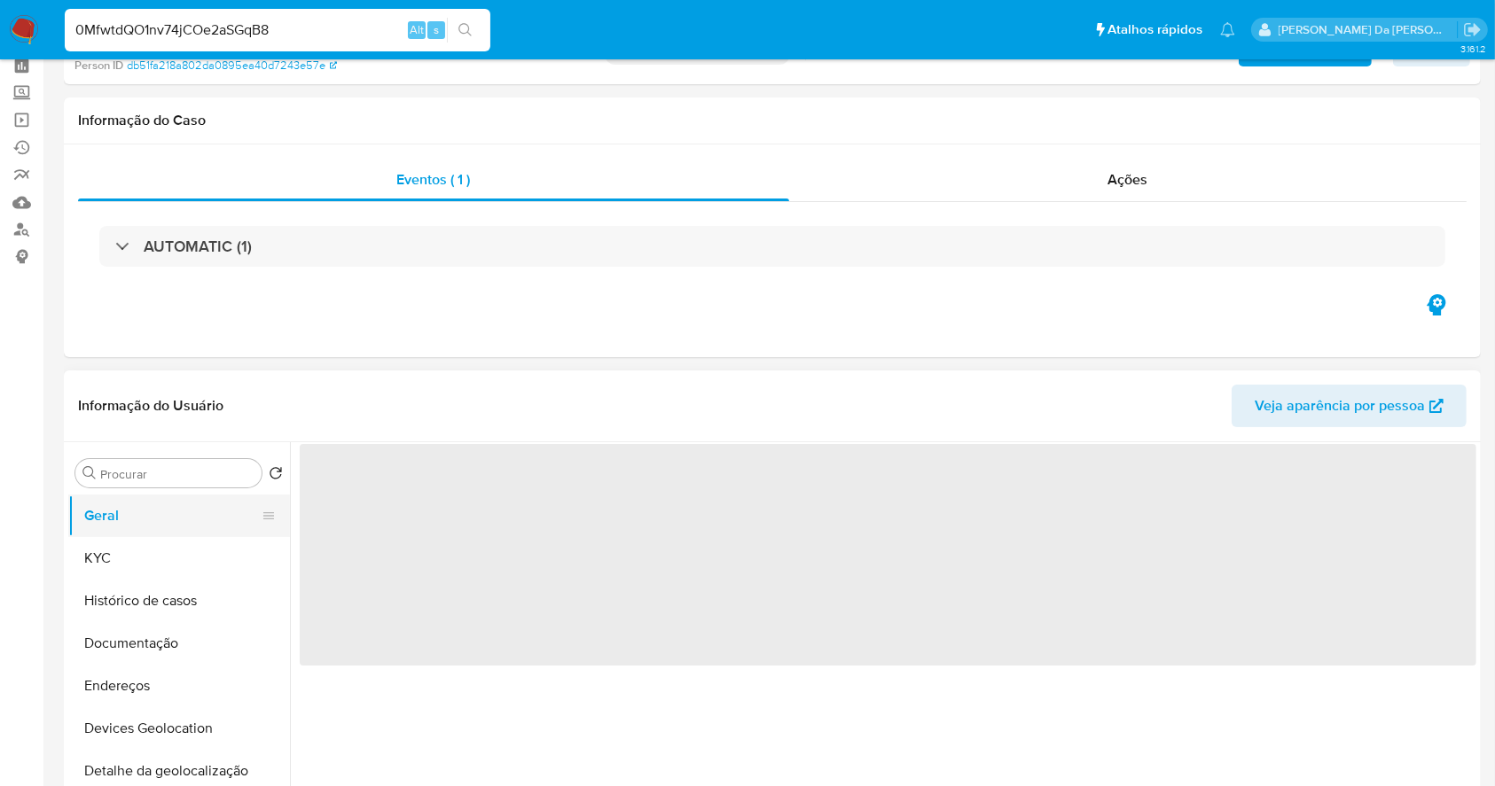
scroll to position [118, 0]
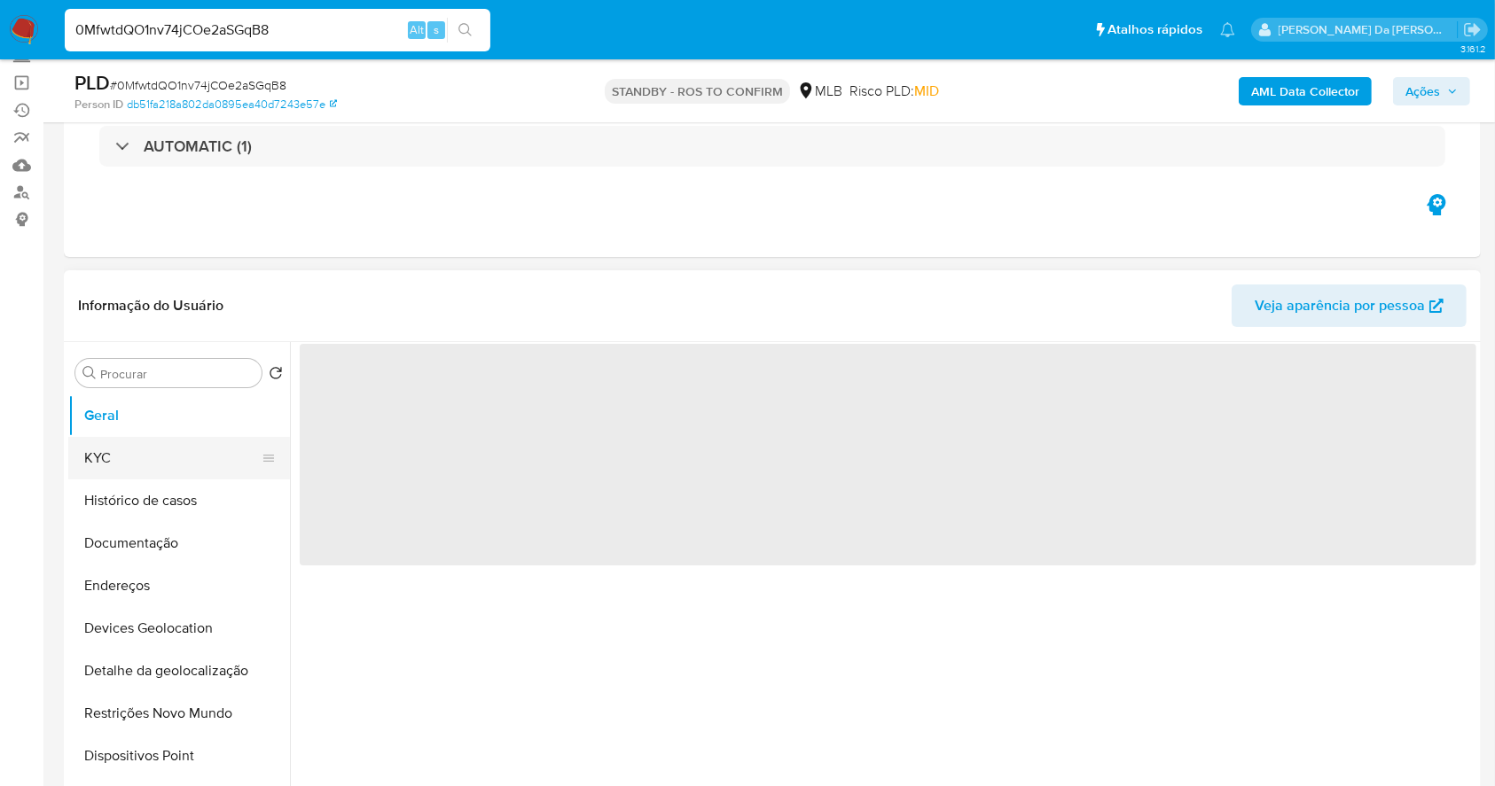
select select "10"
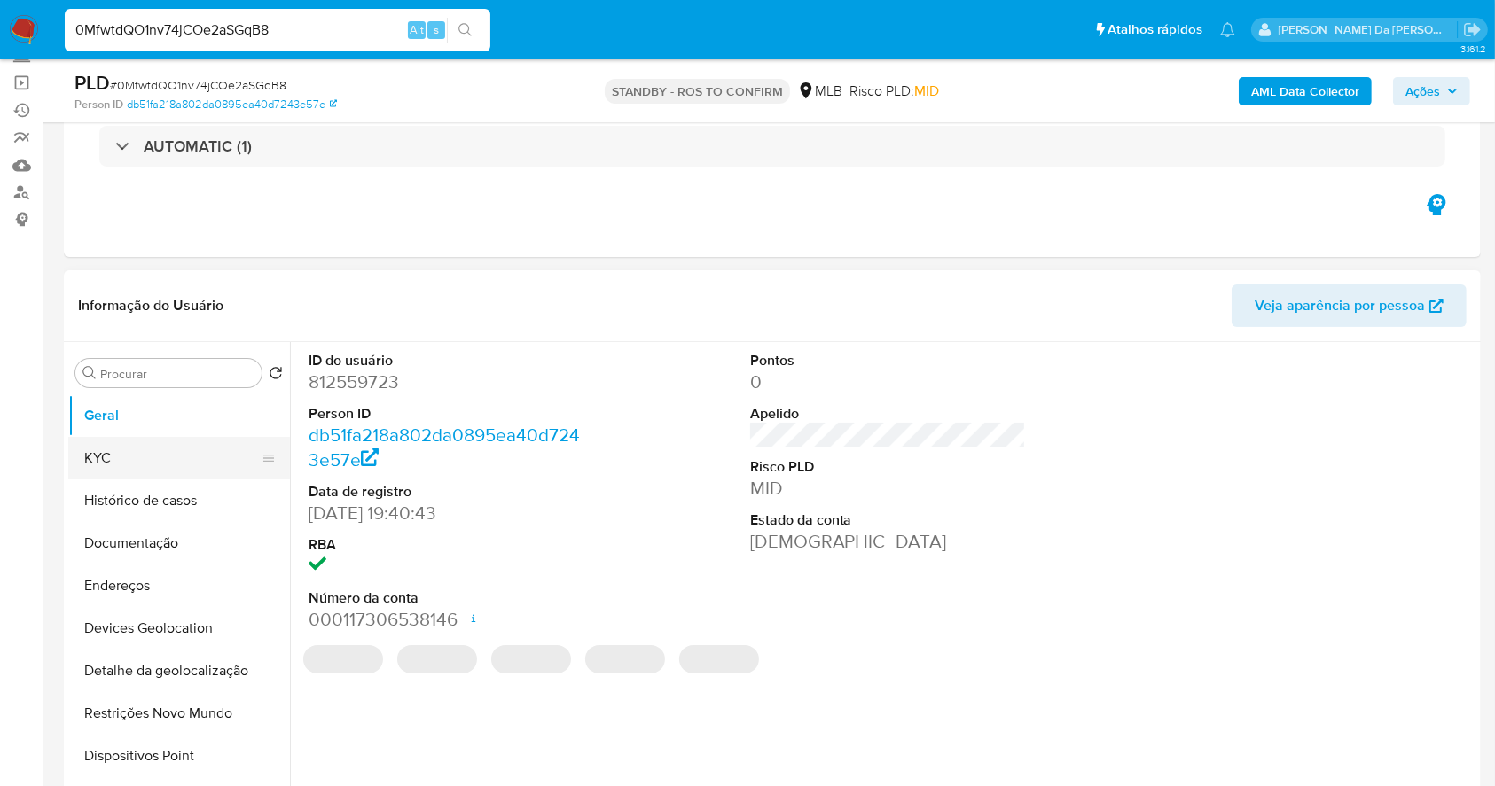
click at [94, 468] on button "KYC" at bounding box center [171, 458] width 207 height 43
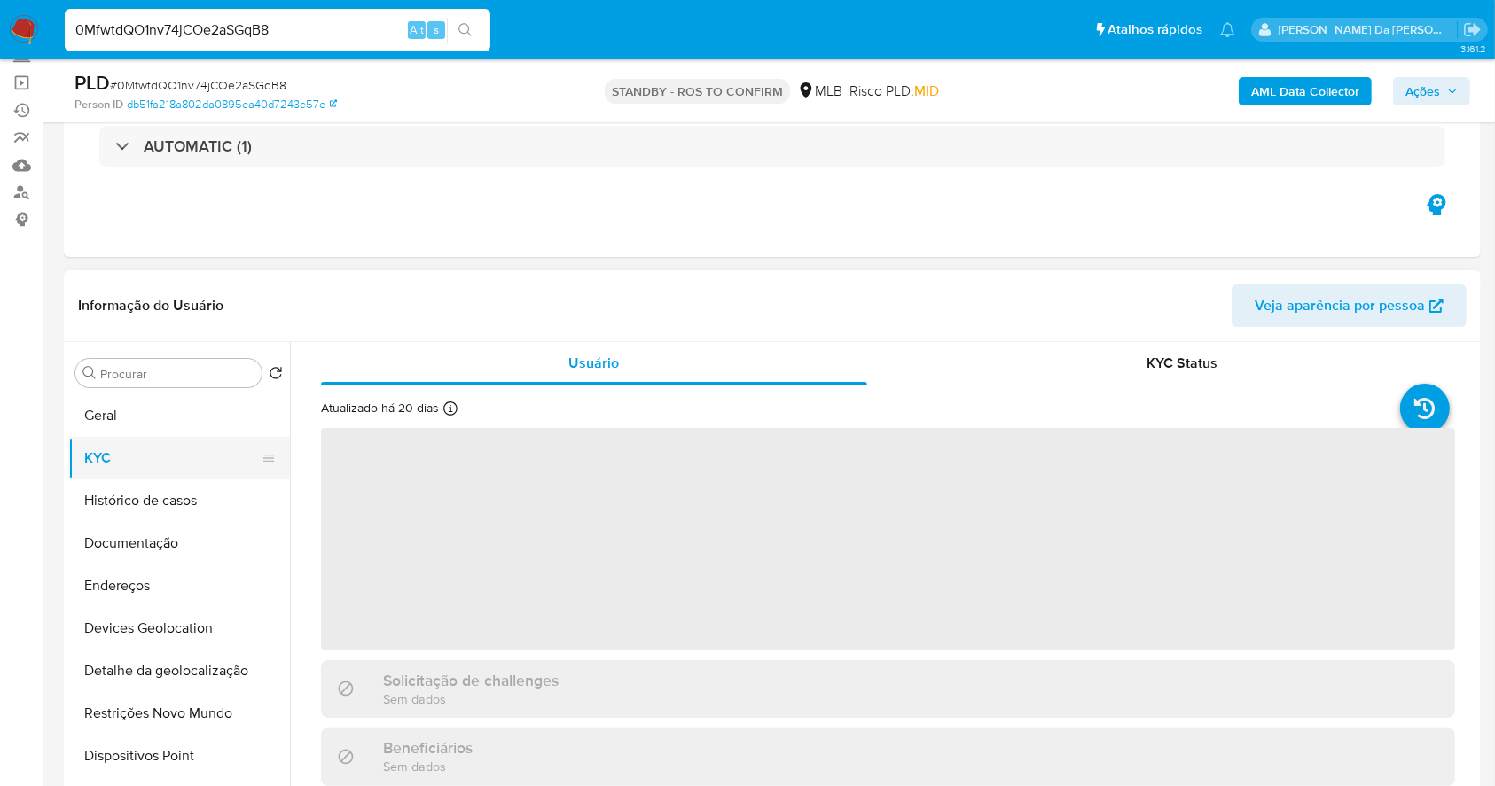
click at [106, 456] on button "KYC" at bounding box center [171, 458] width 207 height 43
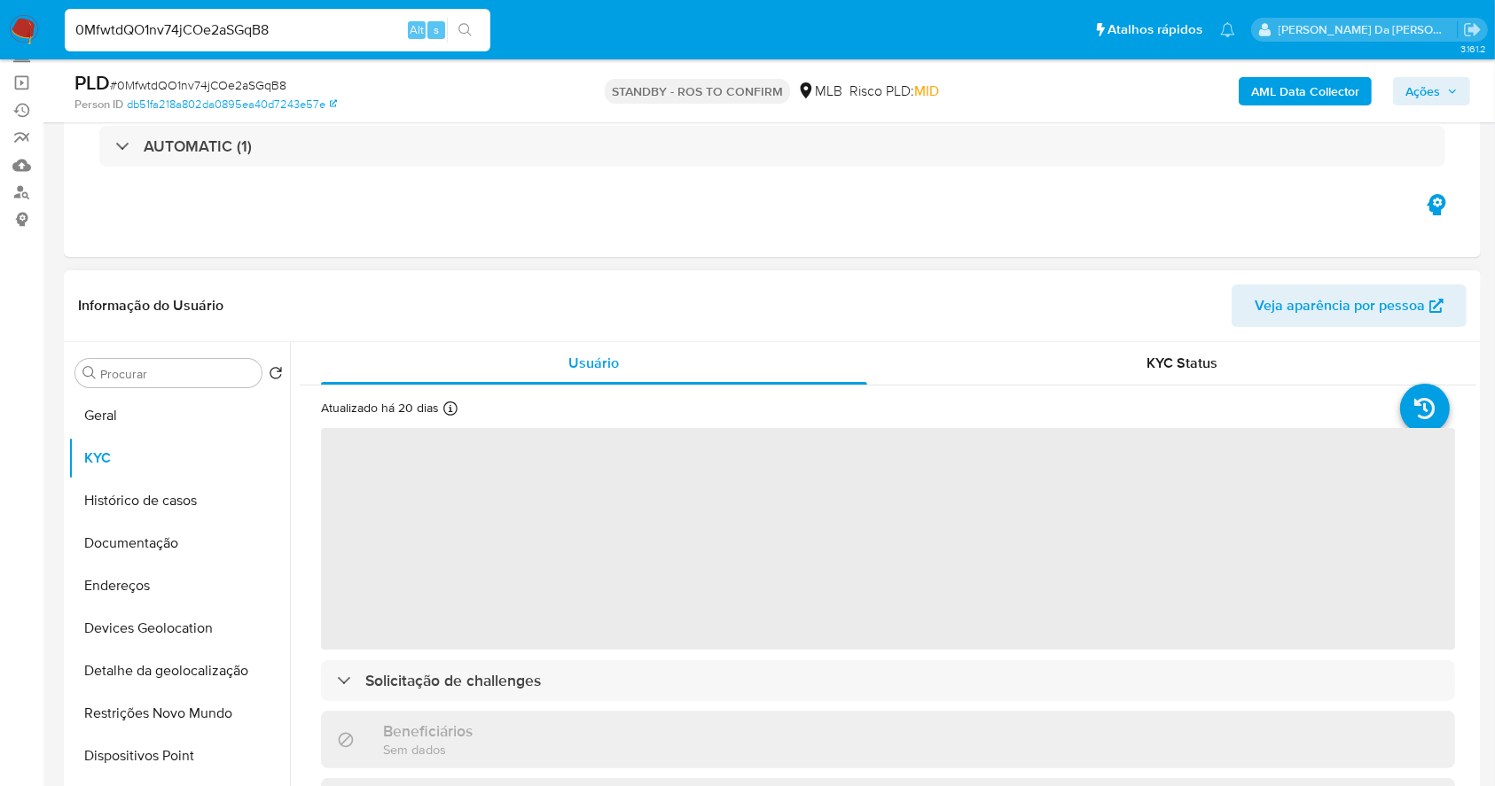
click at [457, 411] on div "Atualizado há 20 dias Criado: 23/08/2021 20:40:50 Atualizado: 18/09/2025 04:27:…" at bounding box center [416, 411] width 190 height 23
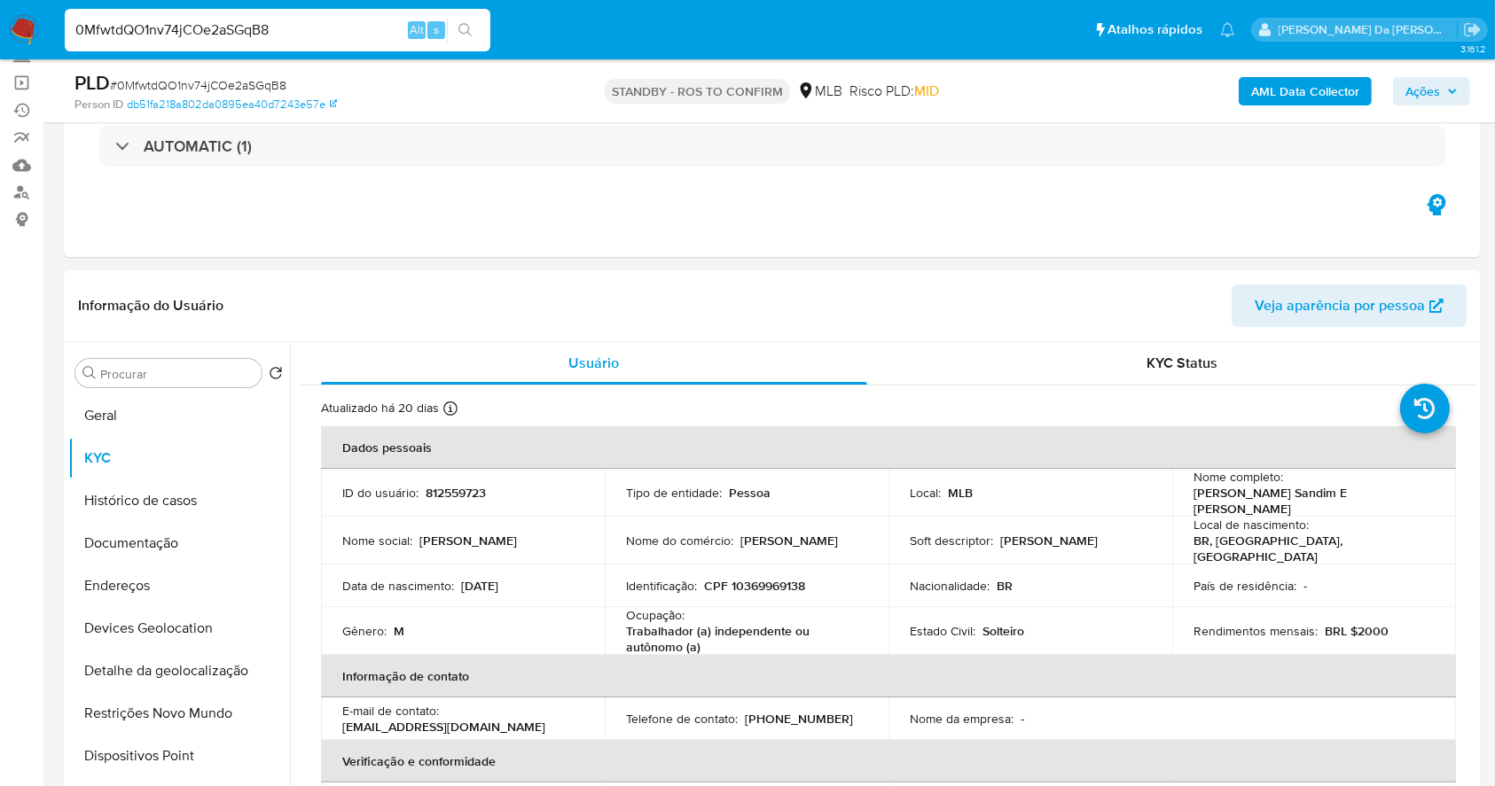
click at [347, 30] on input "0MfwtdQO1nv74jCOe2aSGqB8" at bounding box center [278, 30] width 426 height 23
paste input "LBIYcw6fouIkLAKLKD1ur46A"
type input "LBIYcw6fouIkLAKLKD1ur46A"
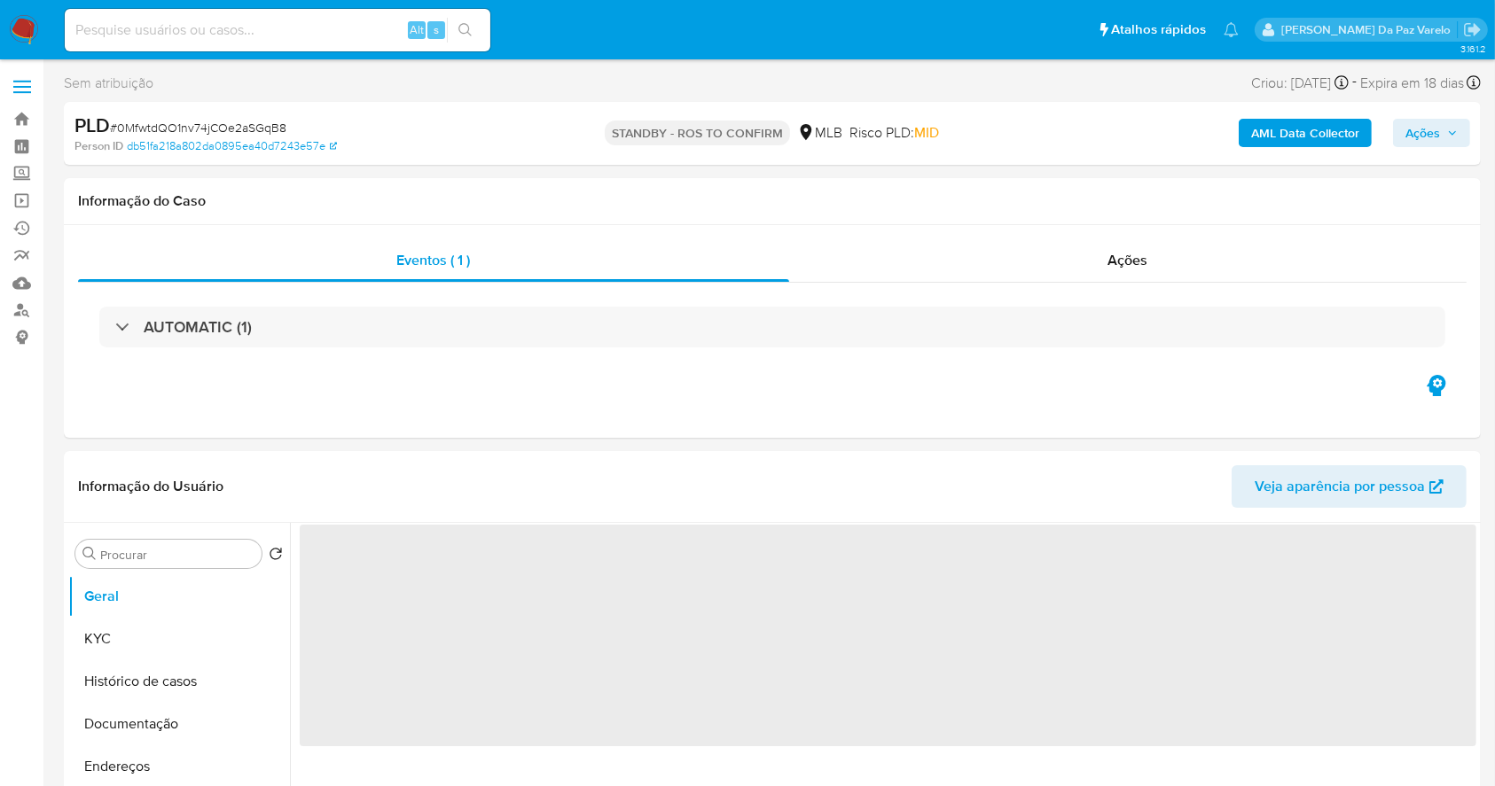
click at [279, 37] on input at bounding box center [278, 30] width 426 height 23
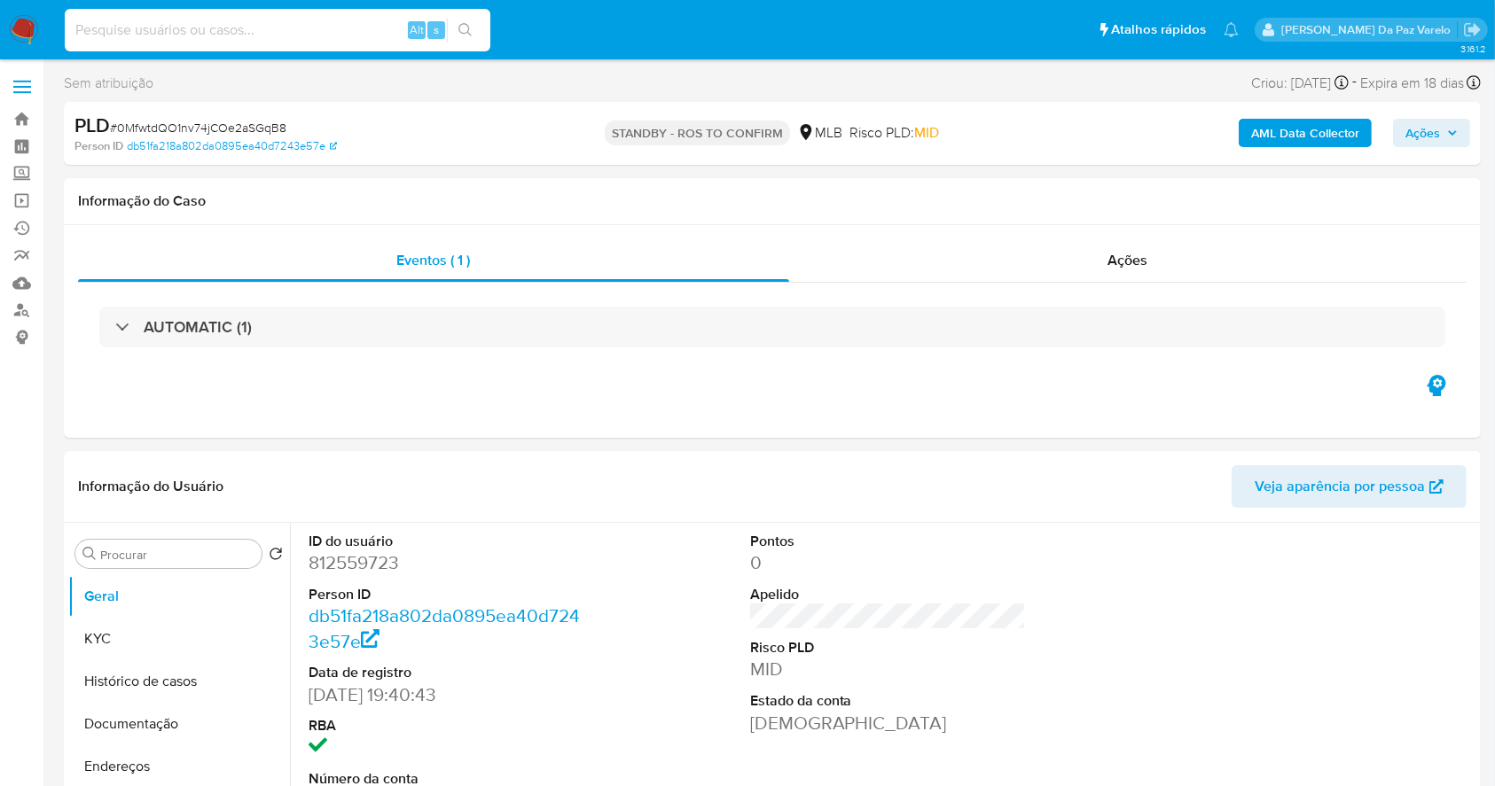
paste input "LBIYcw6fouIkLAKLKD1ur46A"
type input "LBIYcw6fouIkLAKLKD1ur46A"
select select "10"
type input "LBIYcw6fouIkLAKLKD1ur46A"
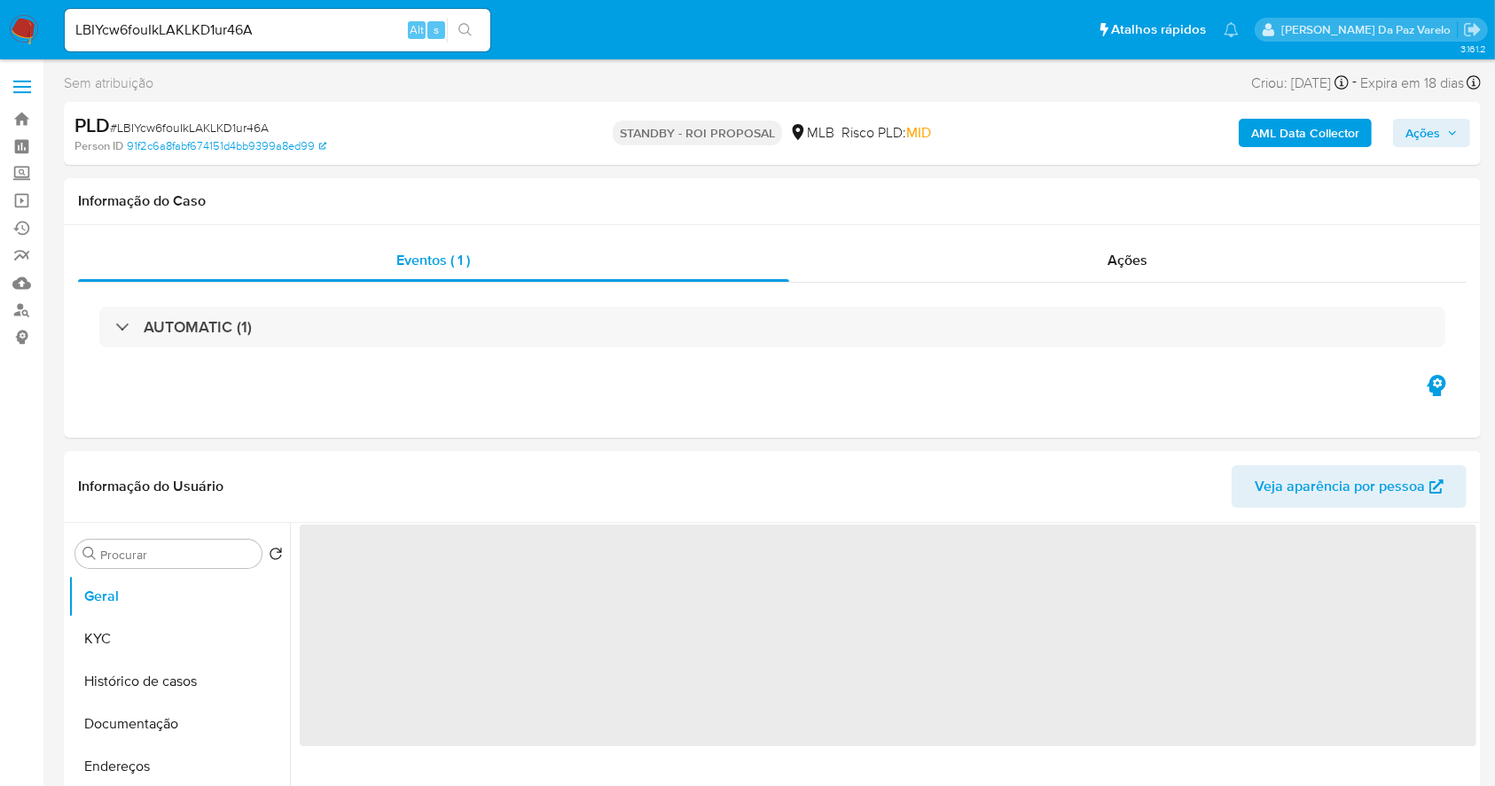
select select "10"
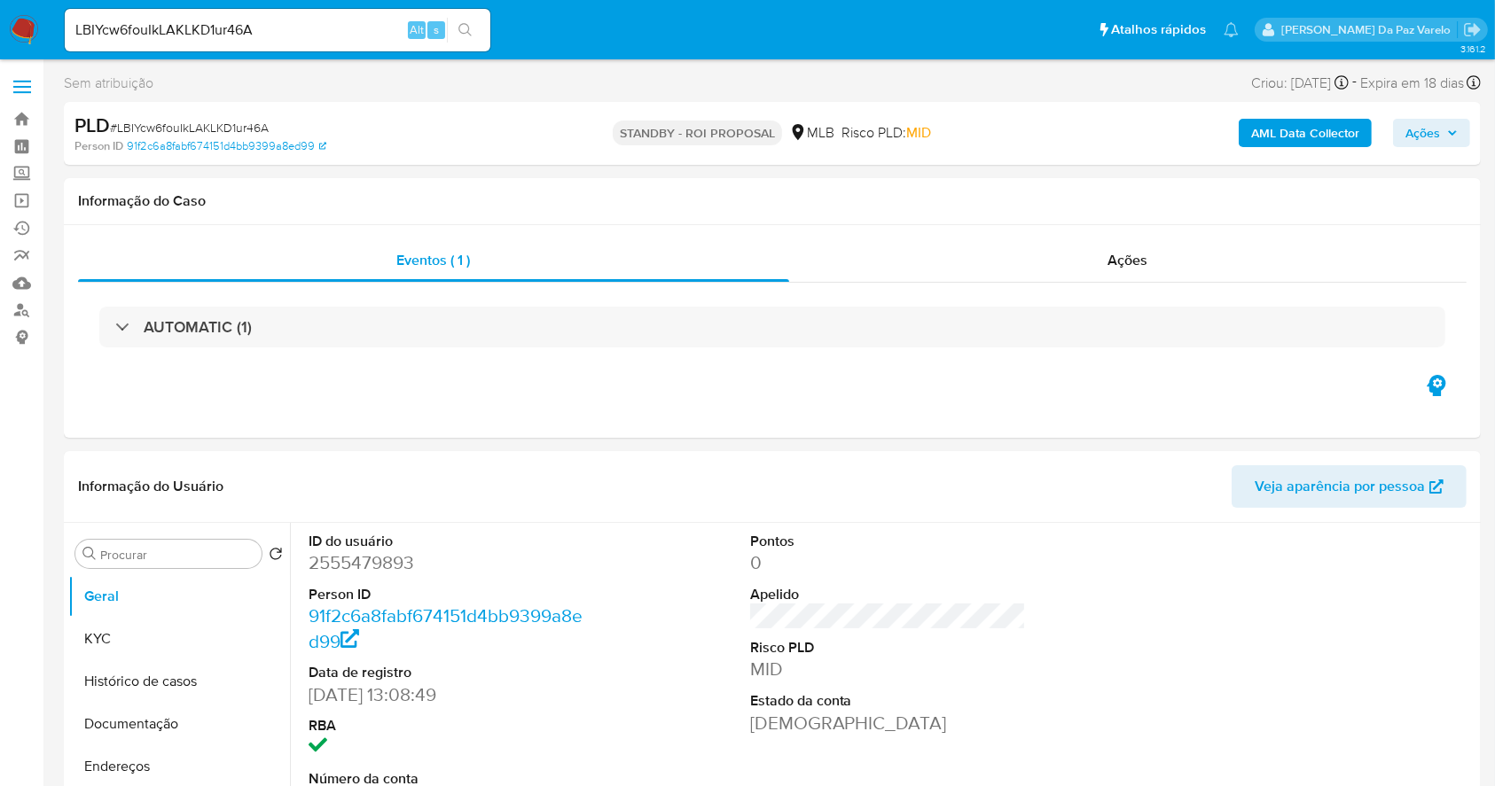
scroll to position [407, 0]
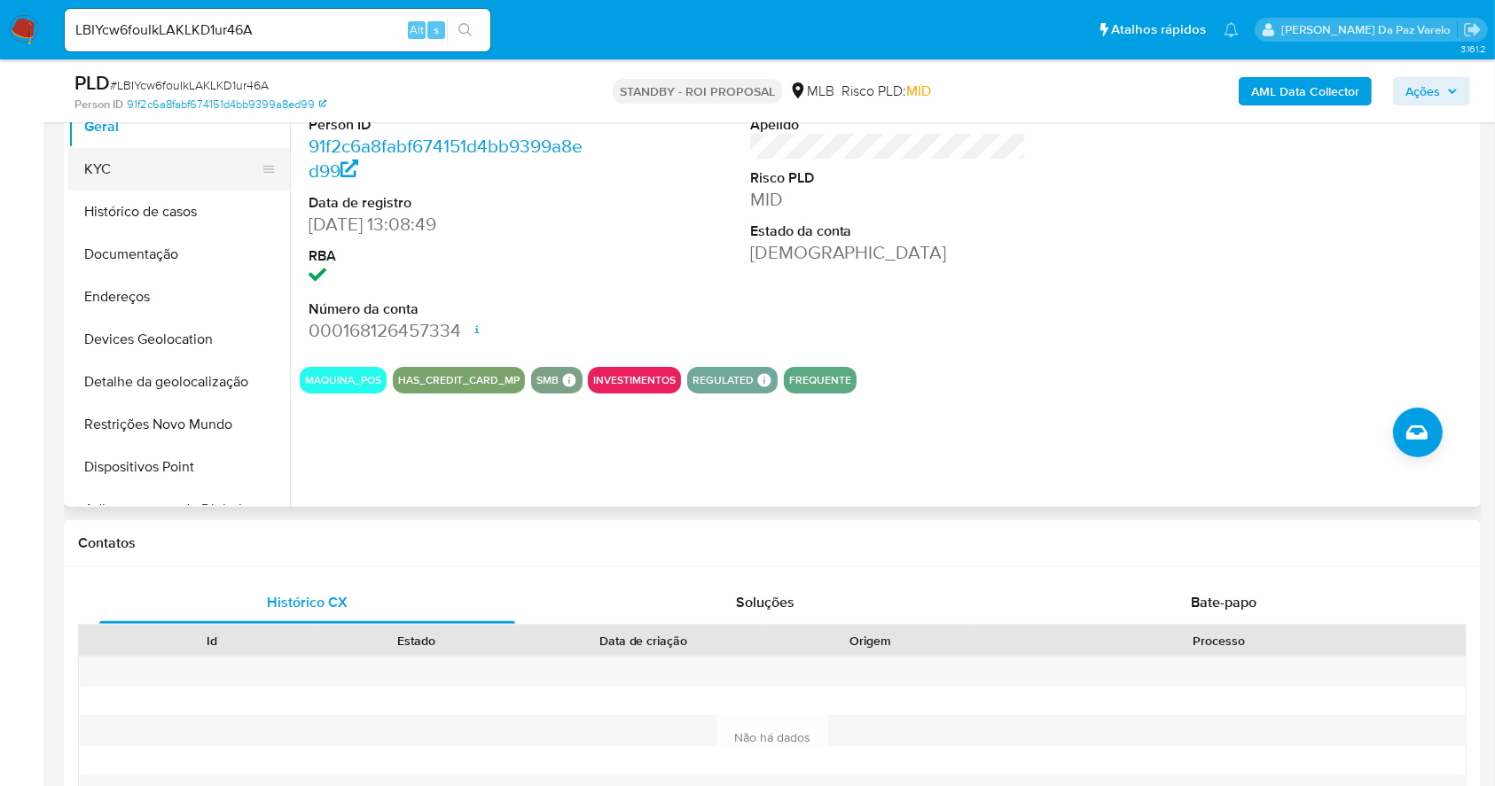
click at [143, 173] on button "KYC" at bounding box center [171, 169] width 207 height 43
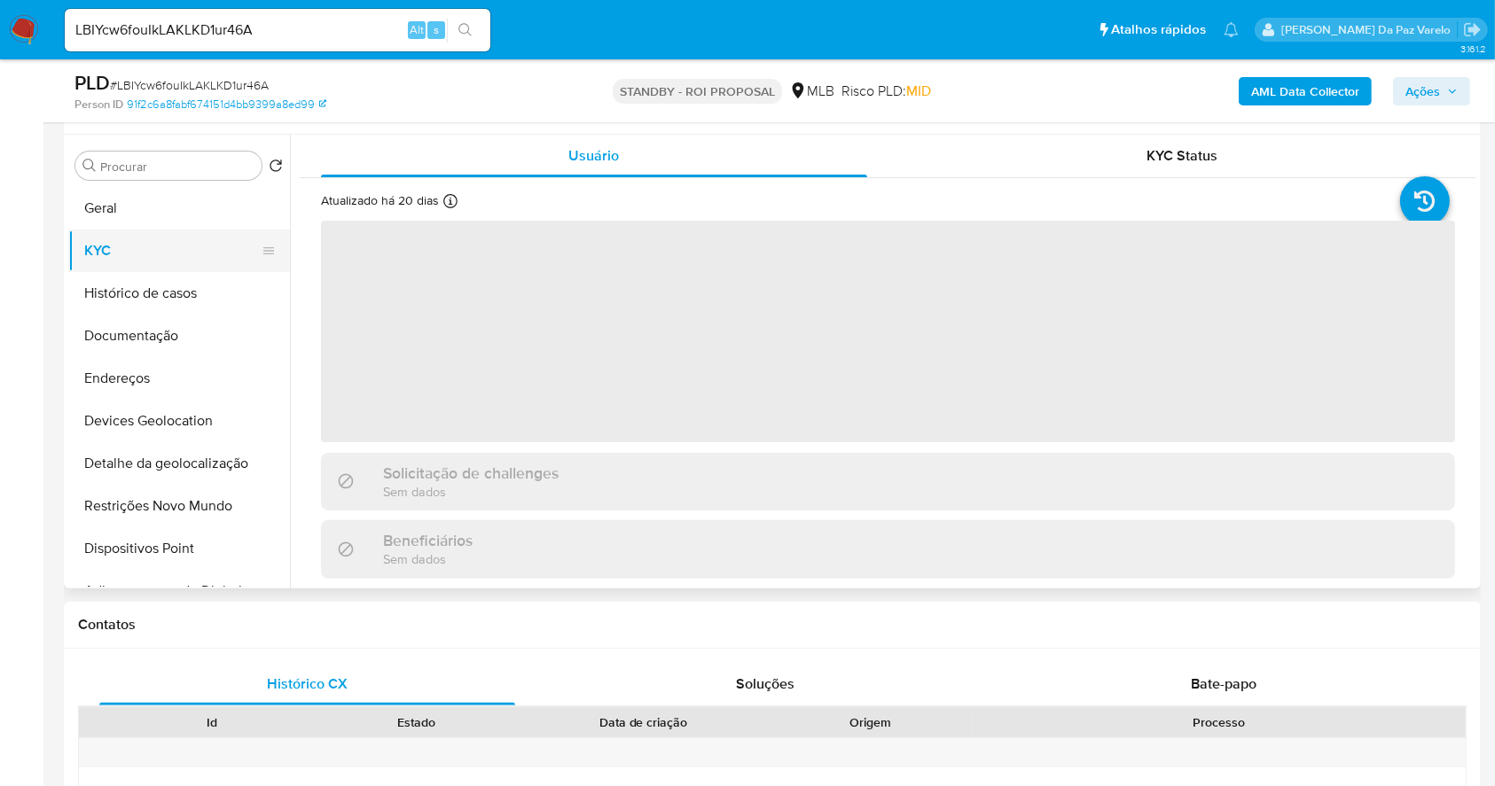
scroll to position [289, 0]
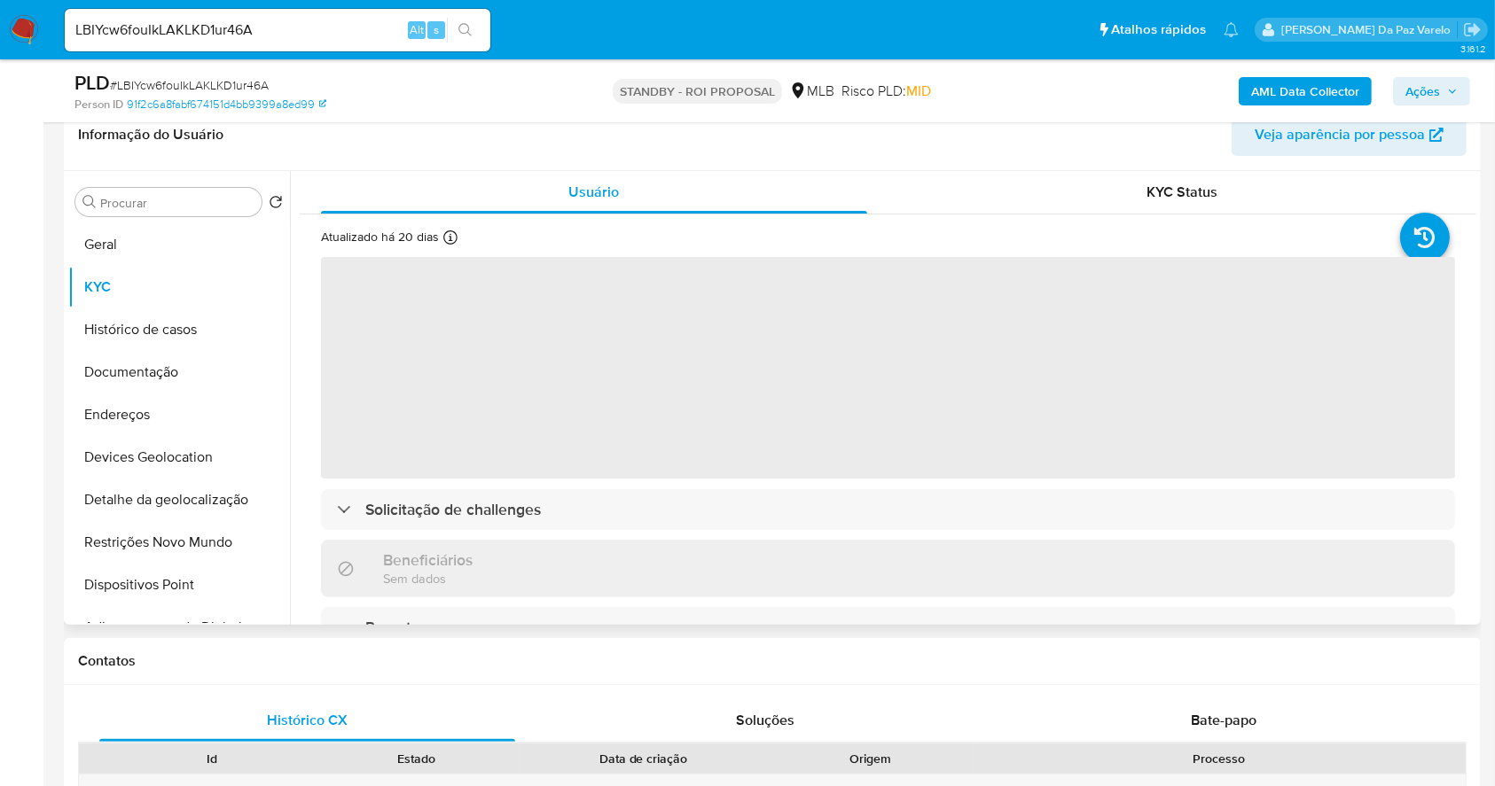
click at [443, 239] on icon at bounding box center [450, 238] width 14 height 14
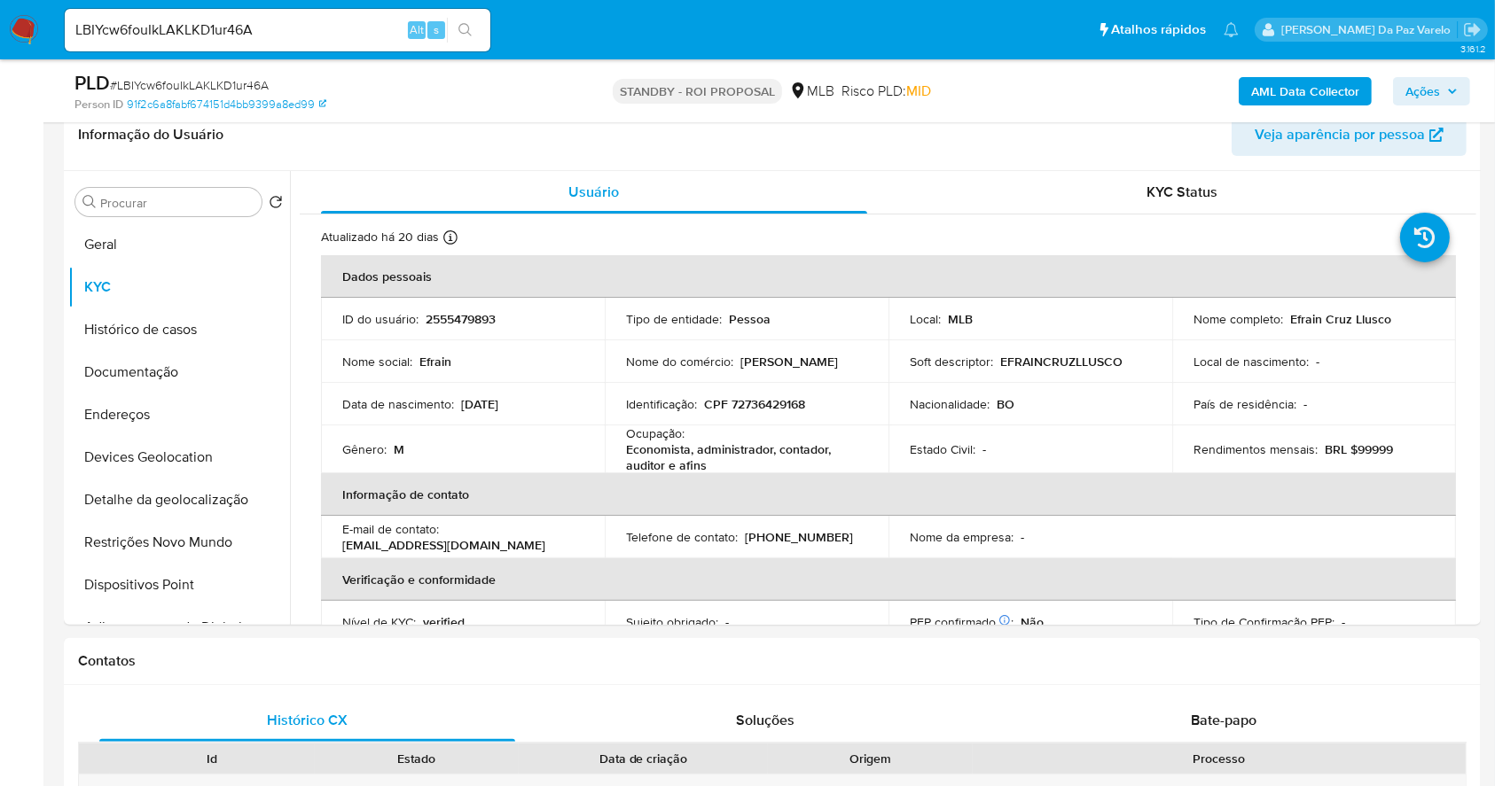
click at [369, 41] on div "LBIYcw6fouIkLAKLKD1ur46A Alt s" at bounding box center [278, 30] width 426 height 43
click at [368, 41] on div "LBIYcw6fouIkLAKLKD1ur46A Alt s" at bounding box center [278, 30] width 426 height 43
click at [368, 36] on input "LBIYcw6fouIkLAKLKD1ur46A" at bounding box center [278, 30] width 426 height 23
paste input "jiCXYHWnQ86NITkJQk6QKnzU"
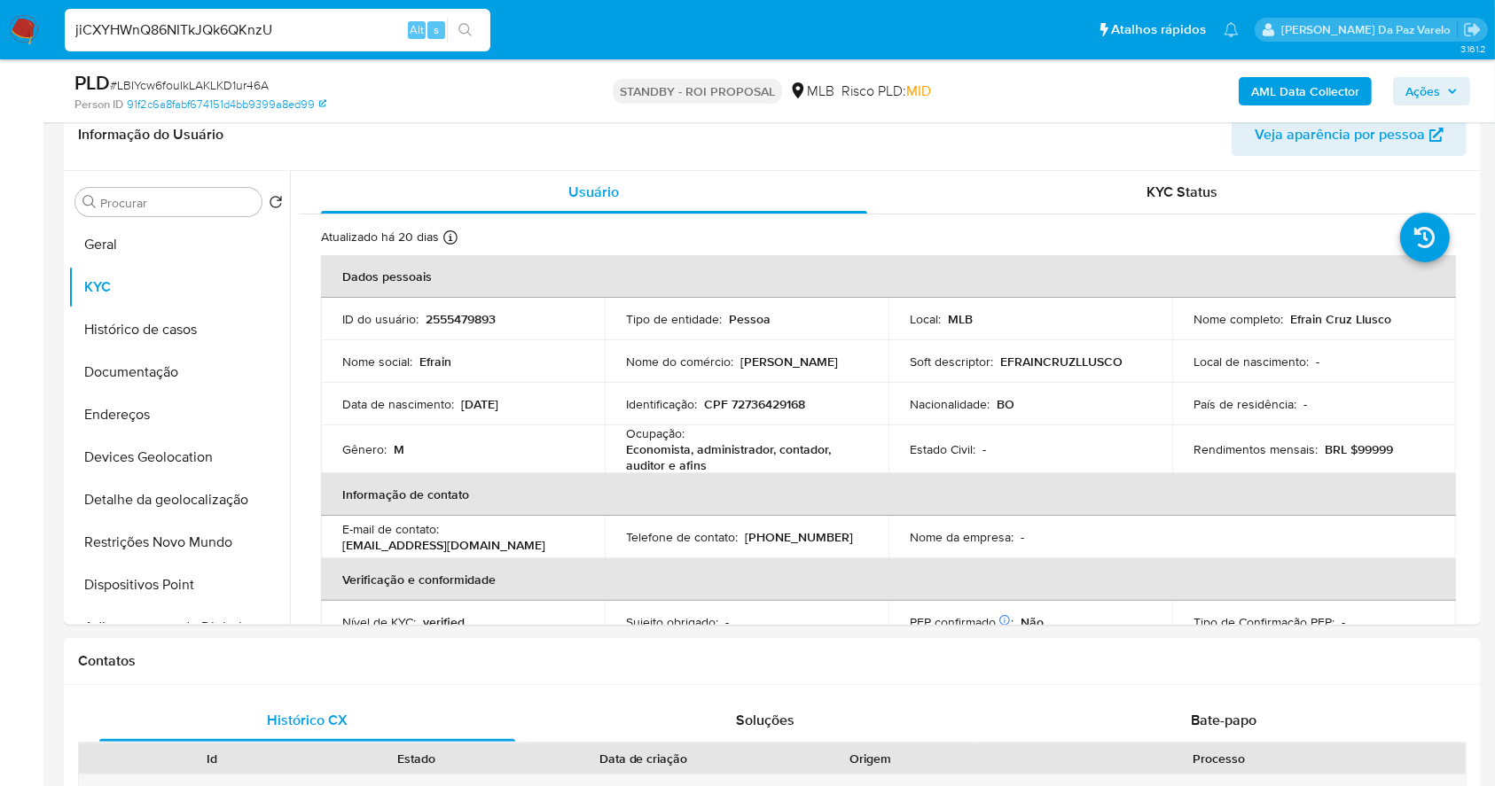
type input "jiCXYHWnQ86NITkJQk6QKnzU"
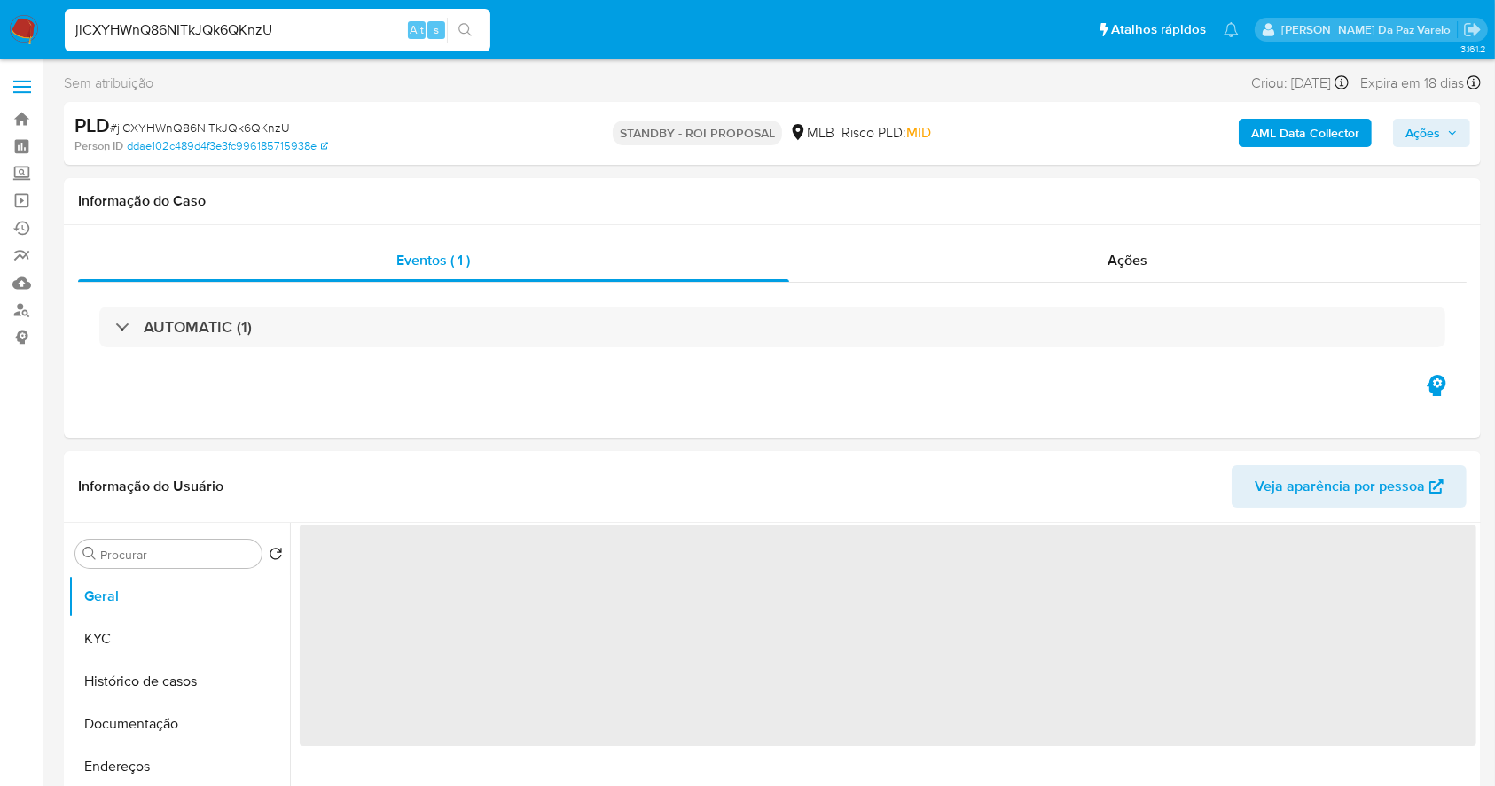
select select "10"
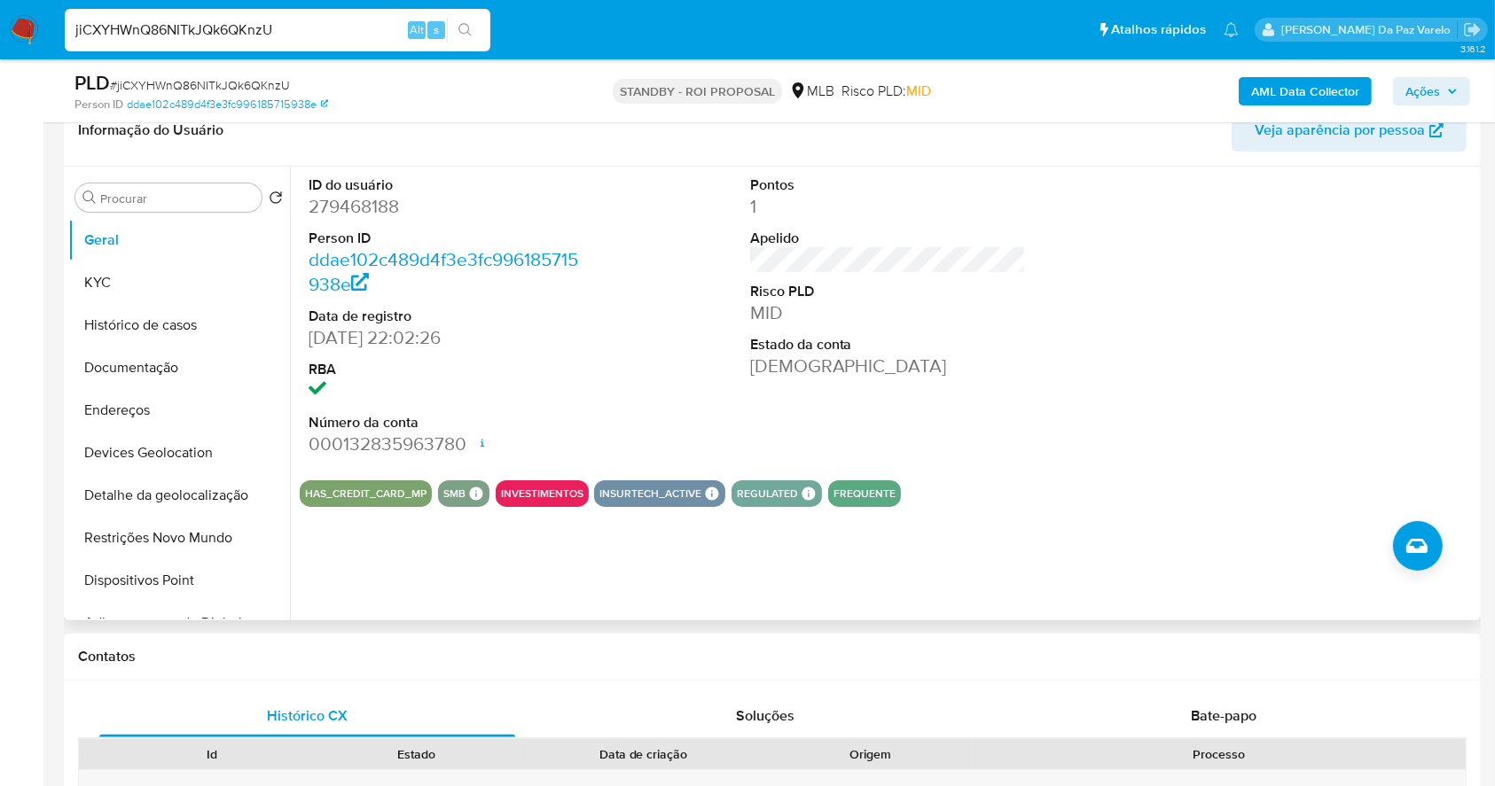
scroll to position [289, 0]
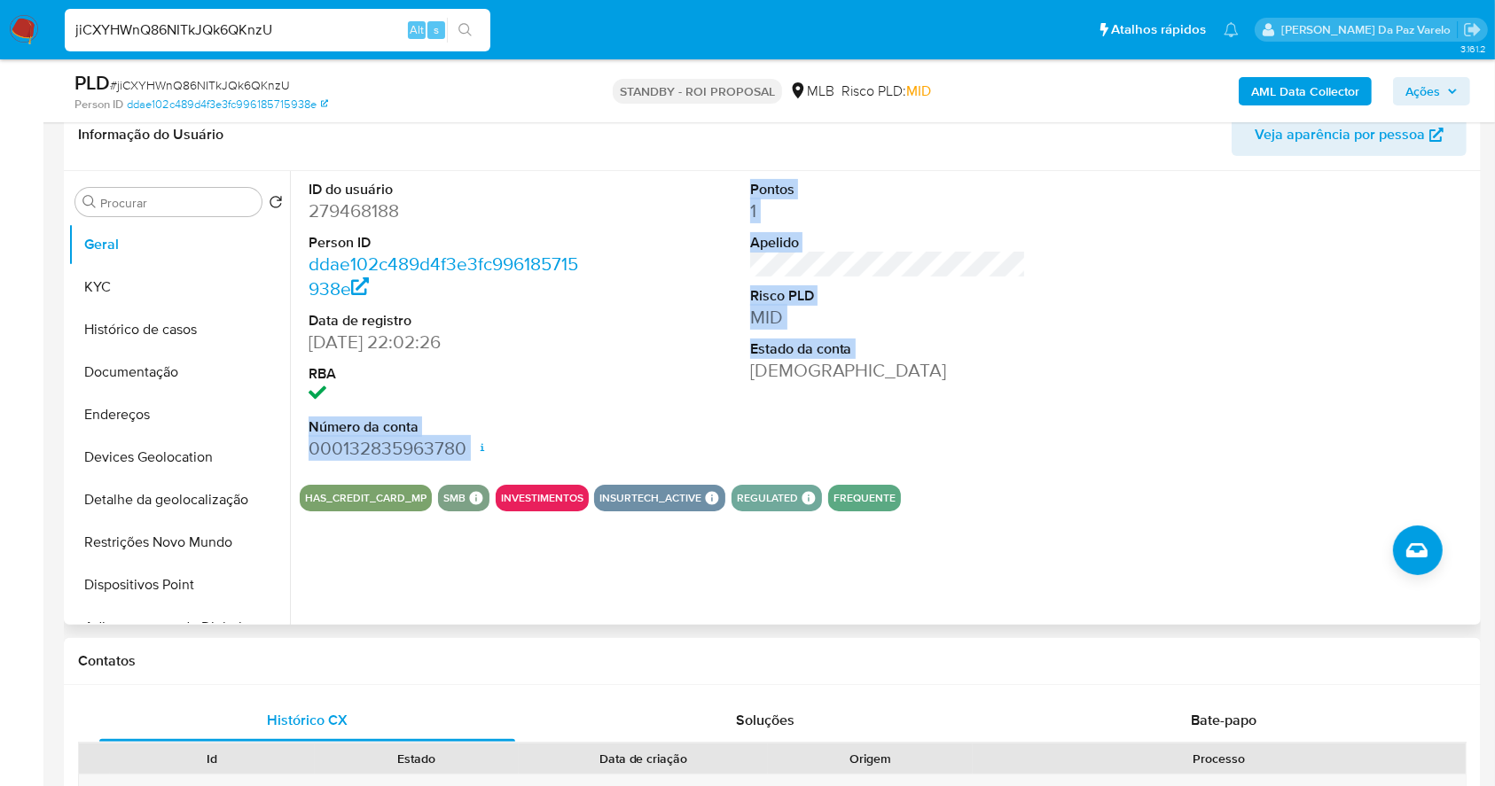
click at [661, 364] on div "ID do usuário 279468188 Person ID ddae102c489d4f3e3fc996185715938e Data de regi…" at bounding box center [888, 321] width 1177 height 300
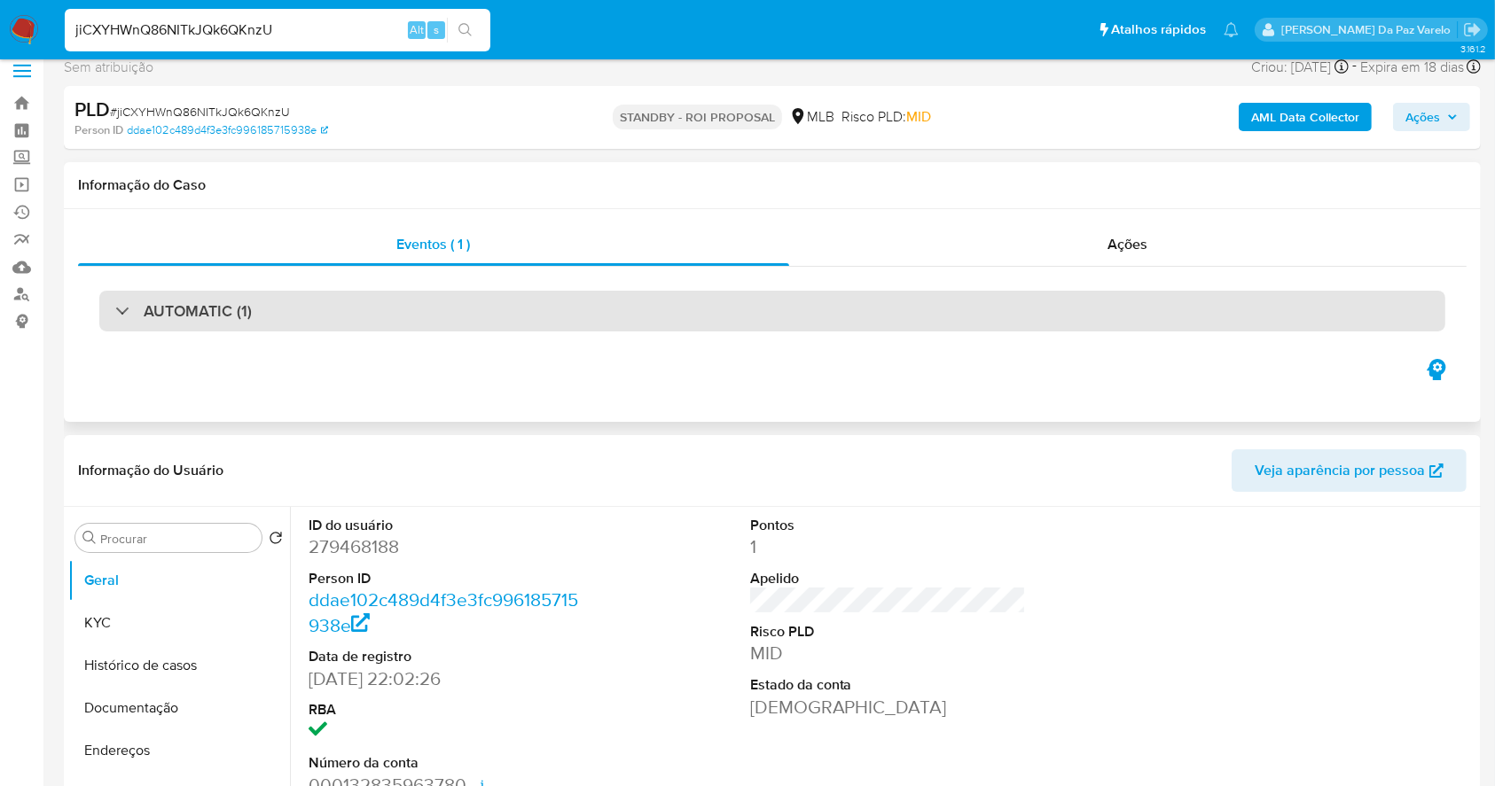
scroll to position [0, 0]
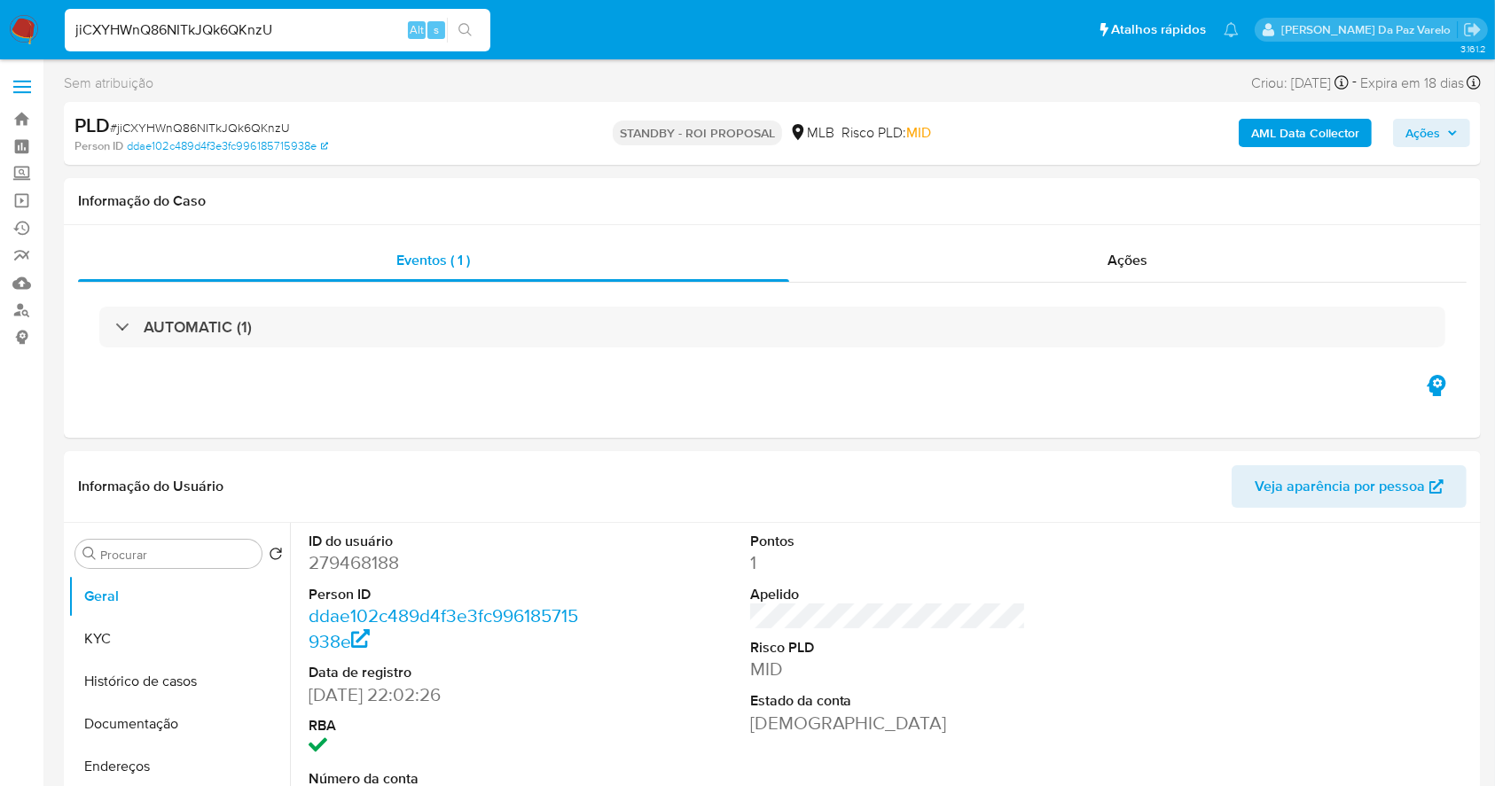
click at [422, 35] on span "Alt" at bounding box center [417, 29] width 14 height 17
click at [360, 28] on input "jiCXYHWnQ86NITkJQk6QKnzU" at bounding box center [278, 30] width 426 height 23
paste input "9q2Hk9KYb92Id95MP9ptbkbo"
type input "9q2Hk9KYb92Id95MP9ptbkbo"
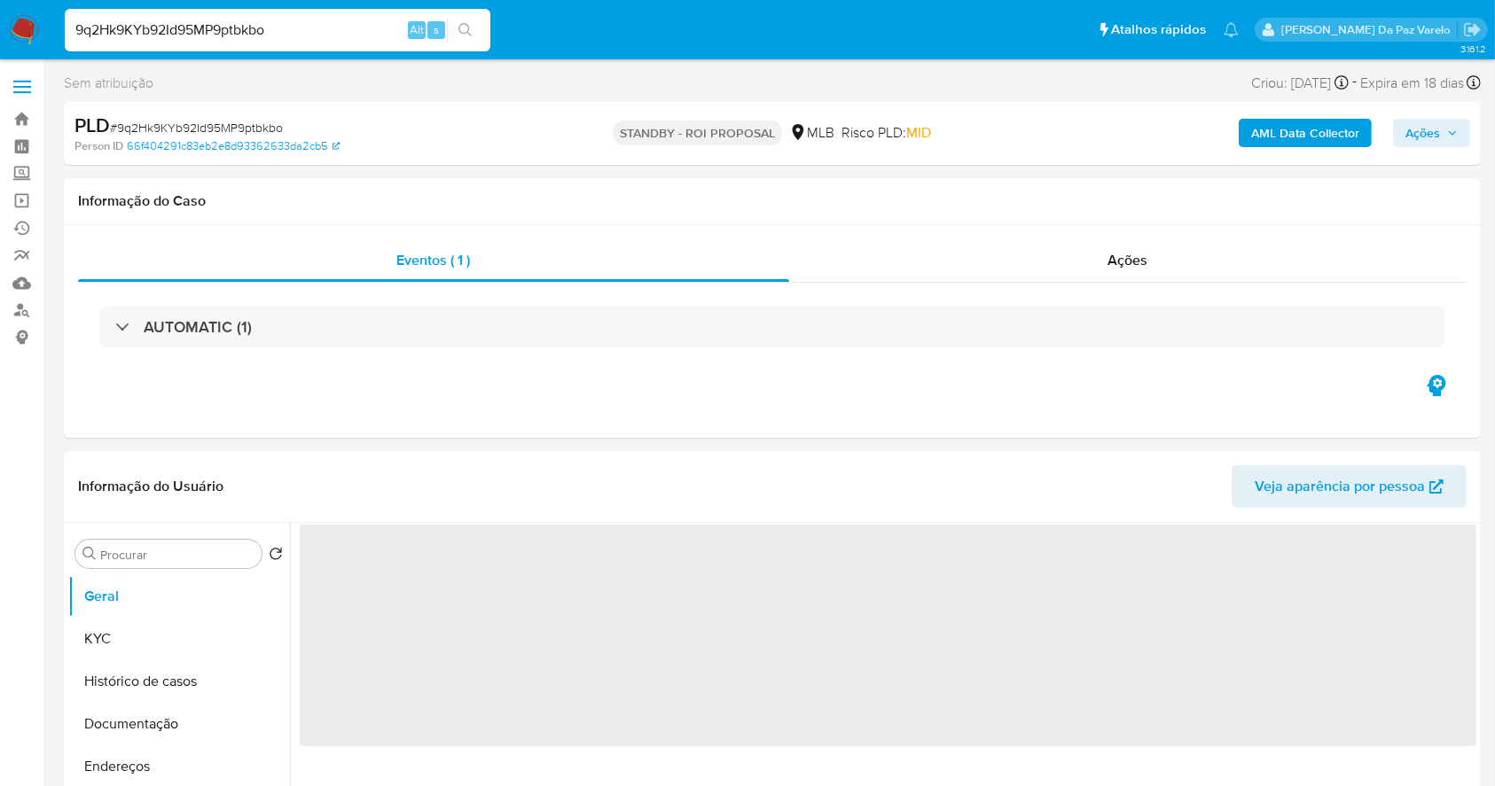
select select "10"
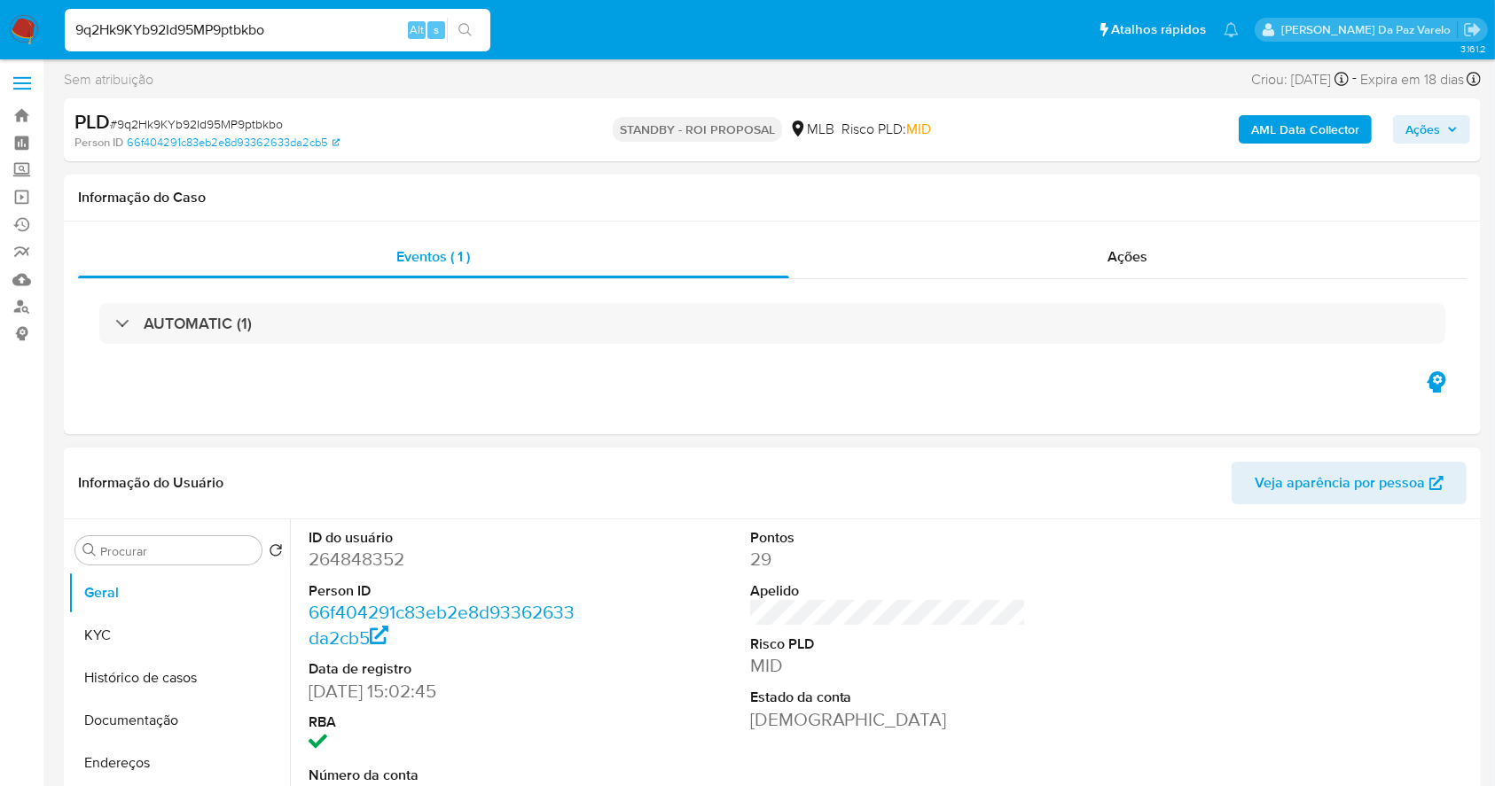
scroll to position [236, 0]
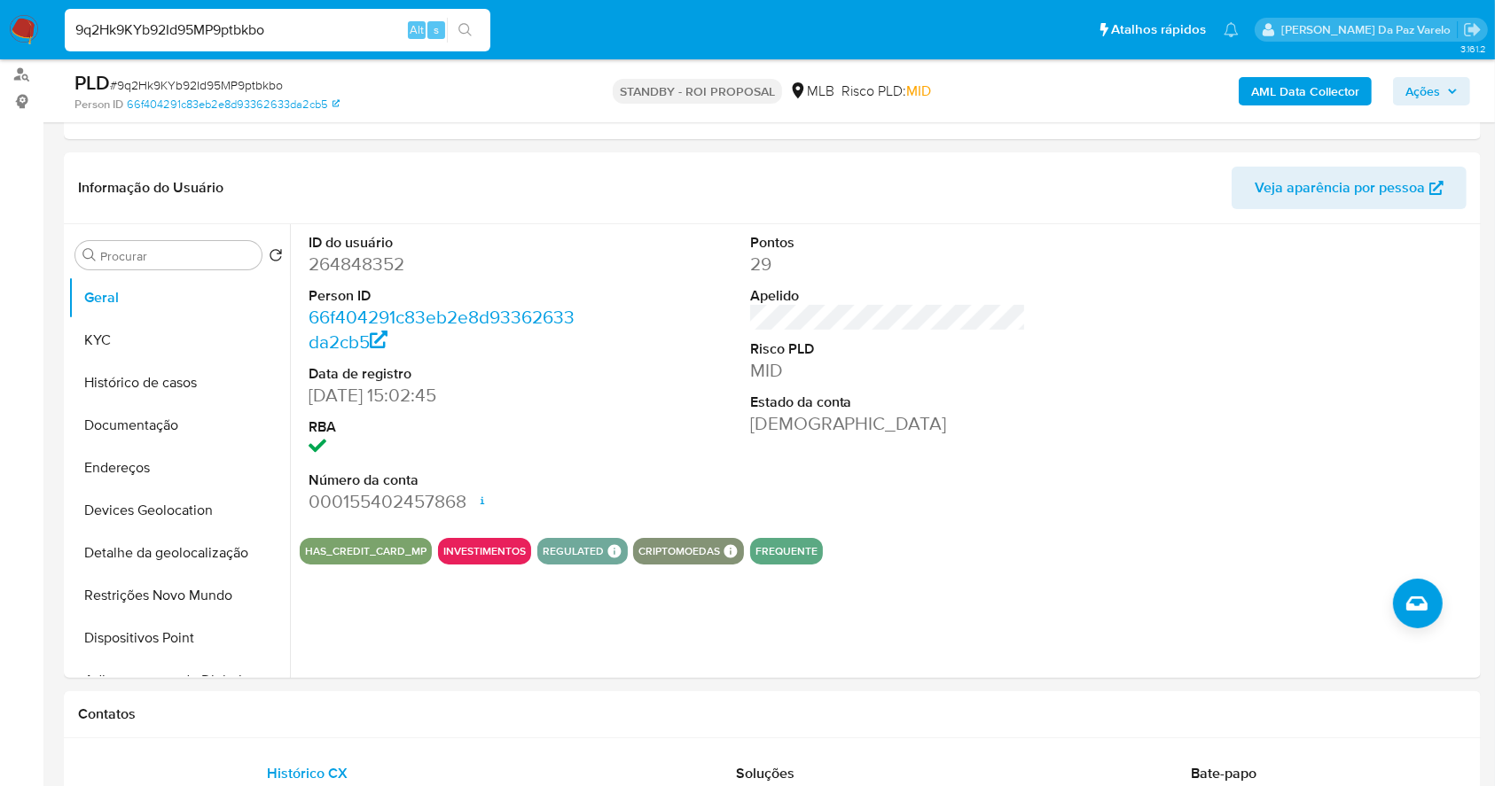
click at [369, 31] on input "9q2Hk9KYb92Id95MP9ptbkbo" at bounding box center [278, 30] width 426 height 23
click at [367, 32] on input "9q2Hk9KYb92Id95MP9ptbkbo" at bounding box center [278, 30] width 426 height 23
click at [362, 35] on input "9q2Hk9KYb92Id95MP9ptbkbo" at bounding box center [278, 30] width 426 height 23
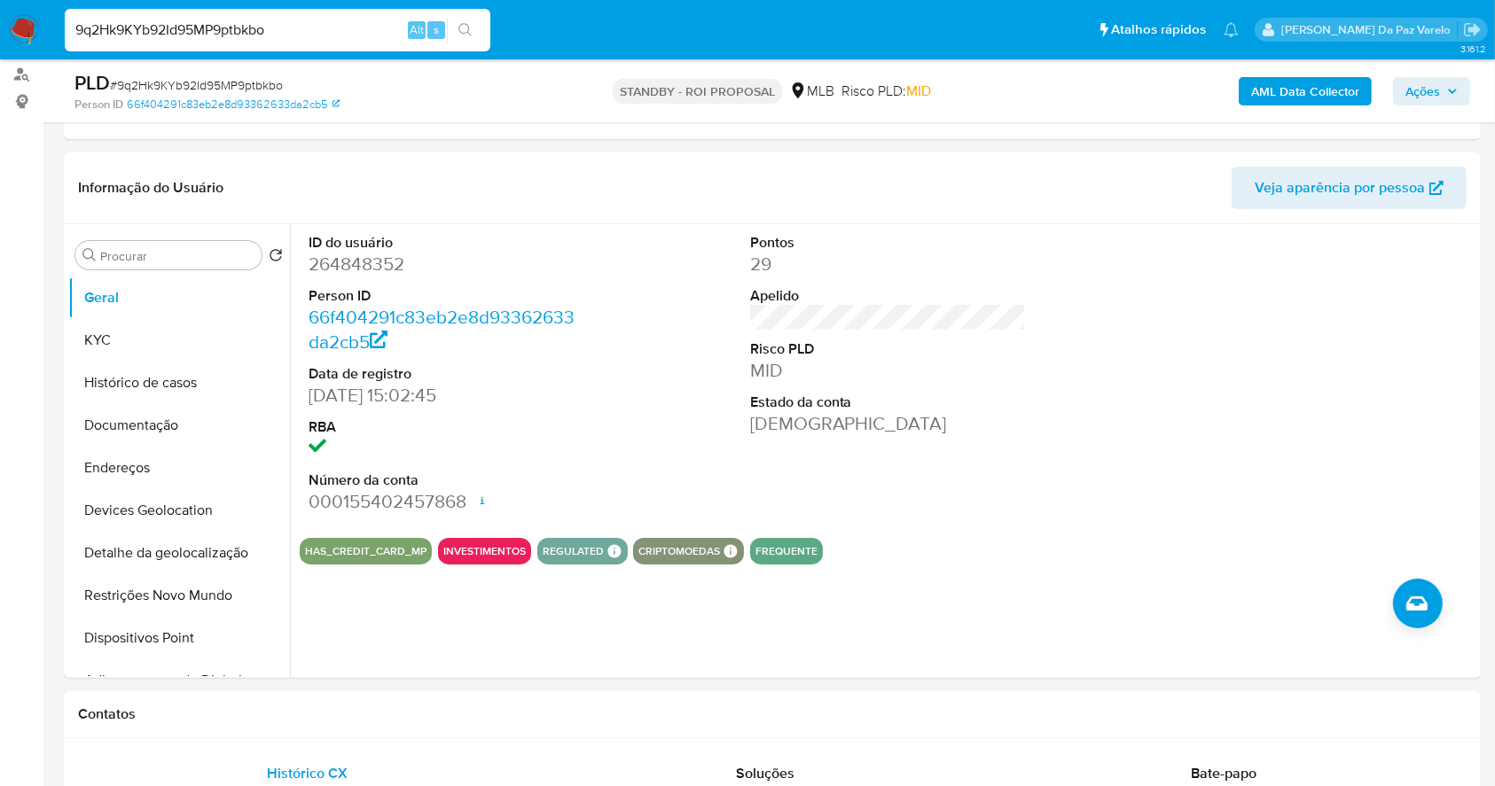
click at [360, 35] on input "9q2Hk9KYb92Id95MP9ptbkbo" at bounding box center [278, 30] width 426 height 23
paste input "w7ywi3zuw4hLN8JHccL2x6Ff"
type input "w7ywi3zuw4hLN8JHccL2x6Ff"
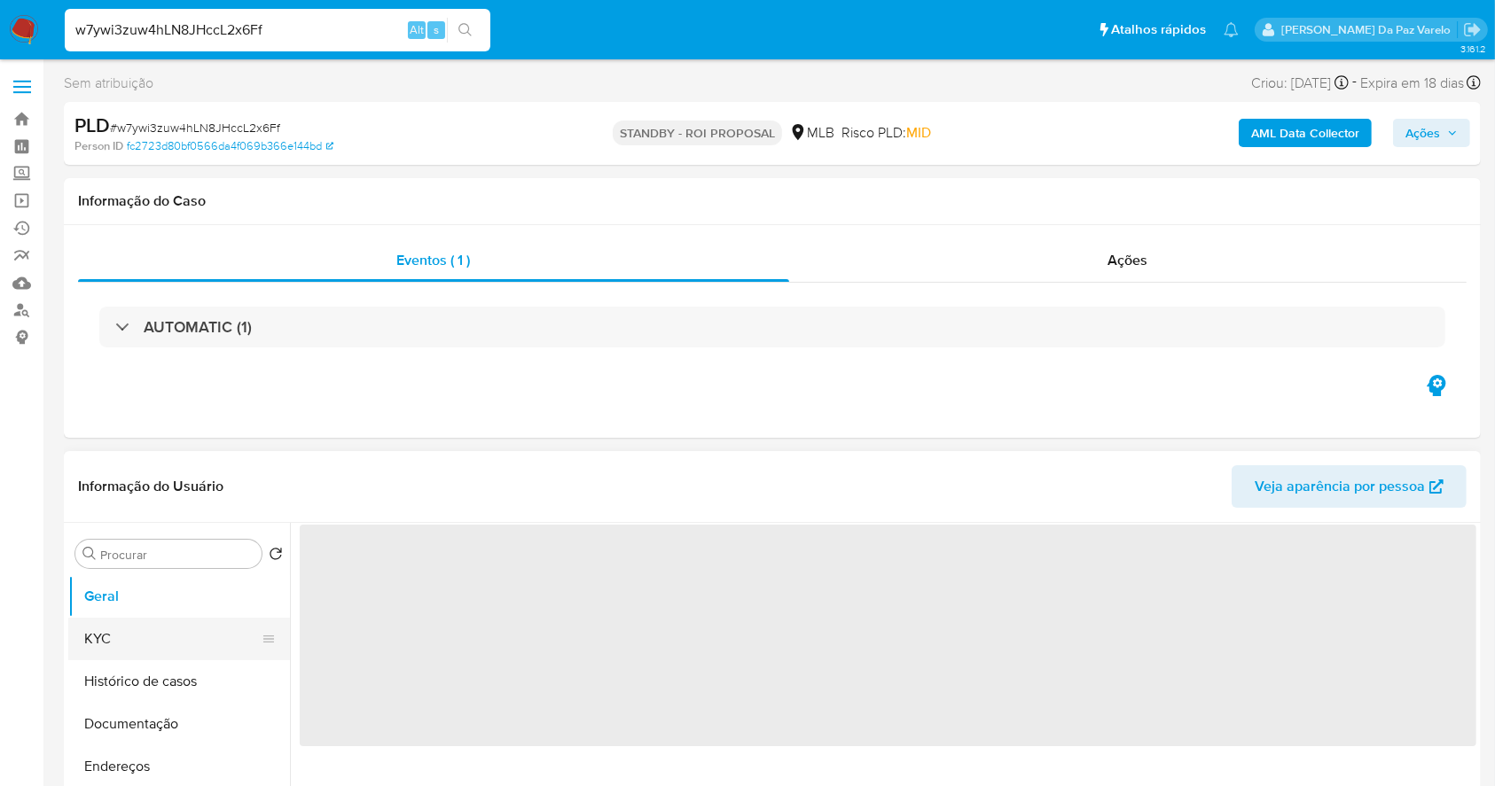
select select "10"
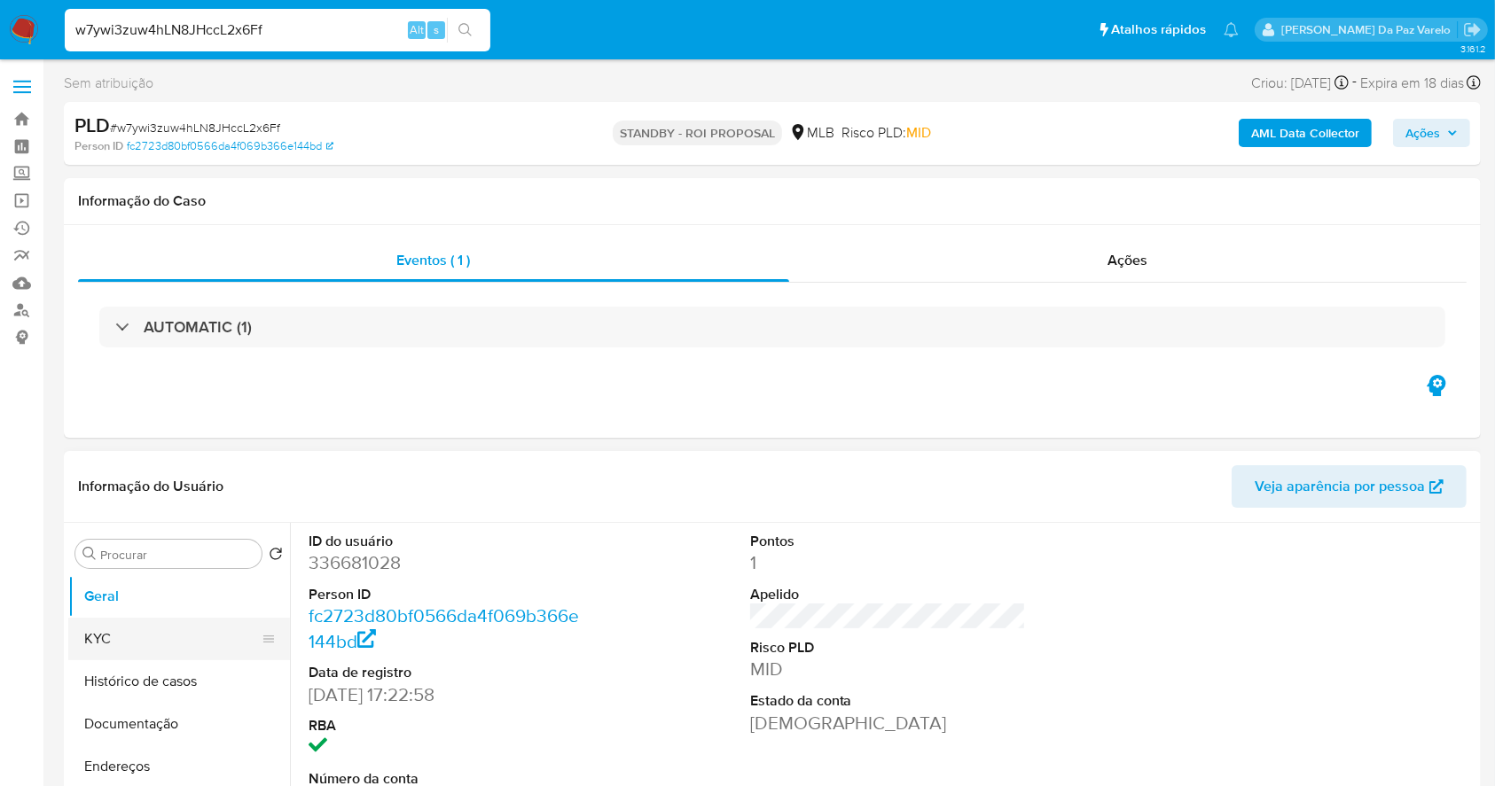
click at [107, 630] on button "KYC" at bounding box center [171, 639] width 207 height 43
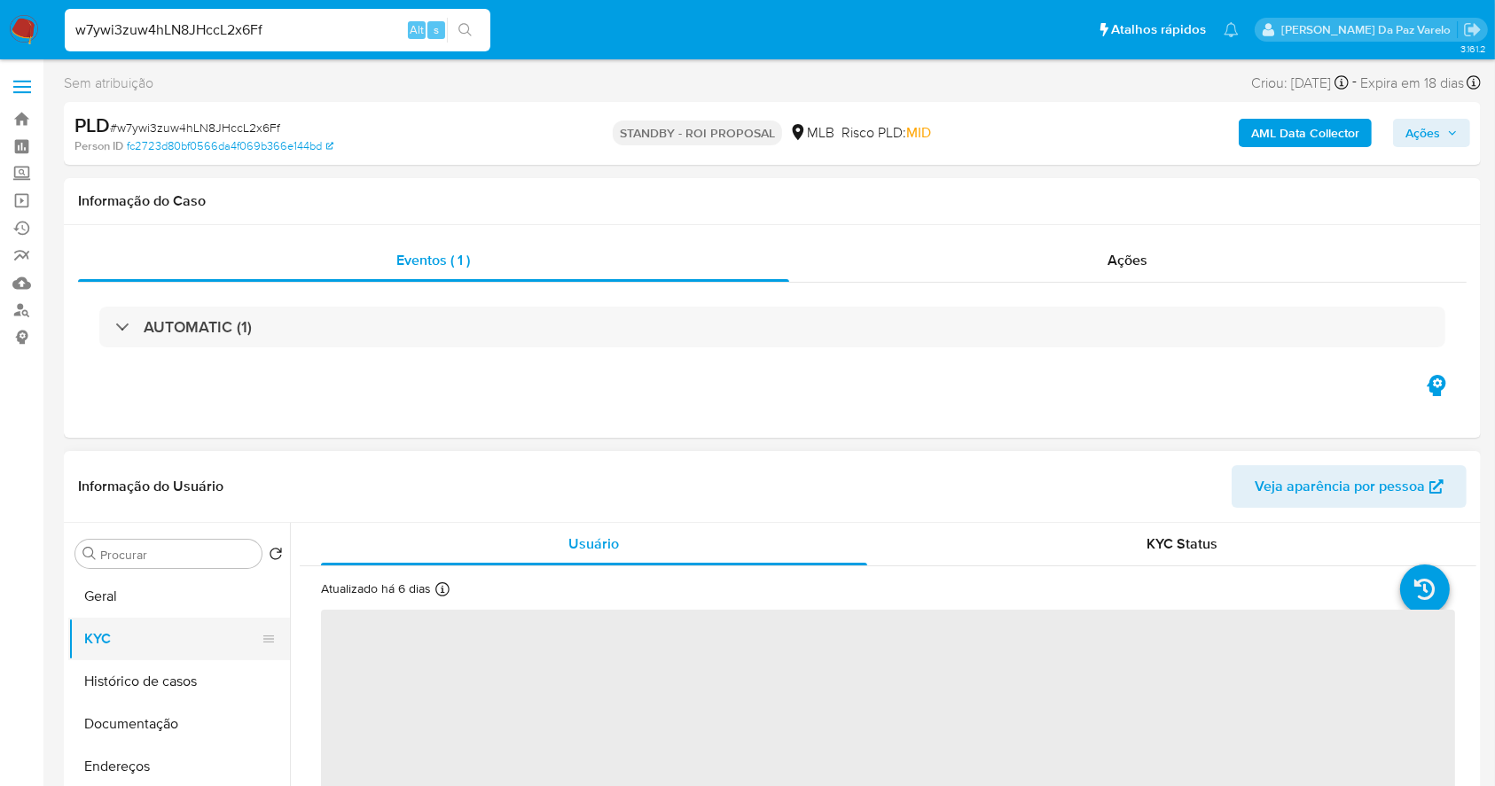
click at [148, 642] on button "KYC" at bounding box center [171, 639] width 207 height 43
click at [444, 592] on icon at bounding box center [442, 590] width 14 height 14
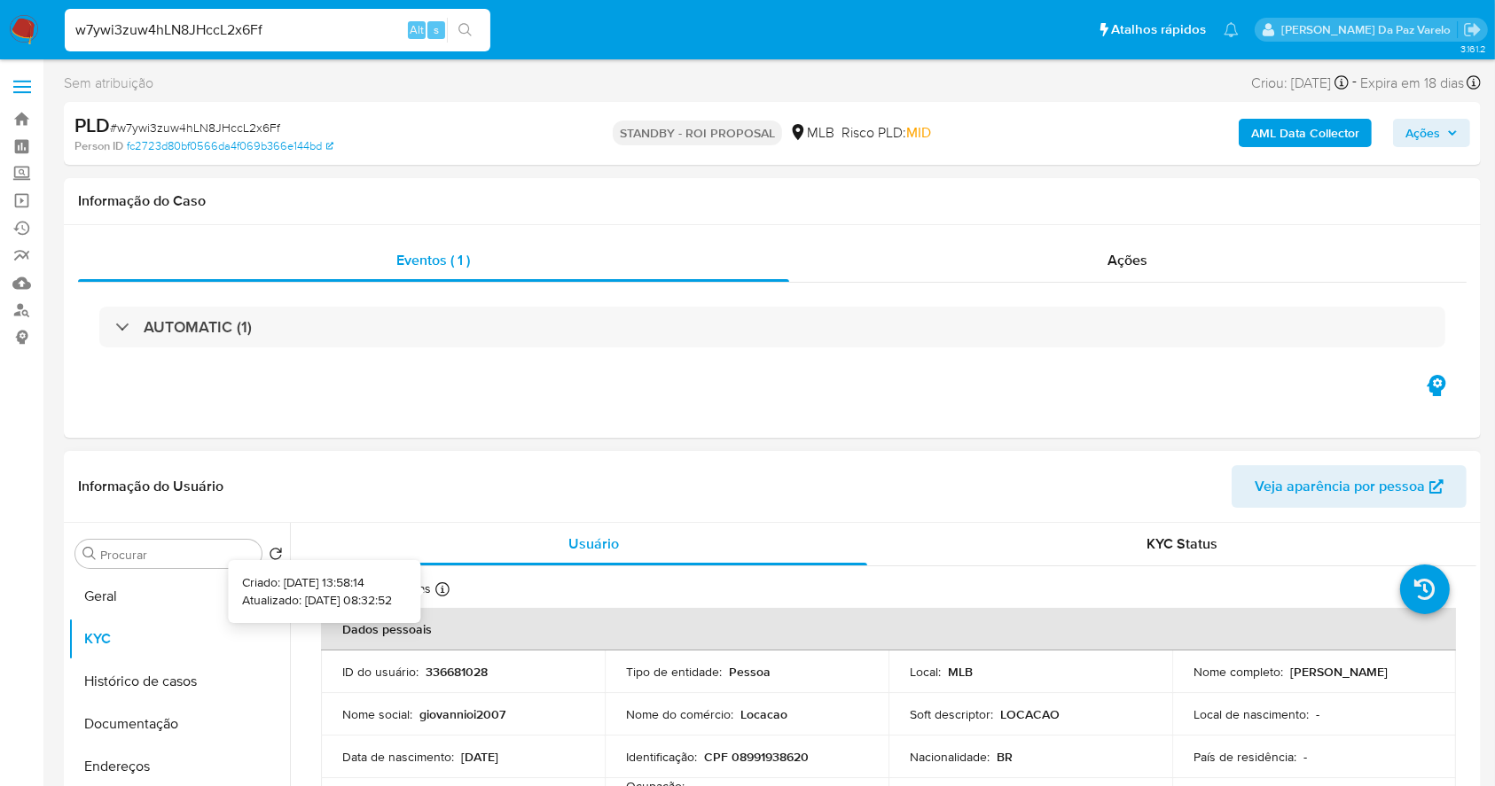
click at [449, 590] on icon at bounding box center [442, 590] width 14 height 14
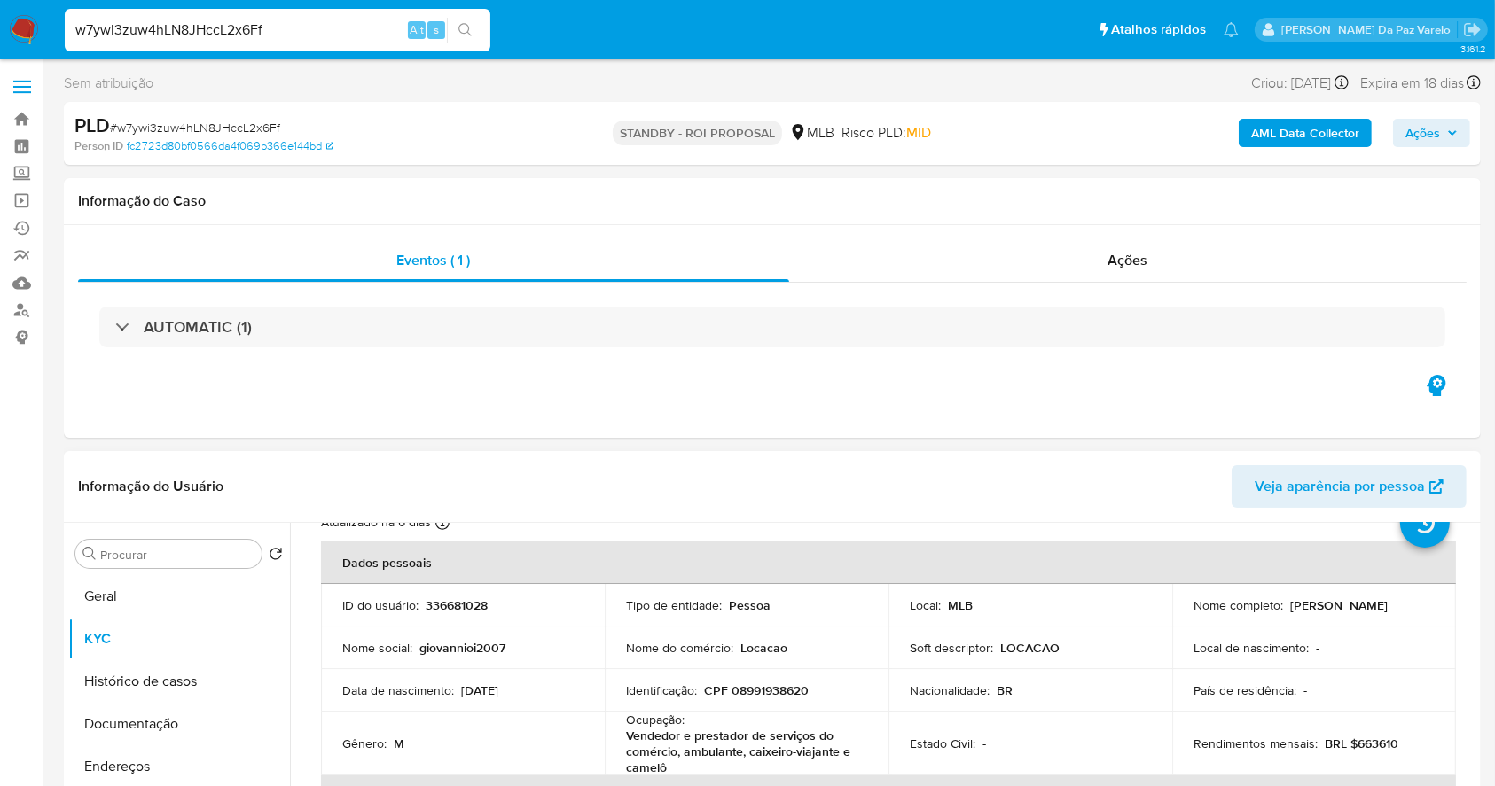
scroll to position [118, 0]
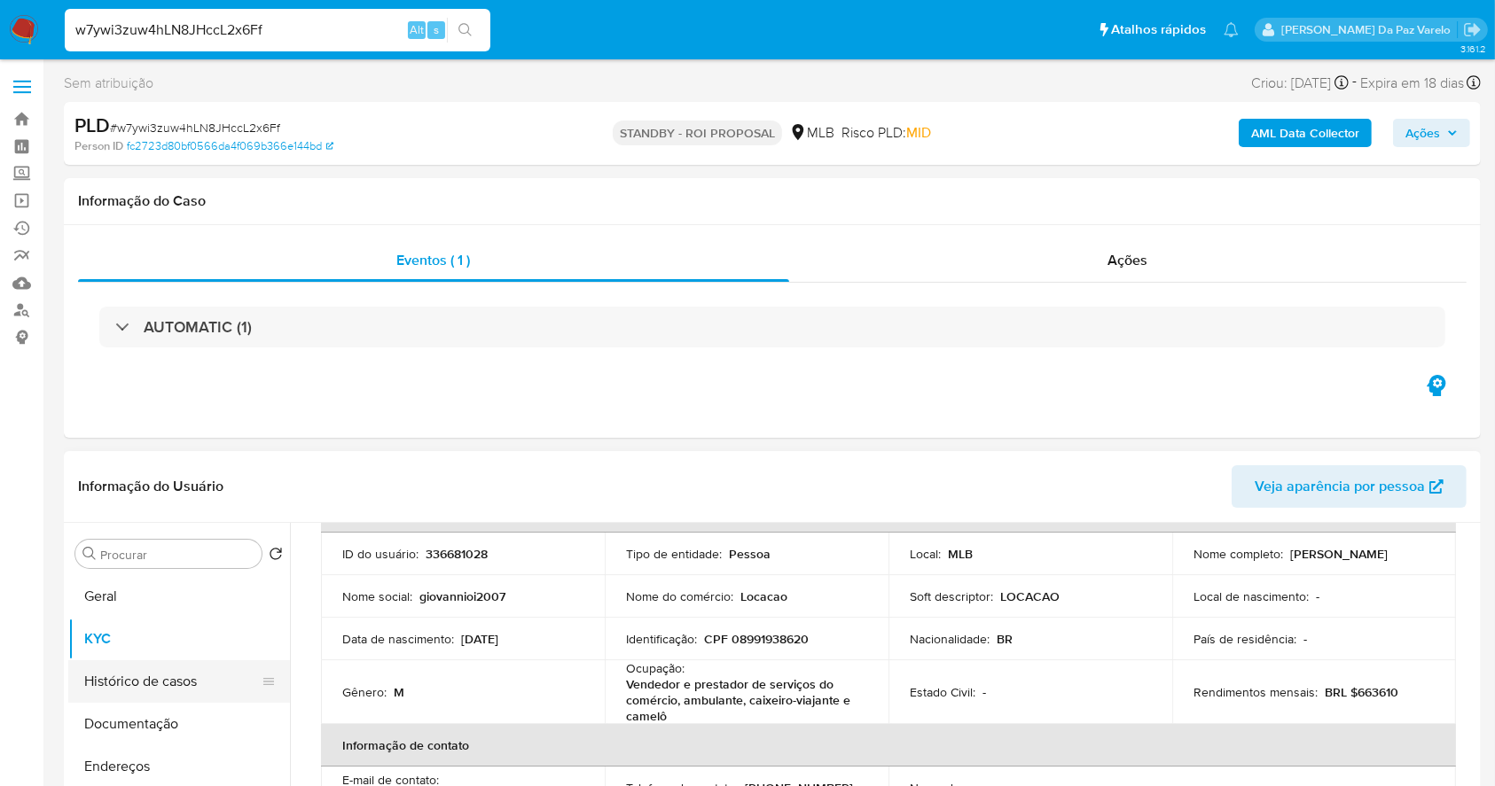
drag, startPoint x: 174, startPoint y: 707, endPoint x: 275, endPoint y: 670, distance: 107.4
click at [174, 708] on button "Documentação" at bounding box center [179, 724] width 222 height 43
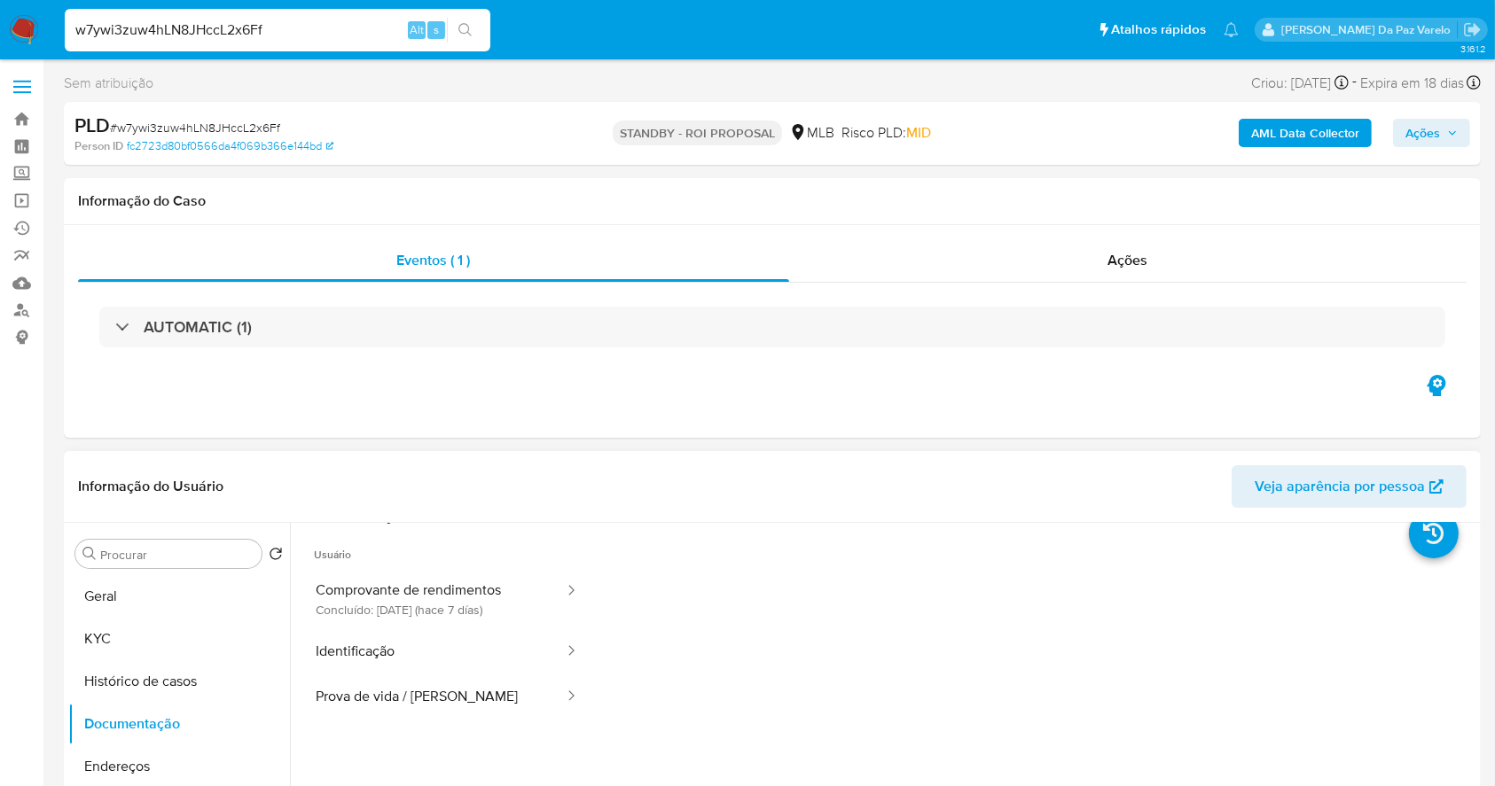
scroll to position [0, 0]
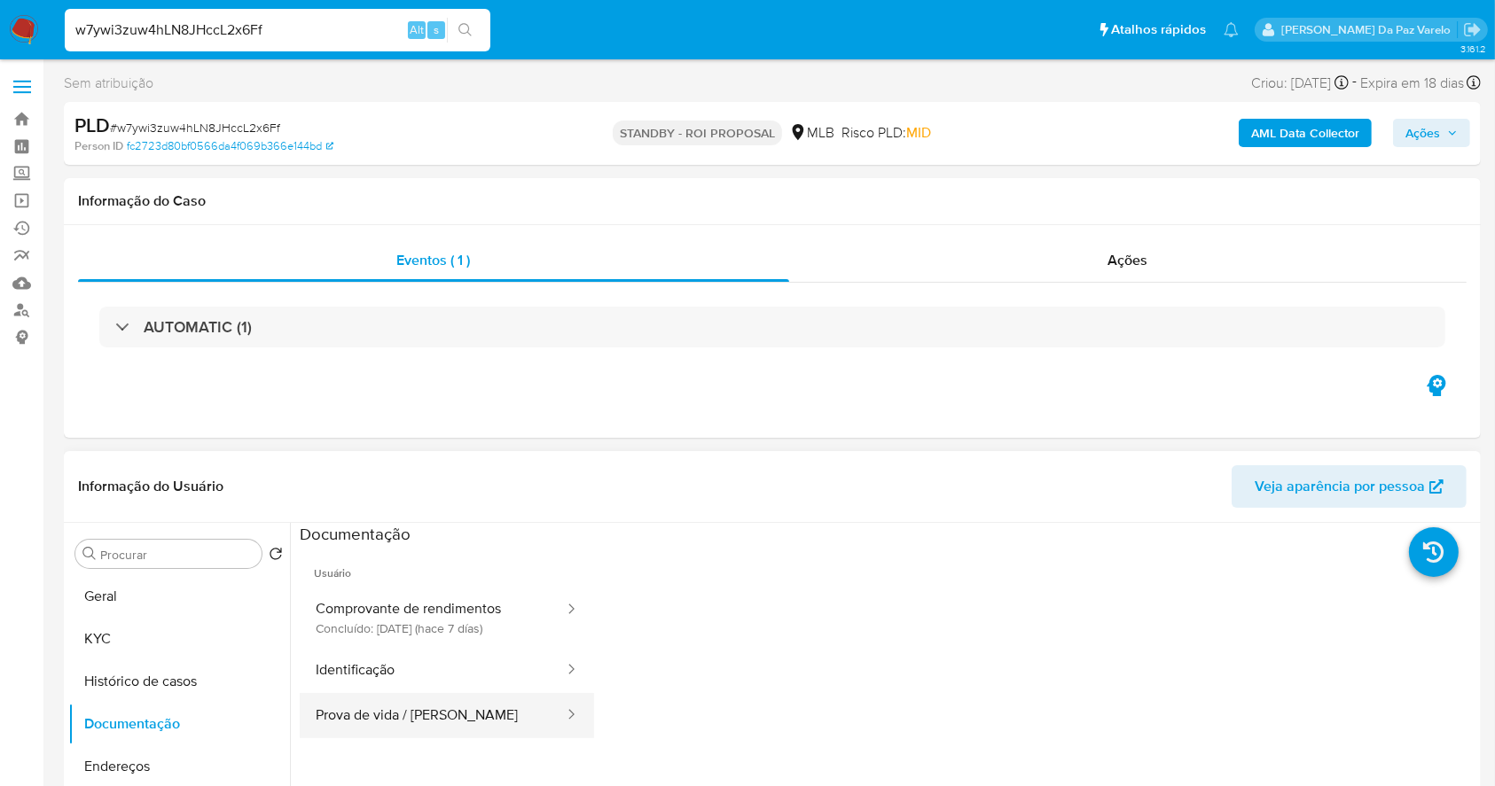
click at [433, 704] on button "Prova de vida / Selfie" at bounding box center [433, 715] width 266 height 45
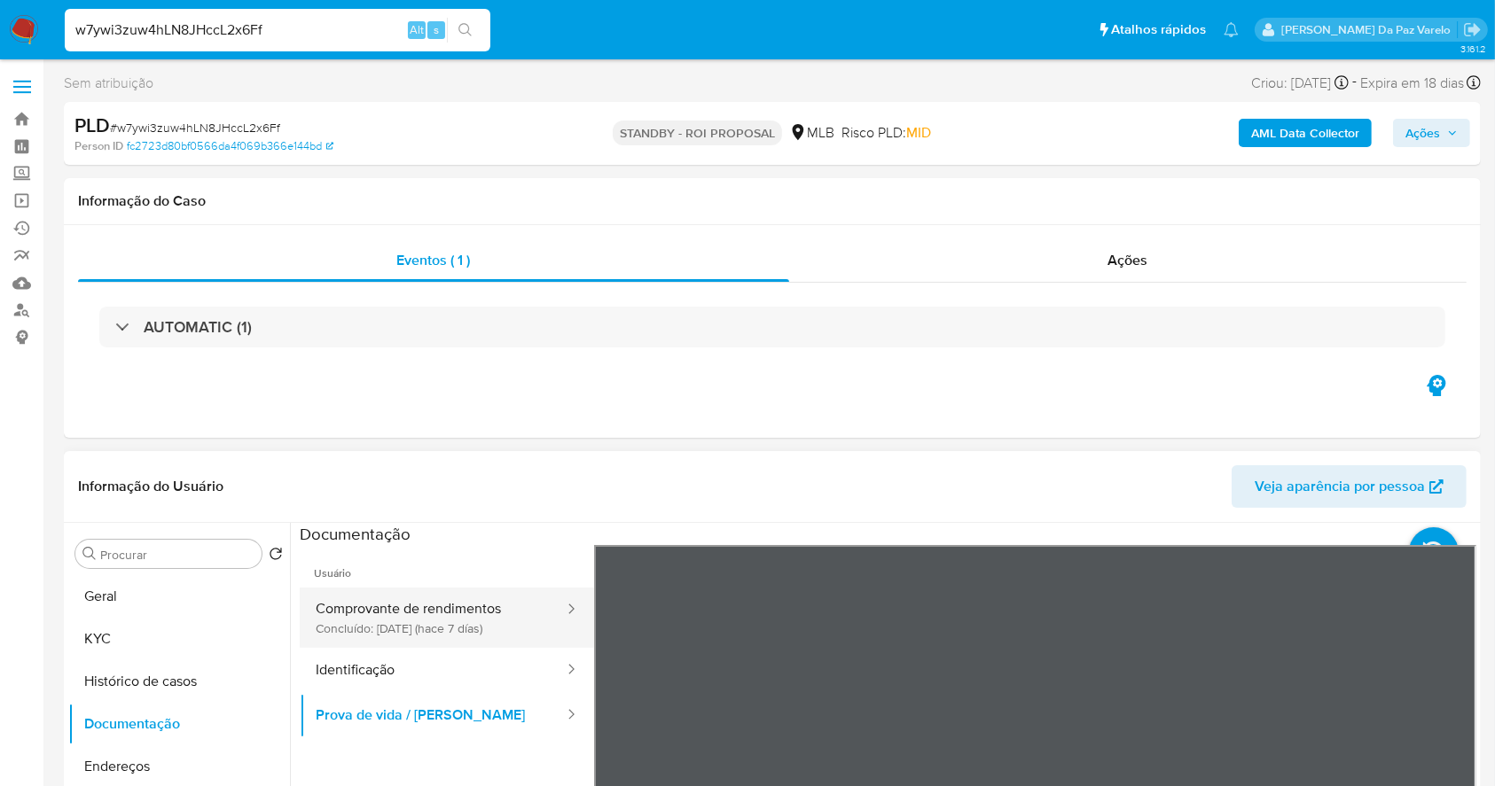
click at [480, 609] on button "Comprovante de rendimentos Concluído: 02/10/2025 (hace 7 días)" at bounding box center [433, 618] width 266 height 60
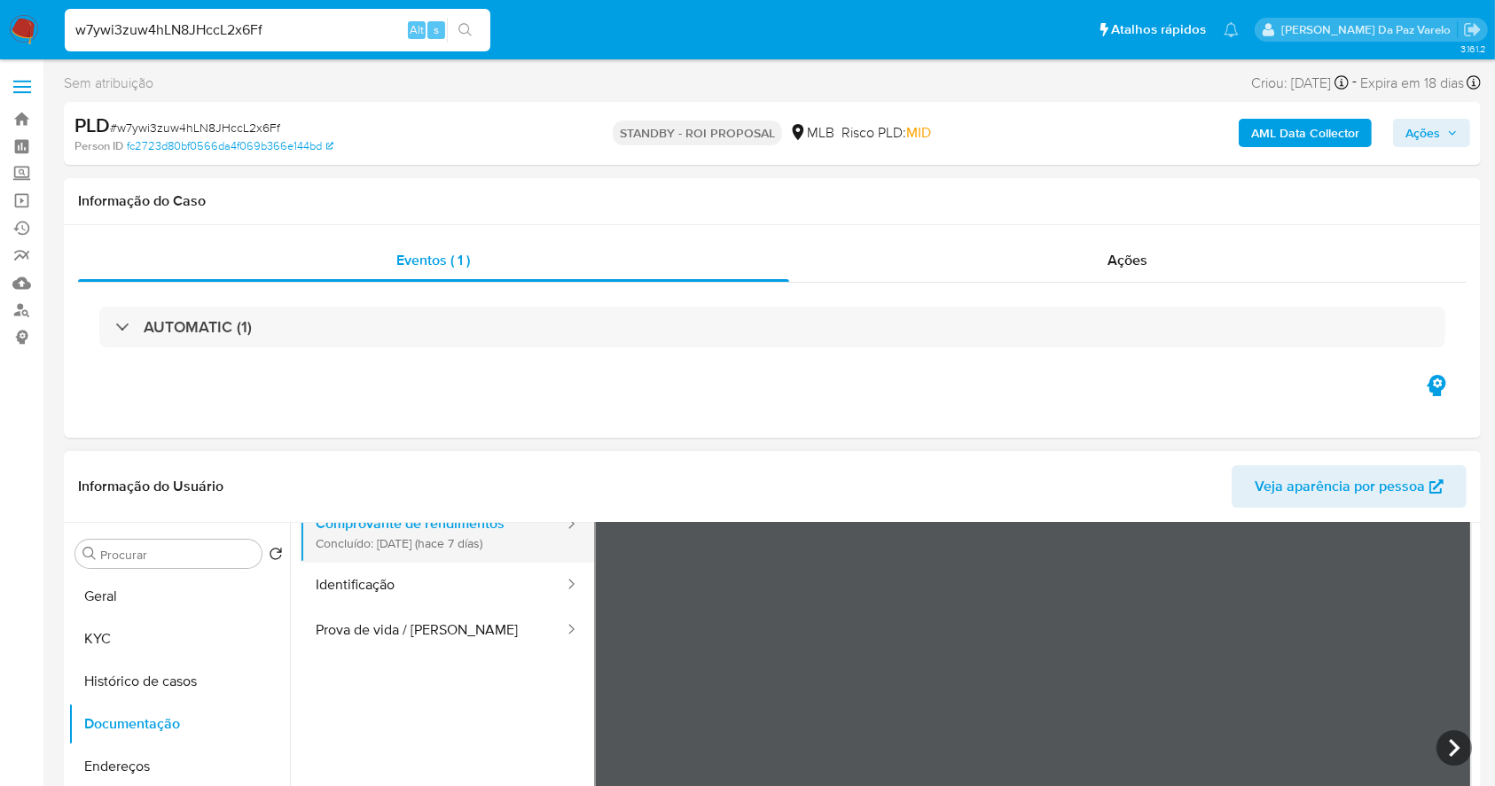
scroll to position [118, 0]
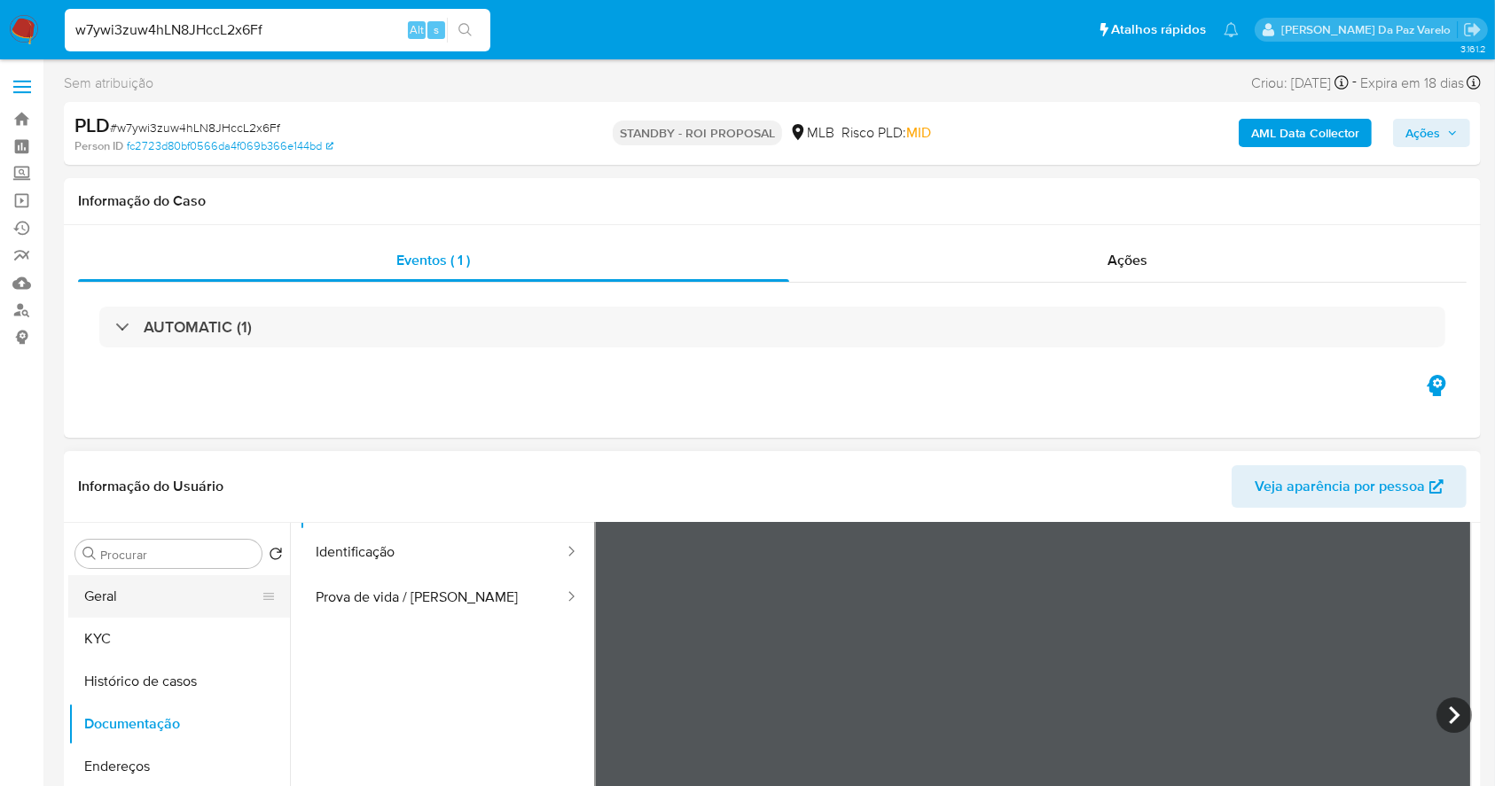
click at [138, 609] on button "Geral" at bounding box center [171, 596] width 207 height 43
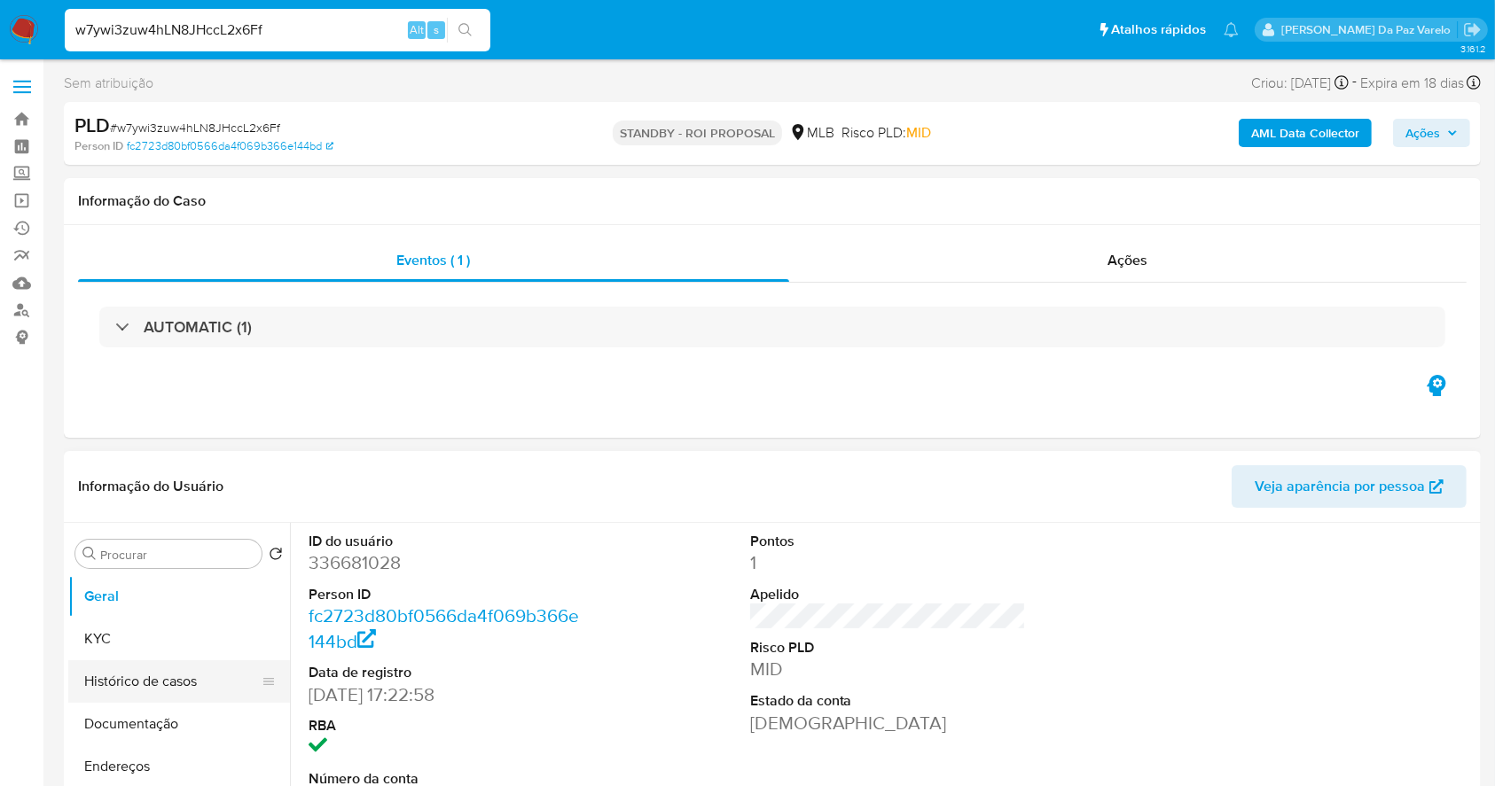
click at [162, 687] on button "Histórico de casos" at bounding box center [171, 682] width 207 height 43
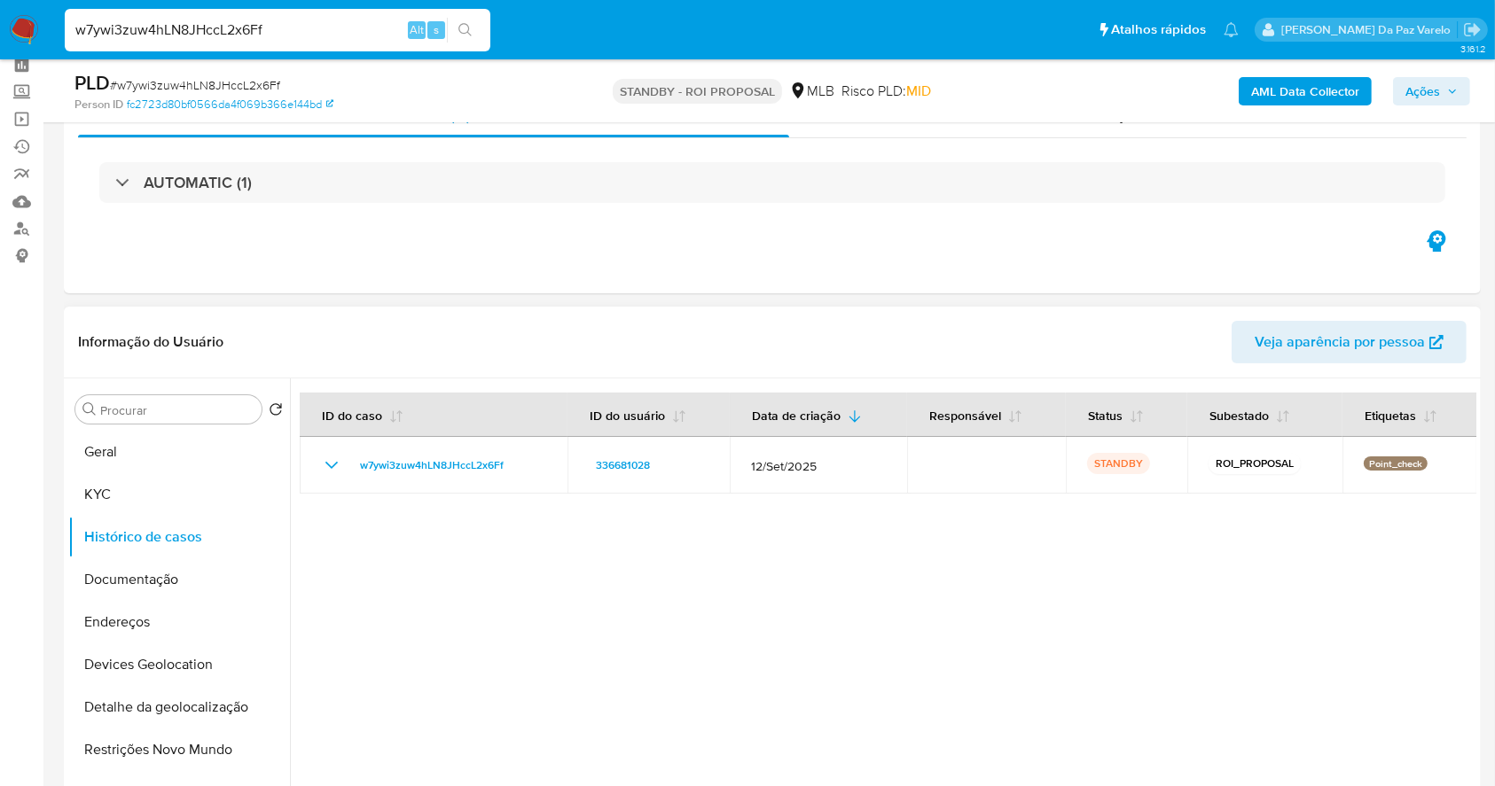
scroll to position [118, 0]
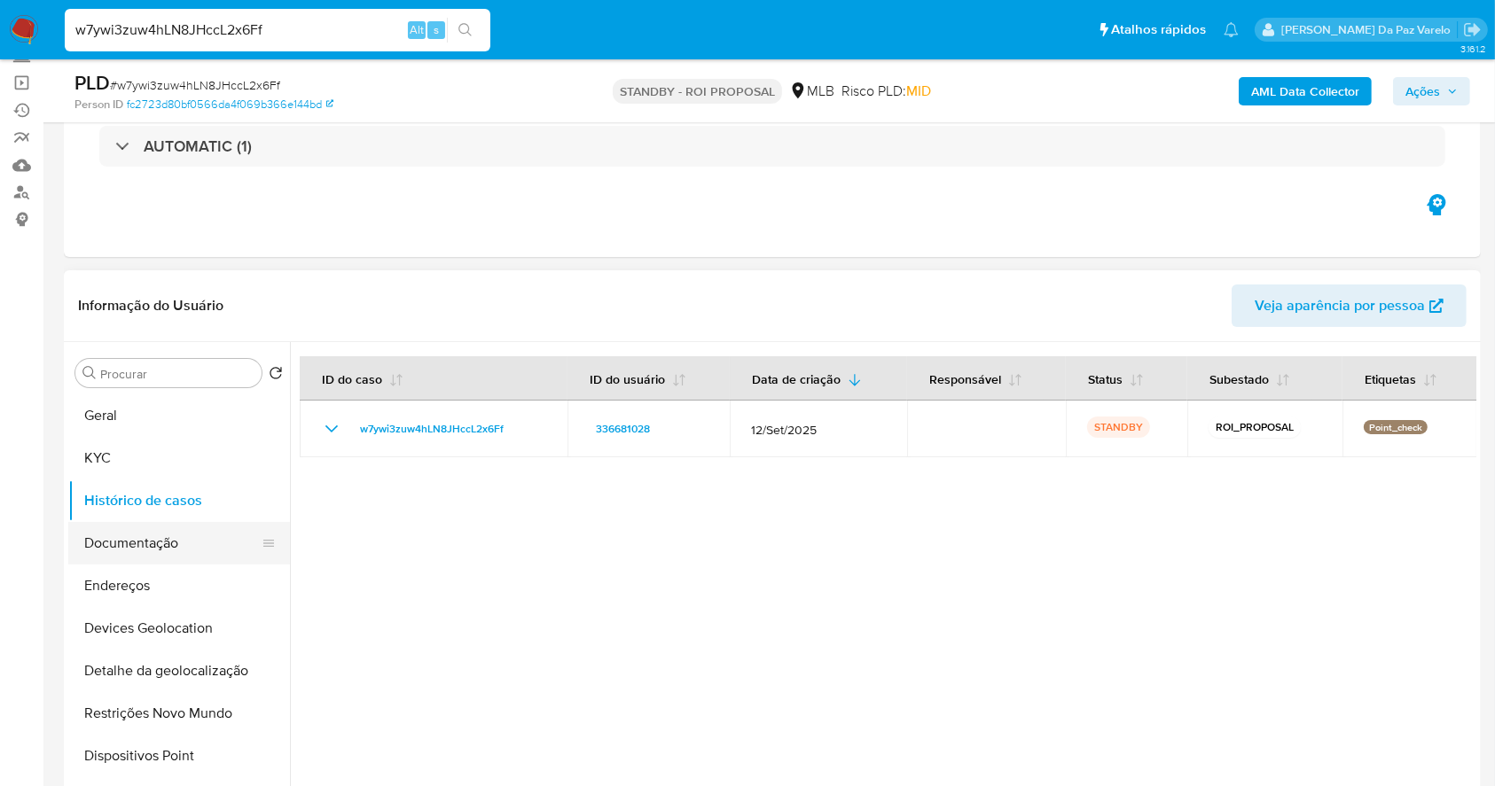
click at [153, 558] on button "Documentação" at bounding box center [171, 543] width 207 height 43
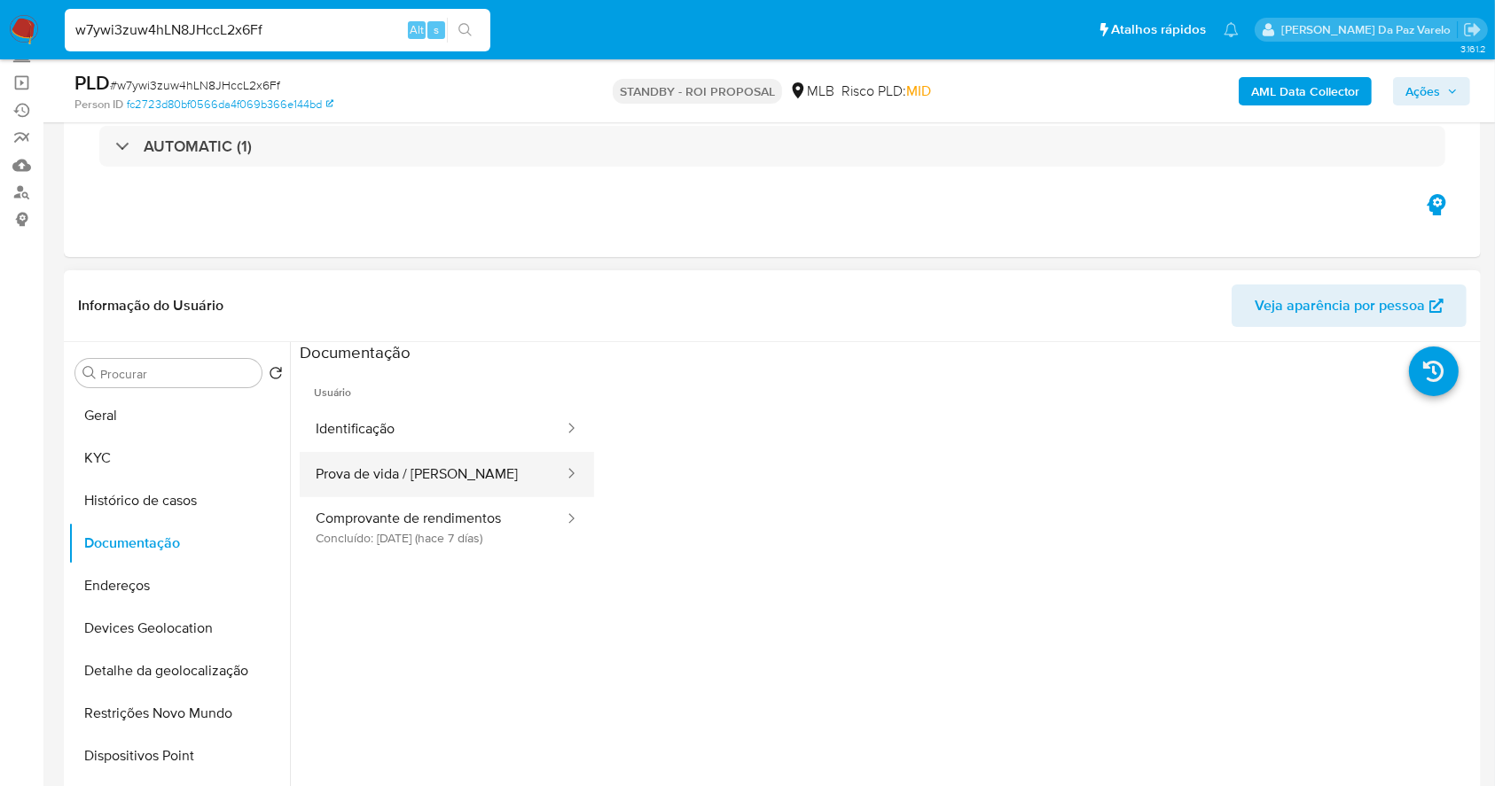
click at [411, 478] on button "Prova de vida / Selfie" at bounding box center [433, 474] width 266 height 45
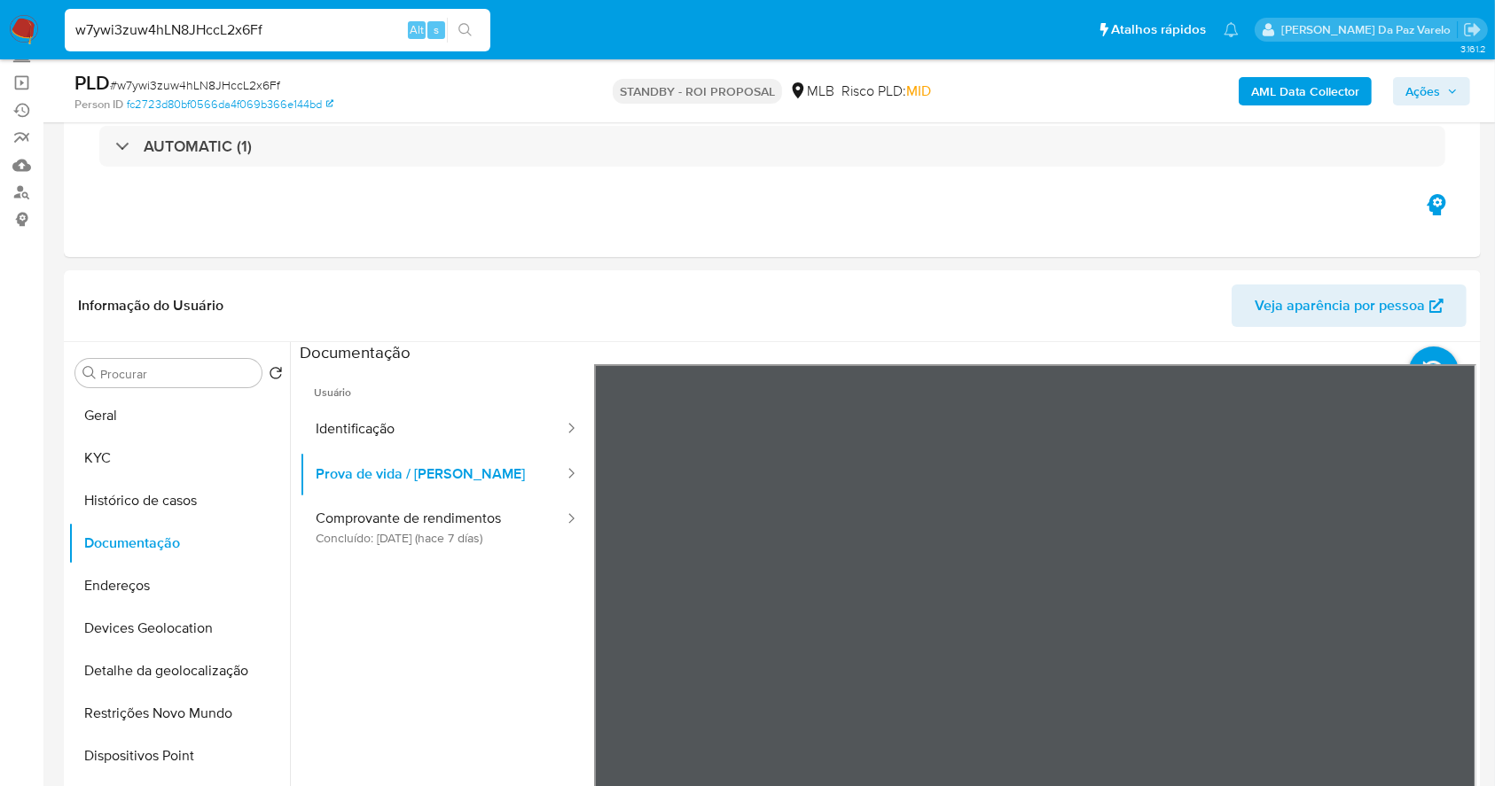
click at [391, 26] on input "w7ywi3zuw4hLN8JHccL2x6Ff" at bounding box center [278, 30] width 426 height 23
click at [389, 26] on input "w7ywi3zuw4hLN8JHccL2x6Ff" at bounding box center [278, 30] width 426 height 23
paste input "RPlPIWeLBeEHDOLqxT9y0cjM"
type input "RPlPIWeLBeEHDOLqxT9y0cjM"
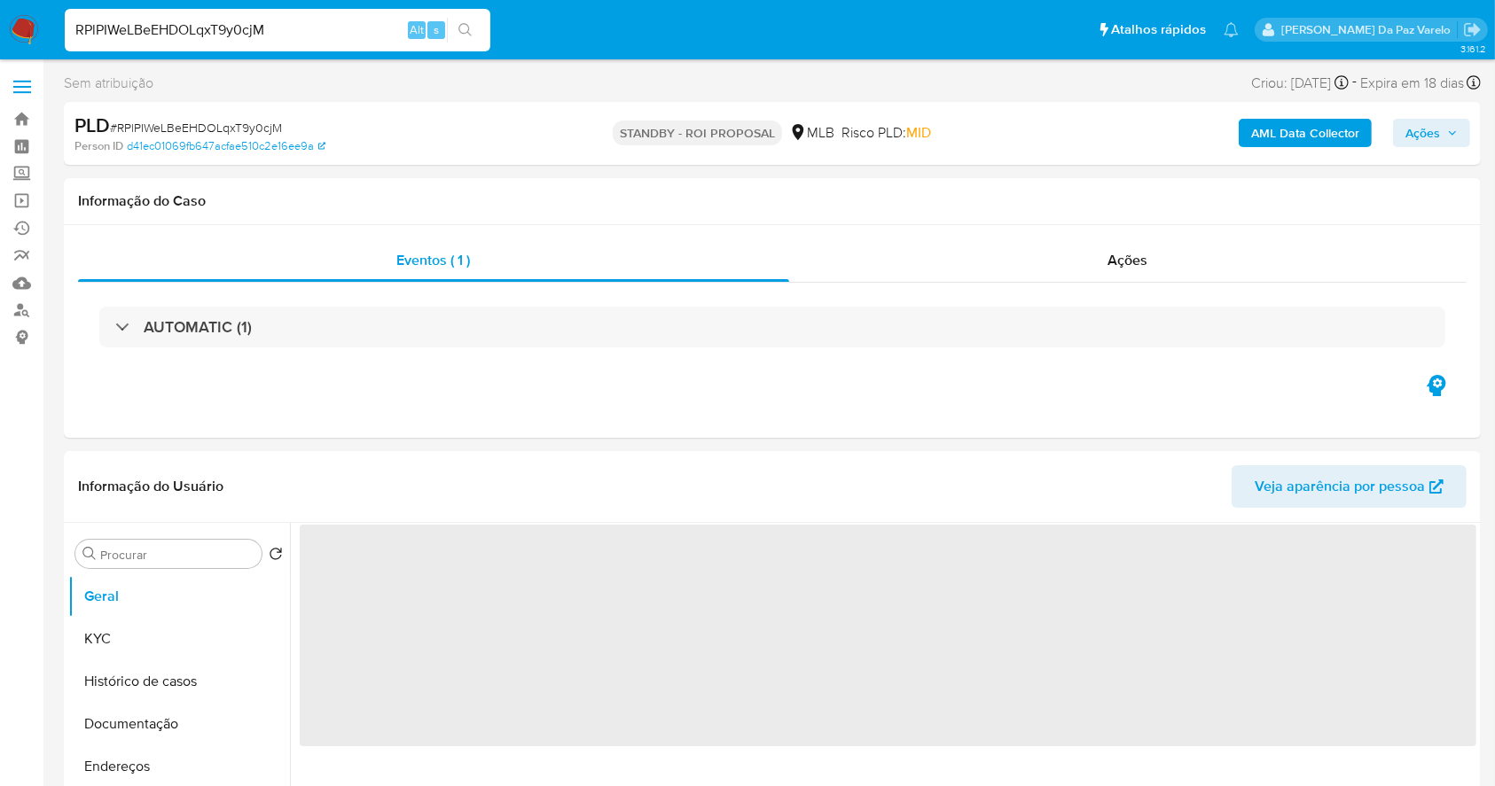
select select "10"
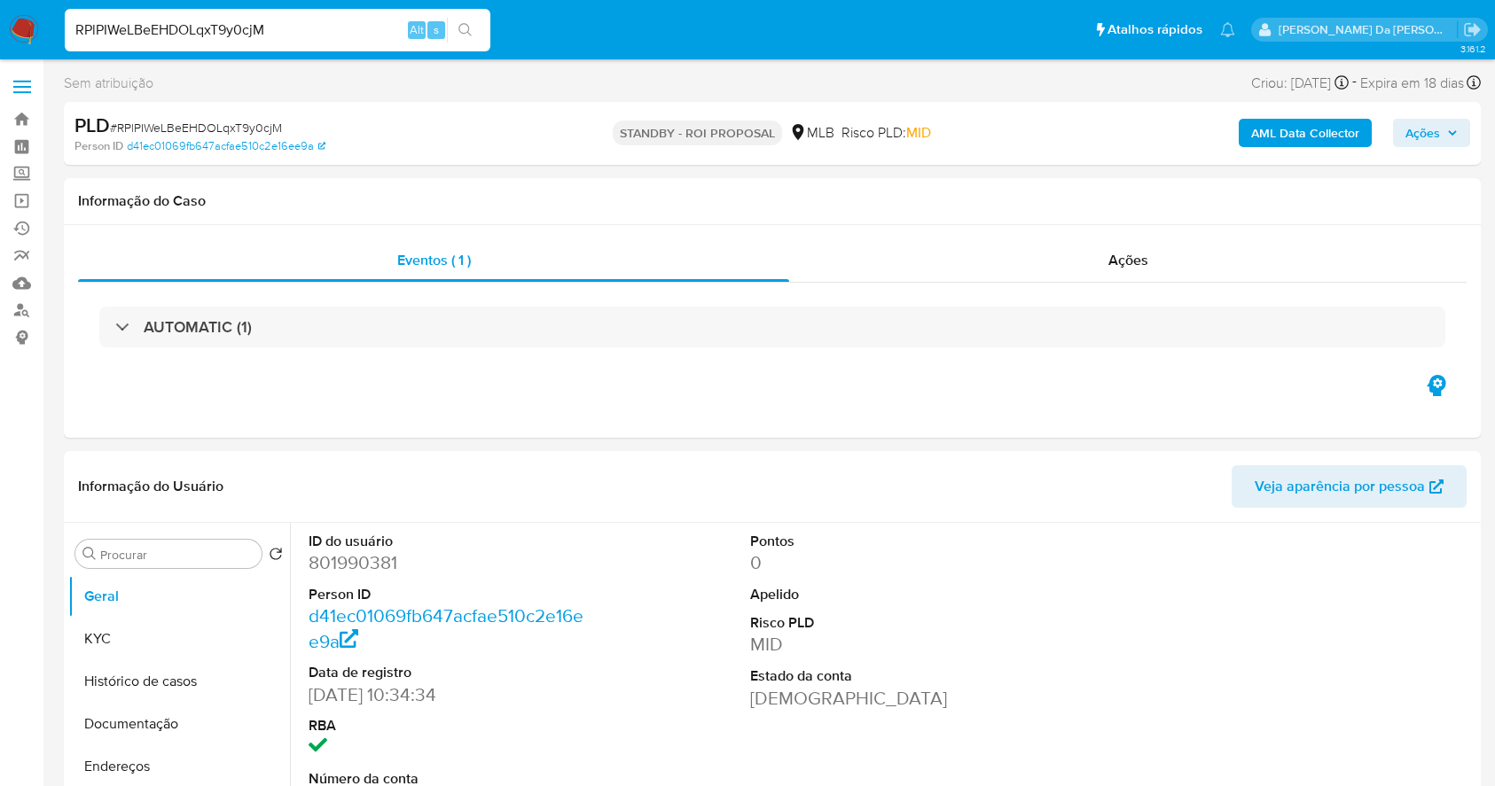
select select "10"
click at [379, 33] on input "RPlPIWeLBeEHDOLqxT9y0cjM" at bounding box center [278, 30] width 426 height 23
click at [379, 35] on input "RPlPIWeLBeEHDOLqxT9y0cjM" at bounding box center [278, 30] width 426 height 23
click at [376, 36] on input "RPlPIWeLBeEHDOLqxT9y0cjM" at bounding box center [278, 30] width 426 height 23
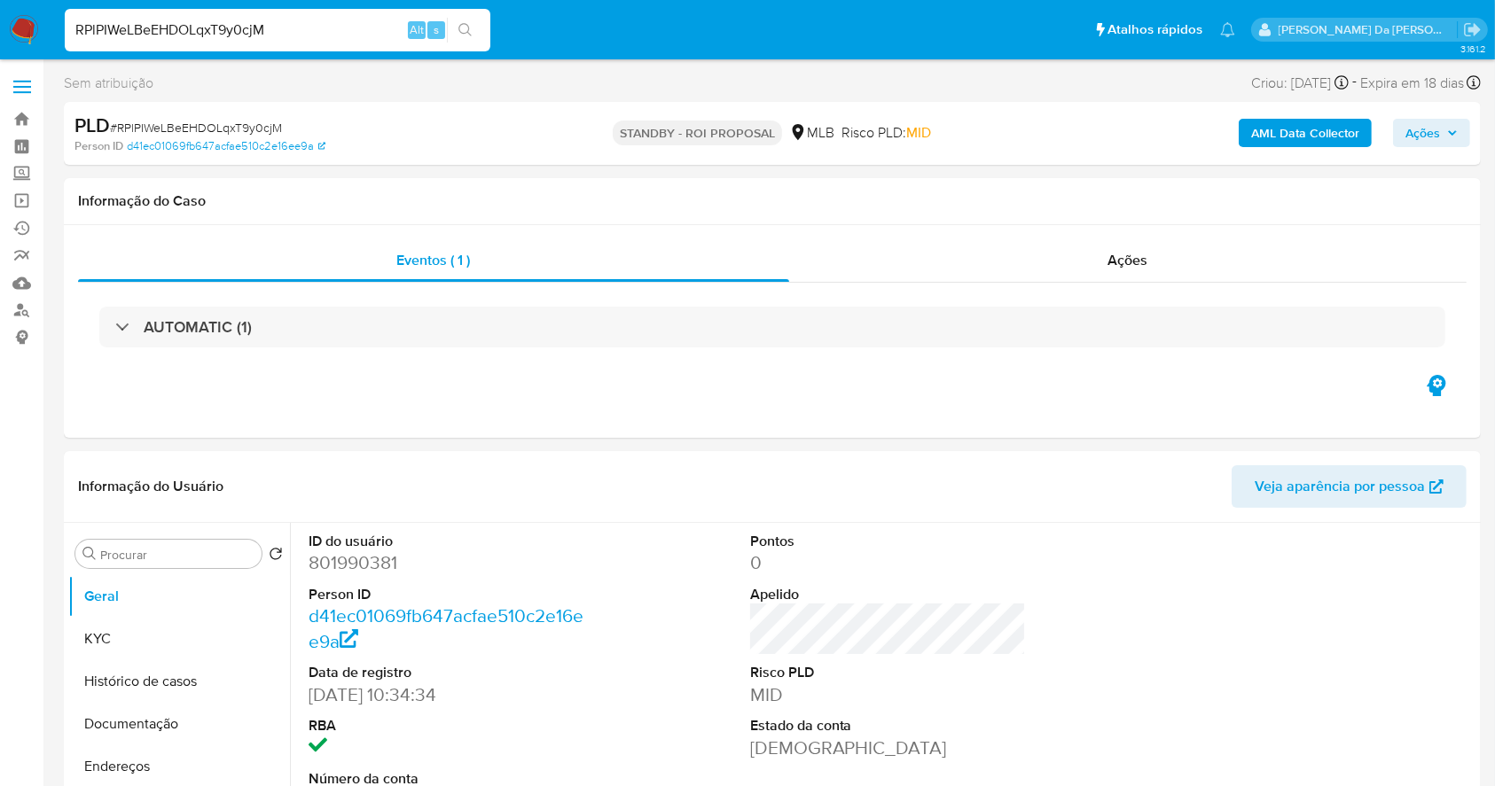
paste input "RPlPIWeLBeEHDOLqxT9y0cjM"
click at [362, 41] on div "RPlPIWeLBeEHDOLqxT9y0cjMRPlPIWeLBeEHDOLqxT9y0cjM Alt s" at bounding box center [278, 30] width 426 height 43
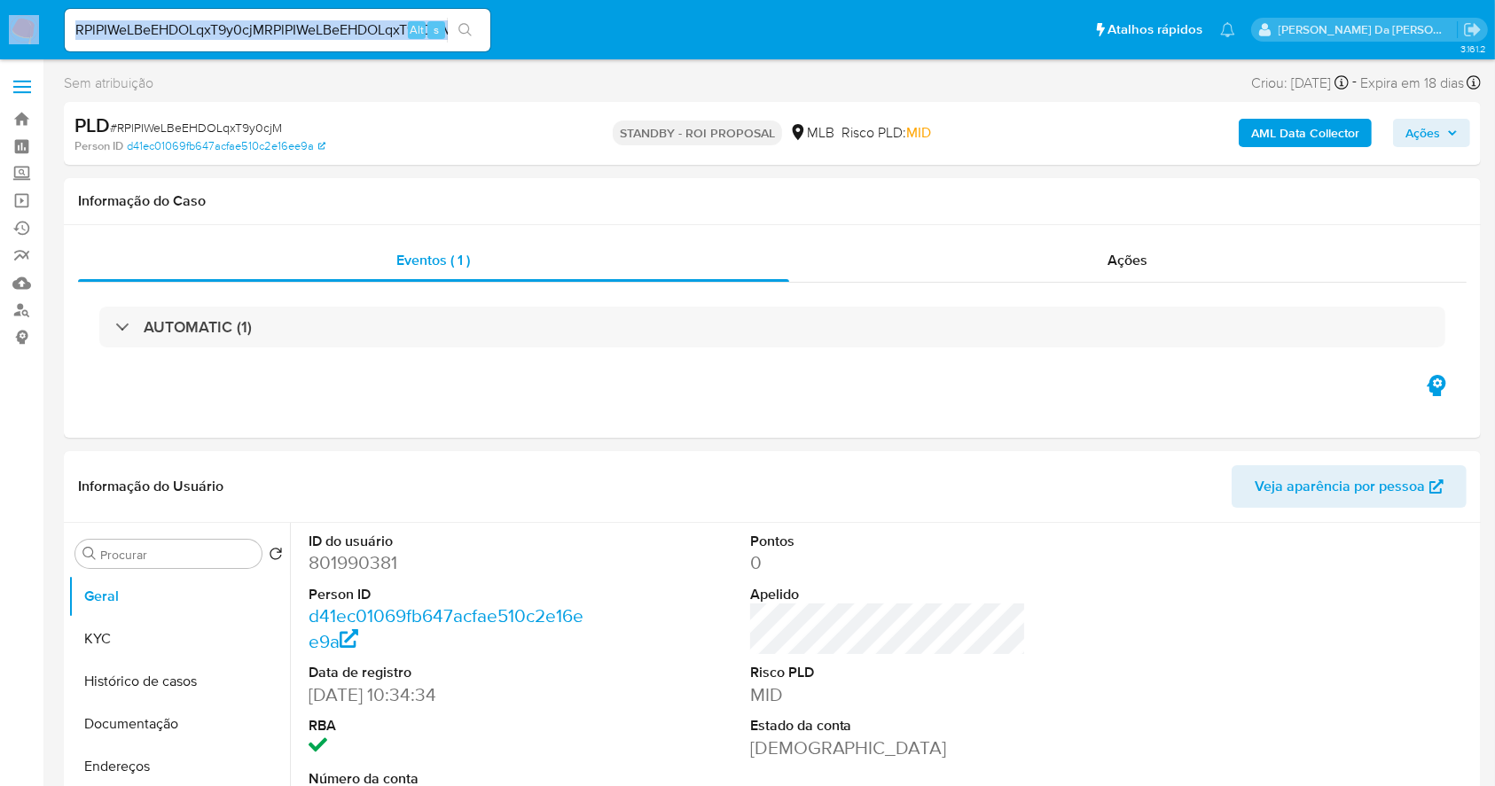
click at [364, 41] on div "RPlPIWeLBeEHDOLqxT9y0cjMRPlPIWeLBeEHDOLqxT9y0cjM Alt s" at bounding box center [278, 30] width 426 height 43
click at [372, 28] on input "RPlPIWeLBeEHDOLqxT9y0cjMRPlPIWeLBeEHDOLqxT9y0cjM" at bounding box center [278, 30] width 426 height 23
paste input
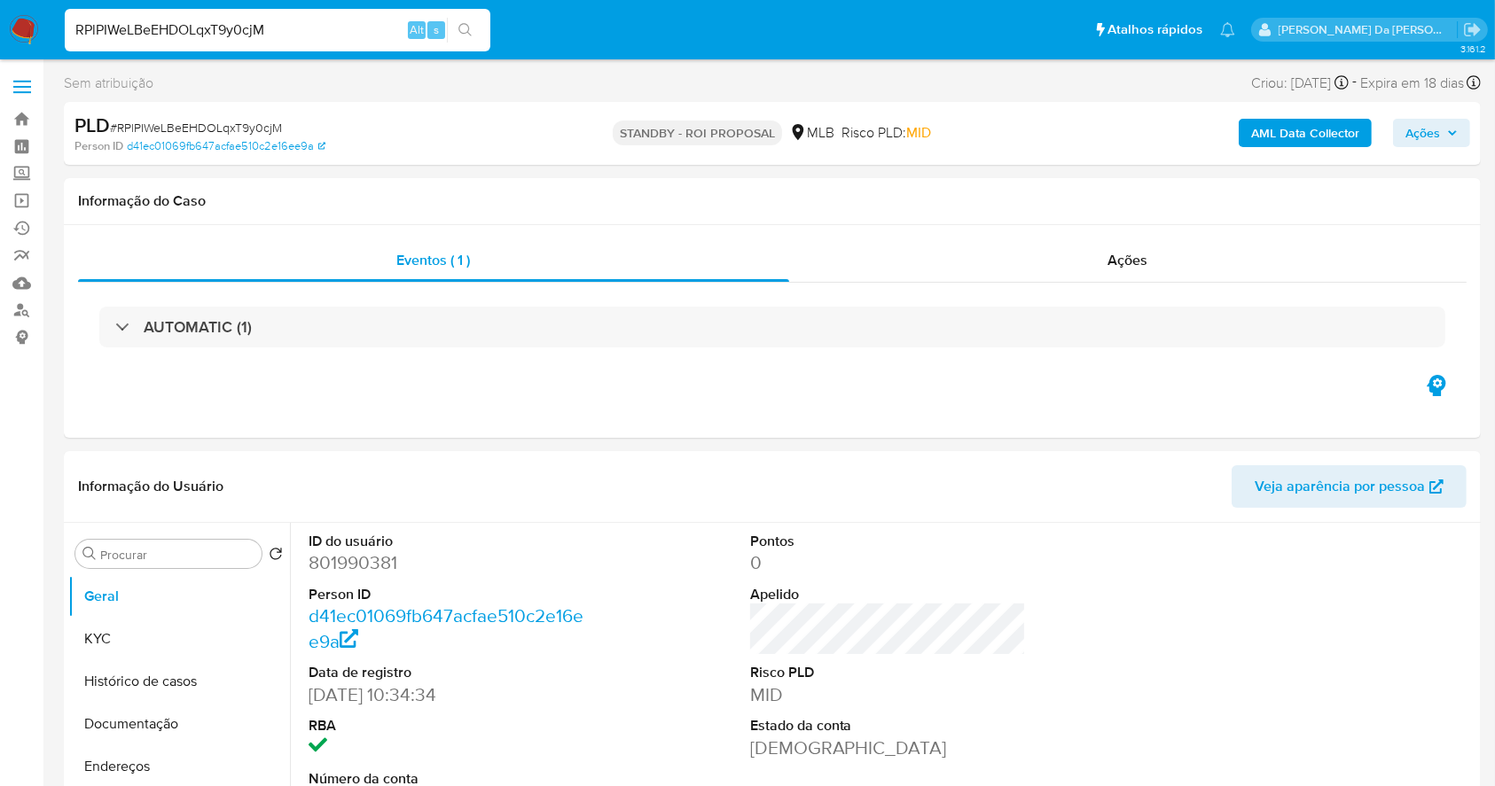
type input "RPlPIWeLBeEHDOLqxT9y0cjM"
click at [464, 25] on icon "search-icon" at bounding box center [465, 30] width 14 height 14
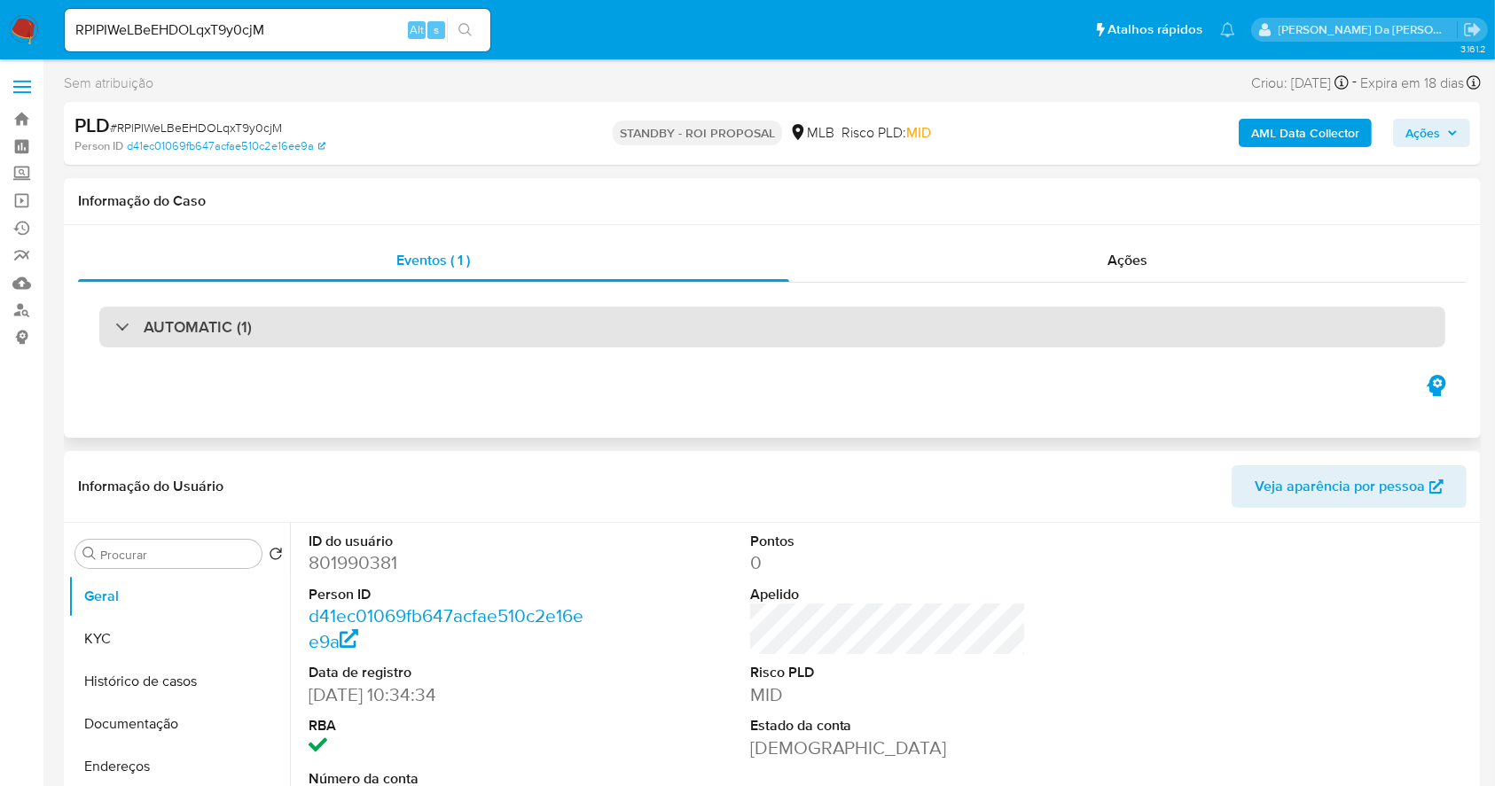
click at [212, 332] on h3 "AUTOMATIC (1)" at bounding box center [198, 327] width 108 height 20
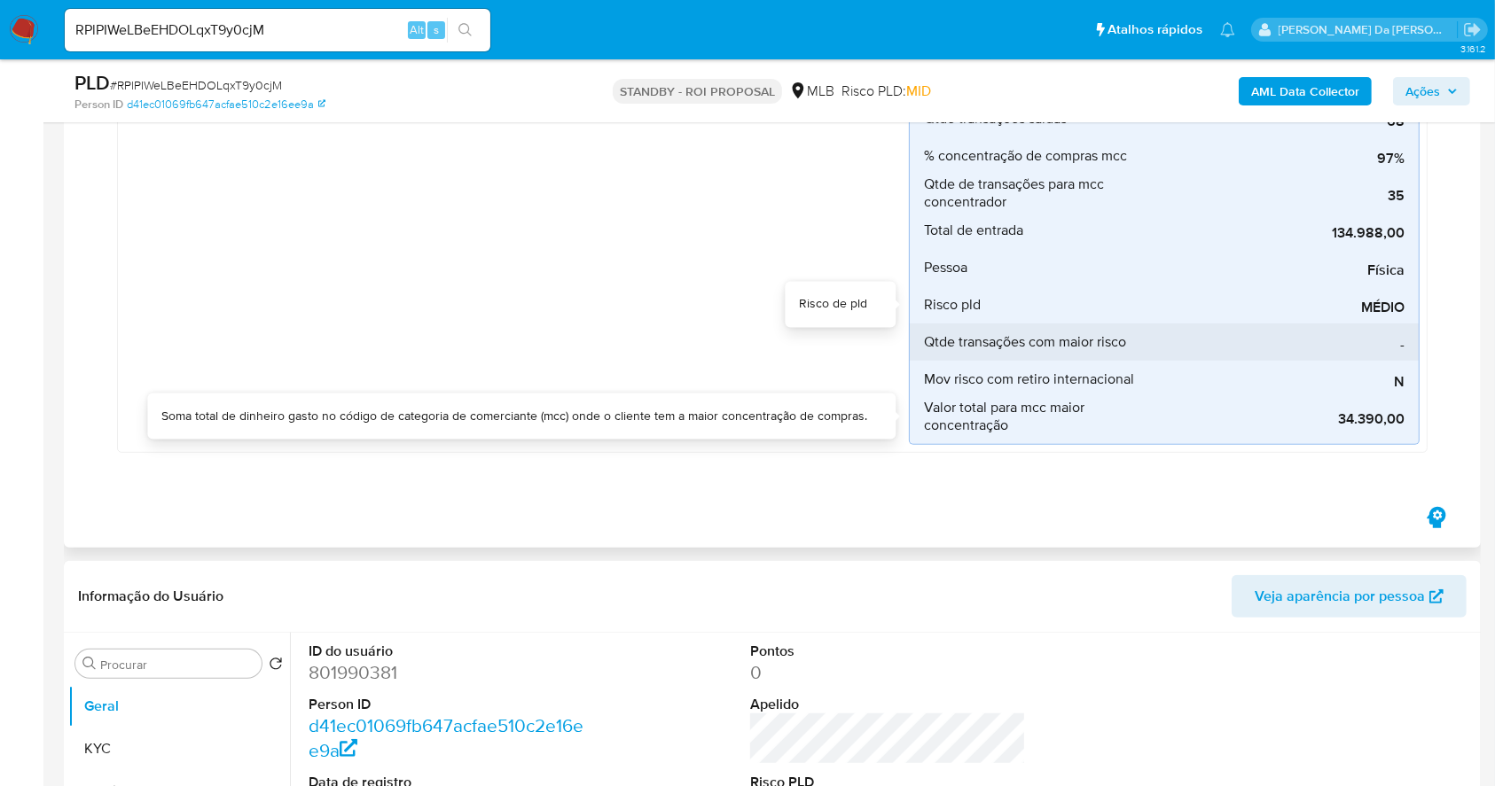
scroll to position [795, 0]
